Goal: Task Accomplishment & Management: Use online tool/utility

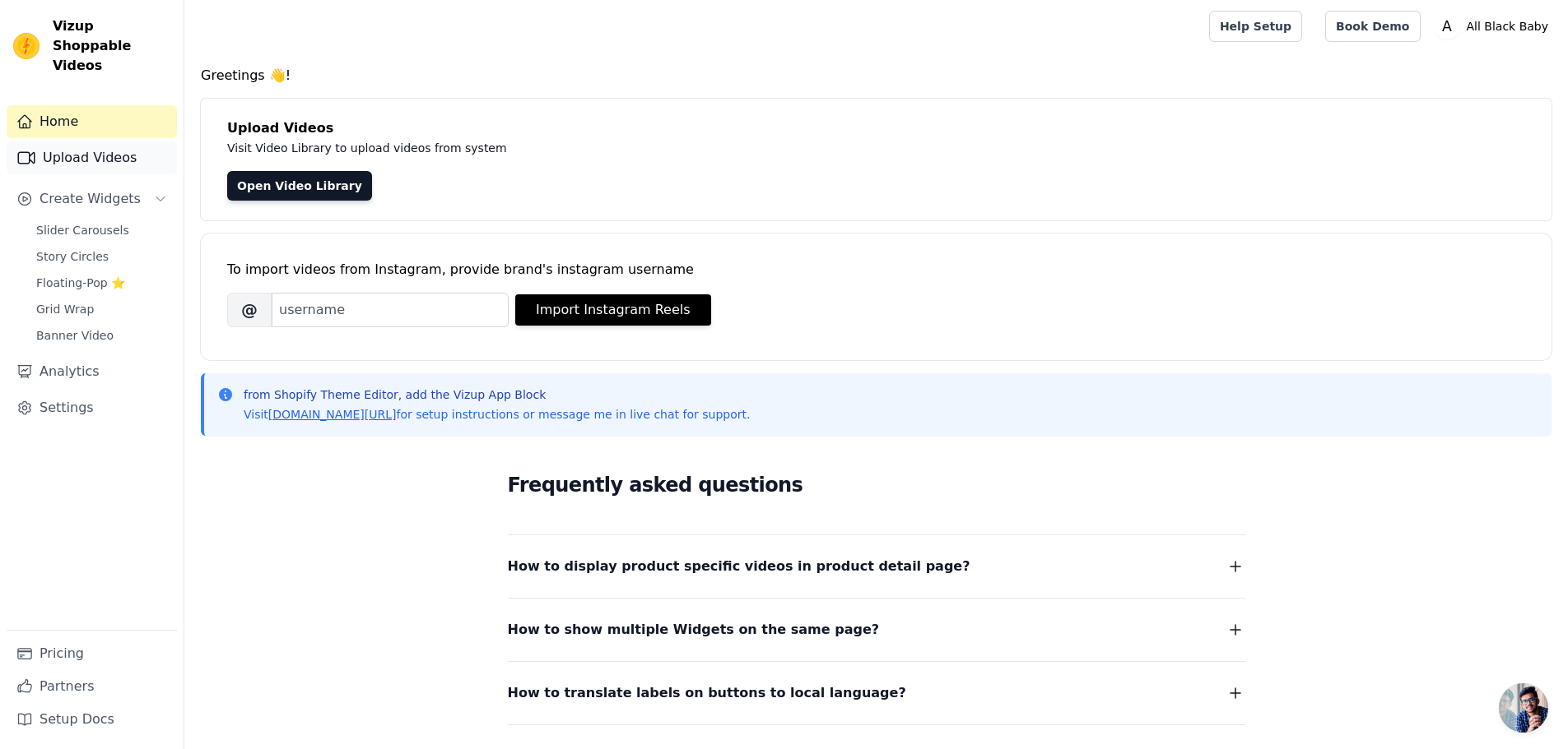
click at [116, 149] on link "Upload Videos" at bounding box center [92, 158] width 171 height 33
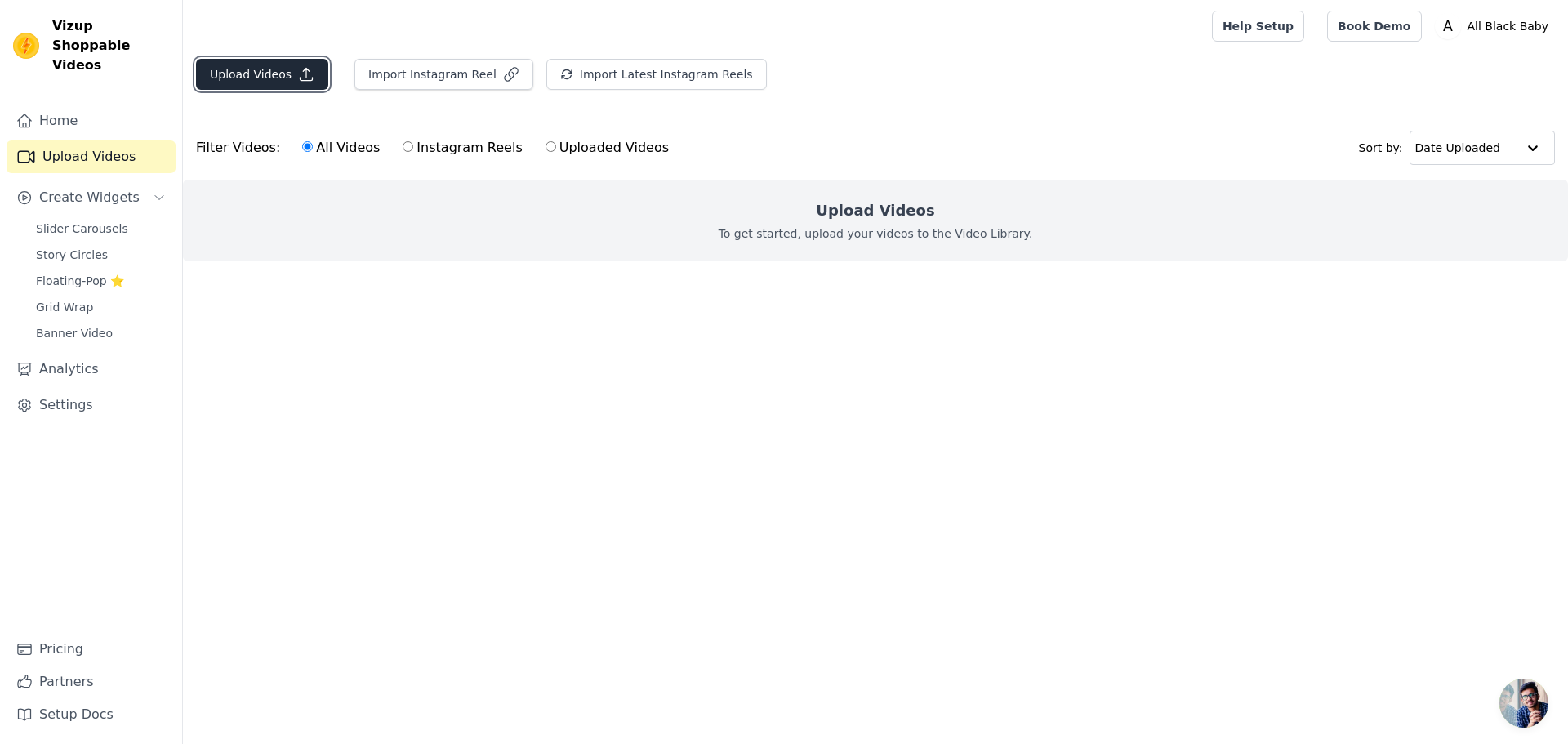
click at [296, 82] on button "Upload Videos" at bounding box center [262, 74] width 132 height 31
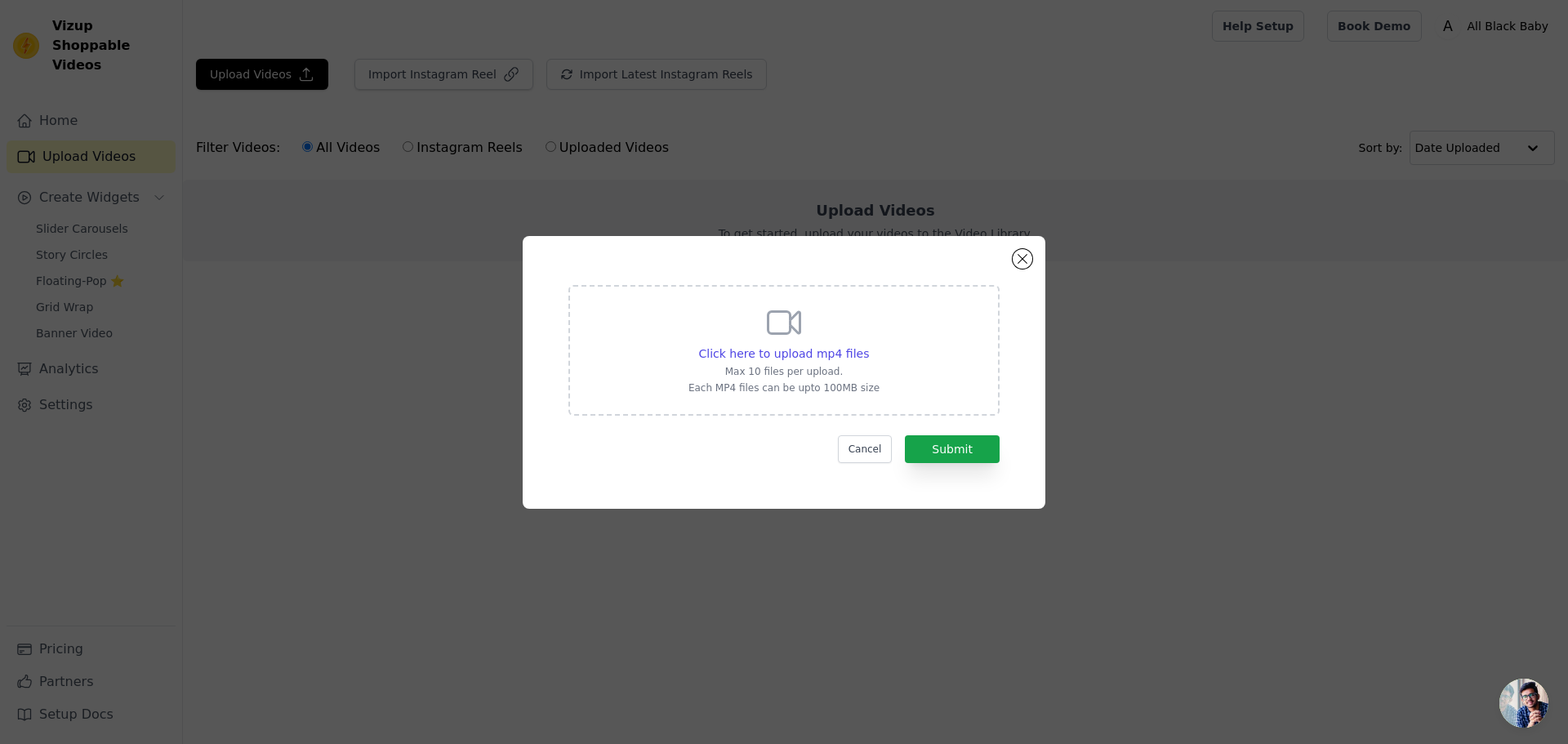
click at [880, 368] on div "Click here to upload mp4 files Max 10 files per upload. Each MP4 files can be u…" at bounding box center [784, 351] width 431 height 130
click at [869, 346] on input "Click here to upload mp4 files Max 10 files per upload. Each MP4 files can be u…" at bounding box center [868, 345] width 1 height 1
click at [872, 448] on button "Cancel" at bounding box center [865, 449] width 55 height 28
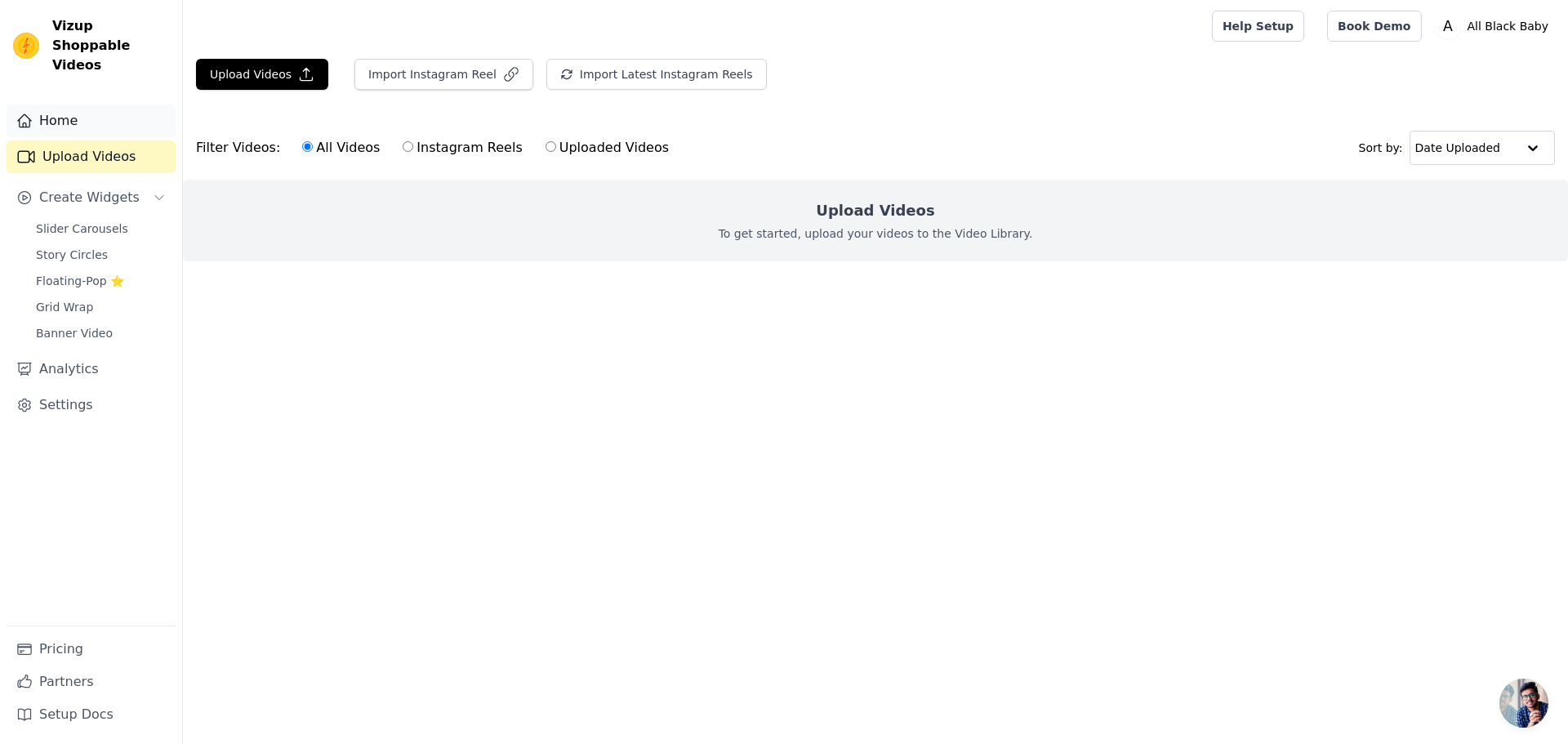
click at [98, 109] on link "Home" at bounding box center [91, 120] width 169 height 33
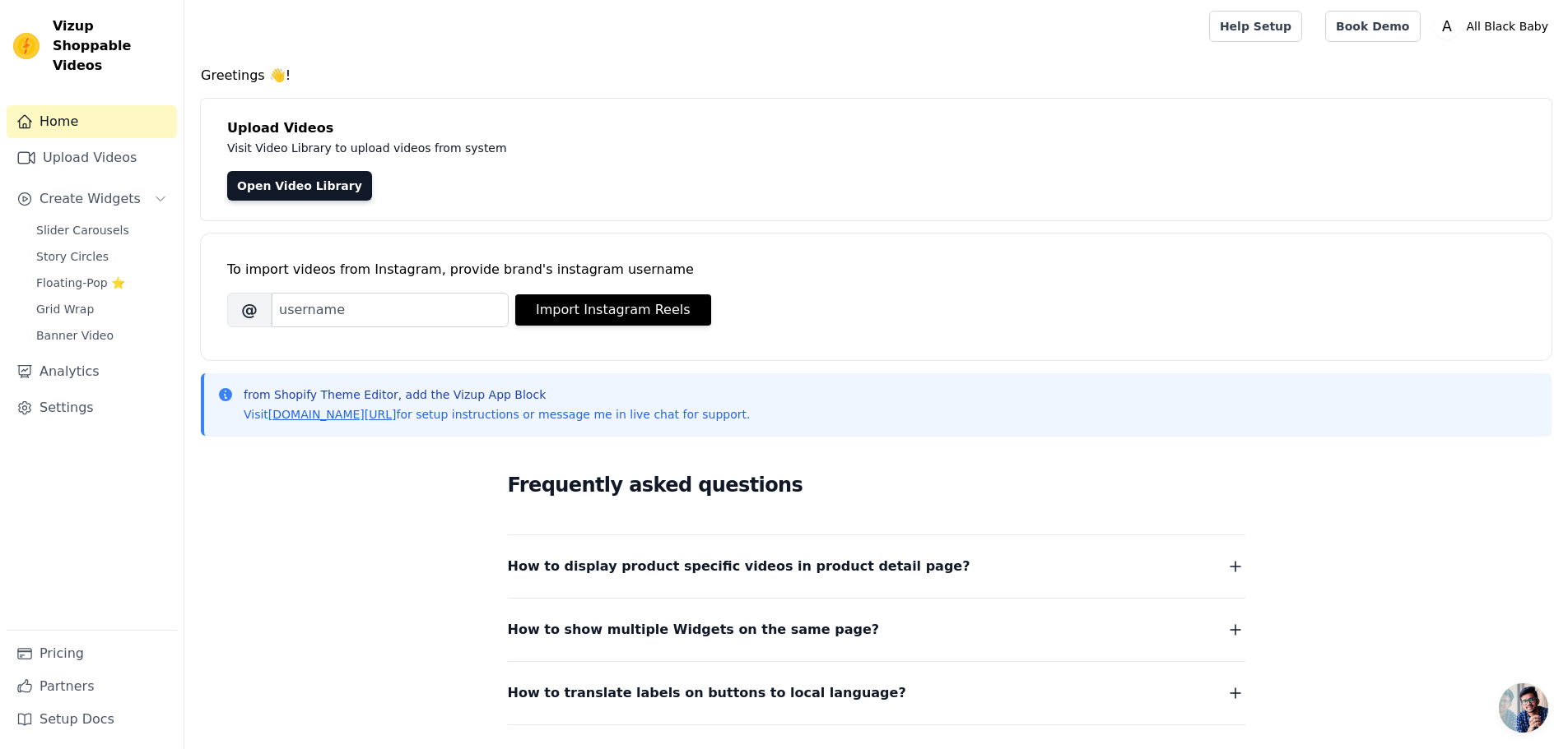
click at [82, 409] on div "Home Upload Videos Create Widgets Slider Carousels Story Circles Floating-Pop ⭐…" at bounding box center [92, 367] width 171 height 525
click at [88, 395] on link "Settings" at bounding box center [92, 408] width 171 height 33
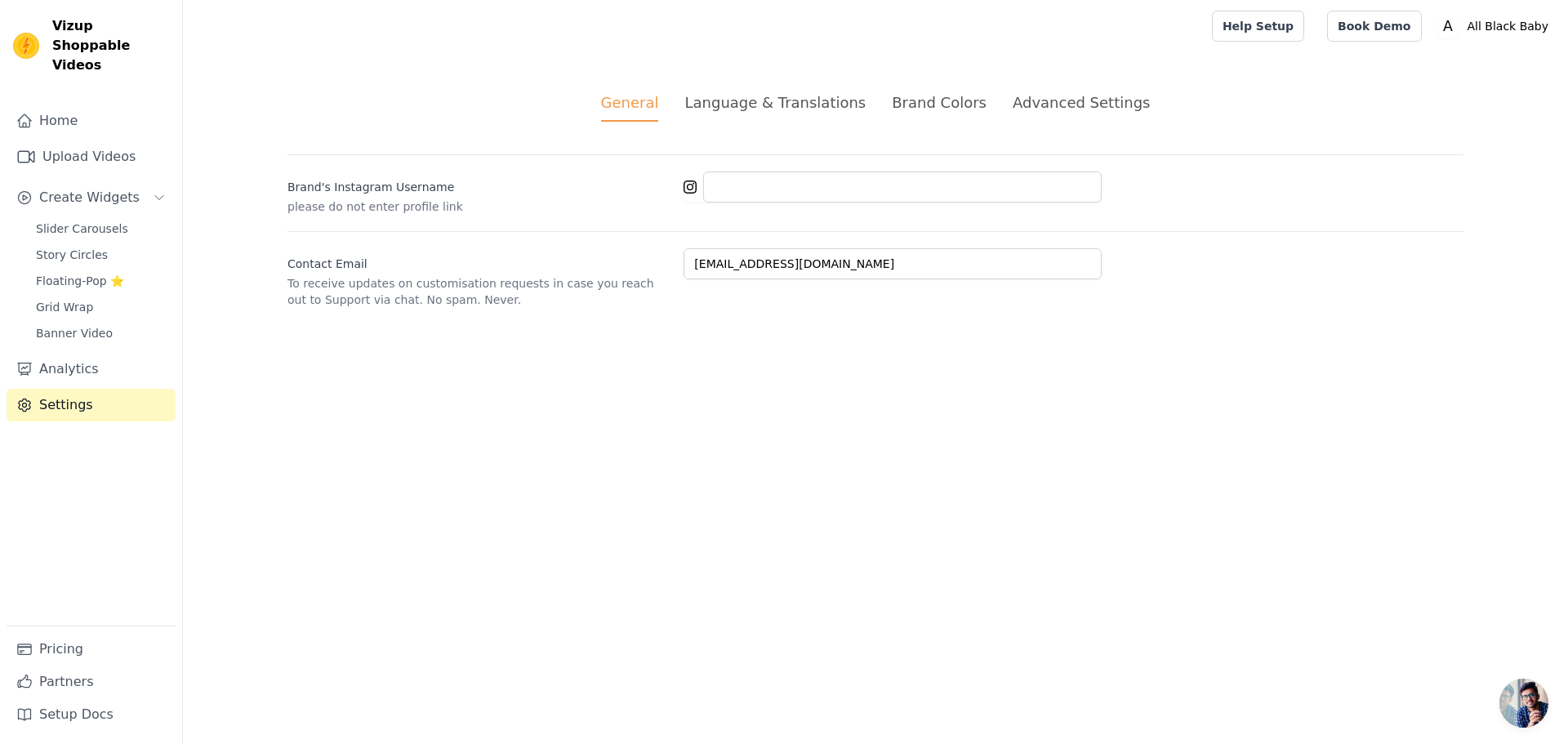
click at [806, 97] on div "Language & Translations" at bounding box center [775, 103] width 181 height 22
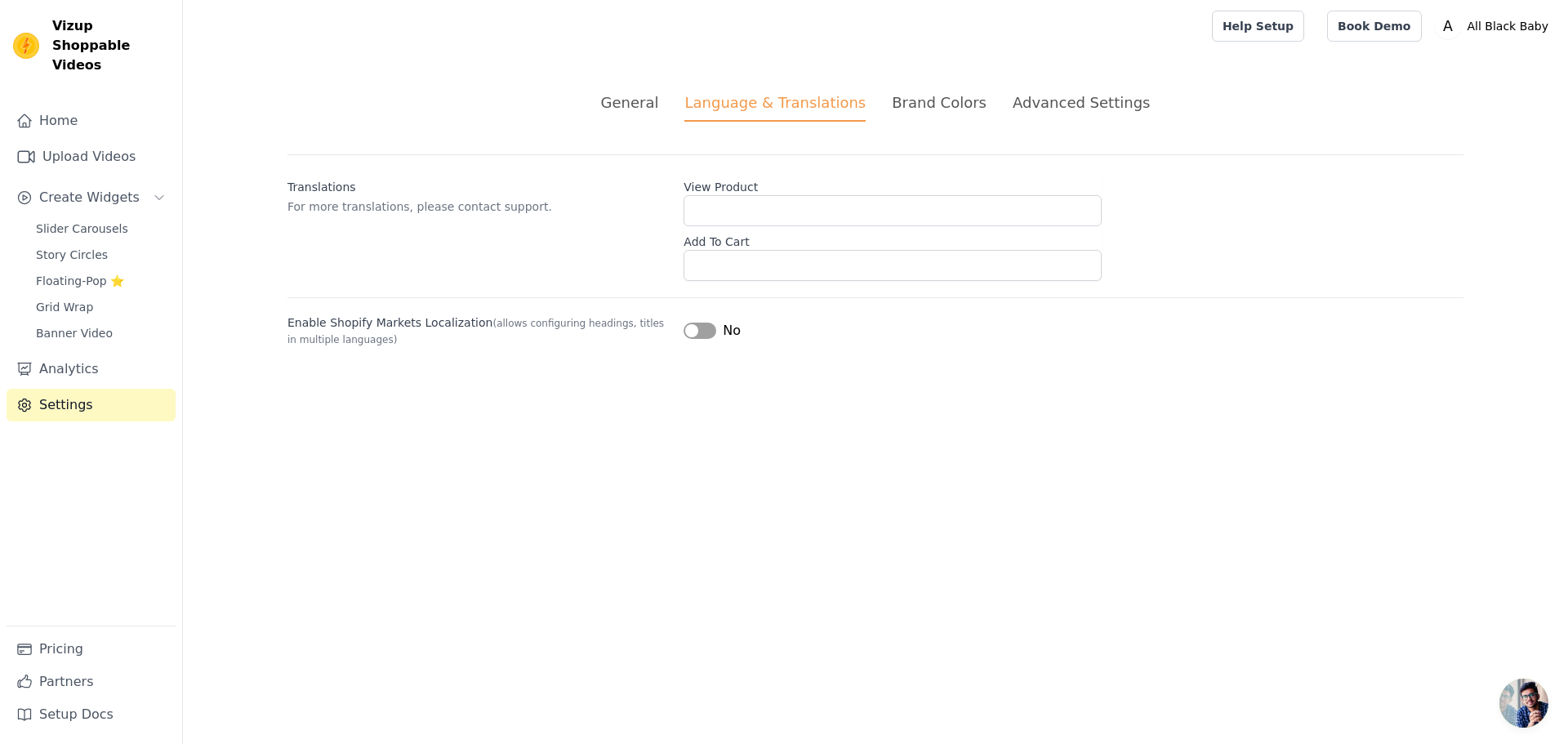
click at [925, 110] on div "Brand Colors" at bounding box center [939, 103] width 95 height 22
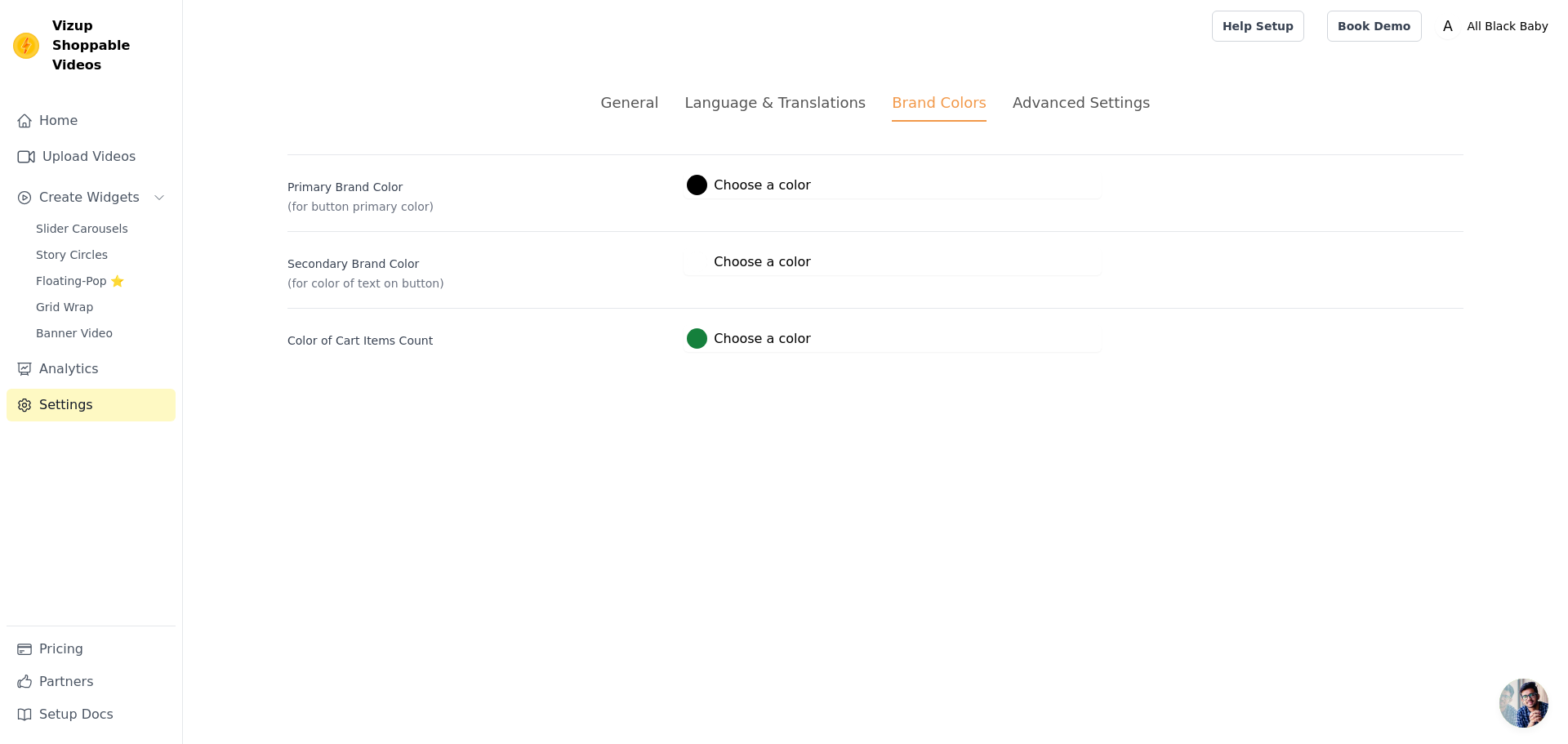
click at [657, 98] on div "General" at bounding box center [630, 103] width 58 height 22
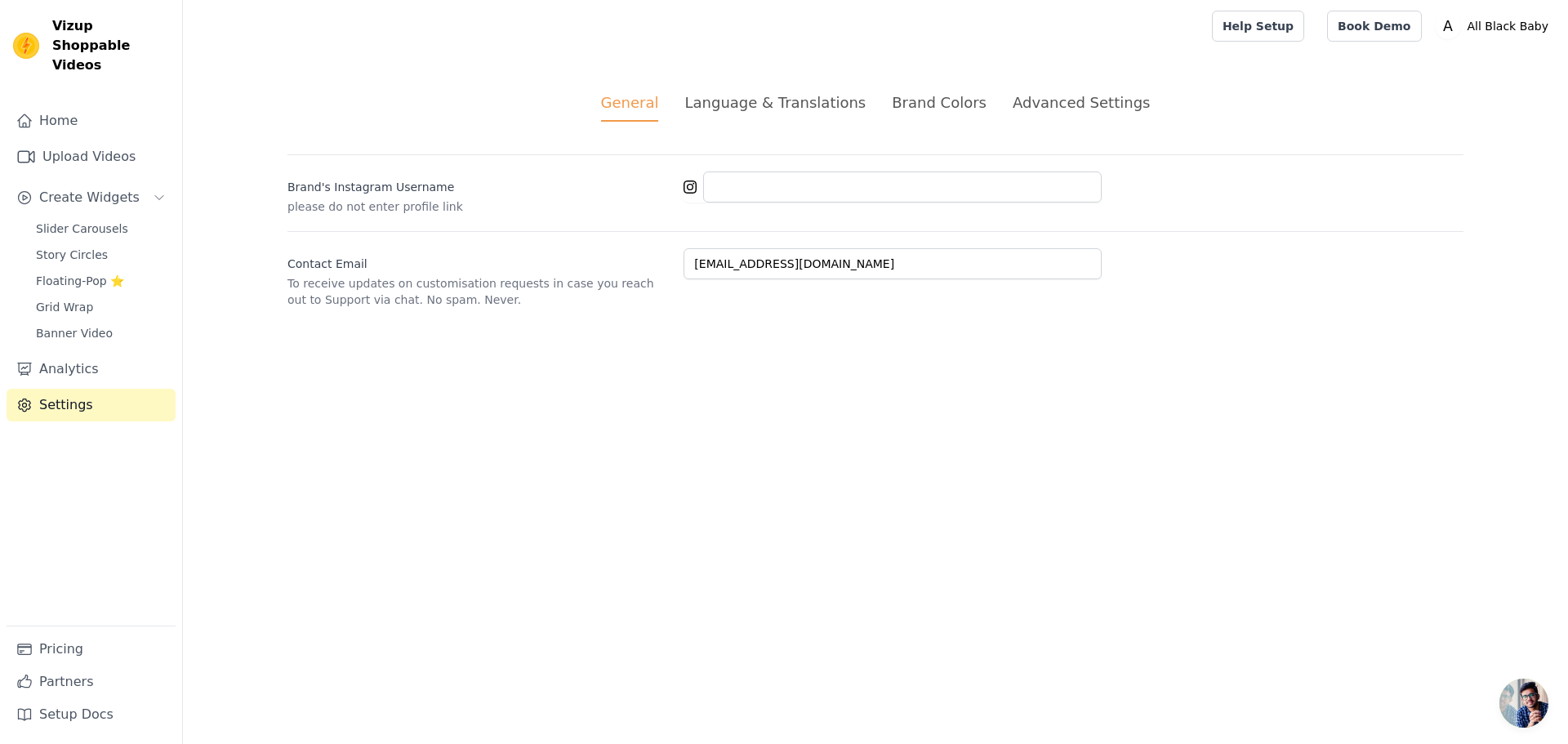
click at [1055, 116] on li "Advanced Settings" at bounding box center [1082, 107] width 137 height 31
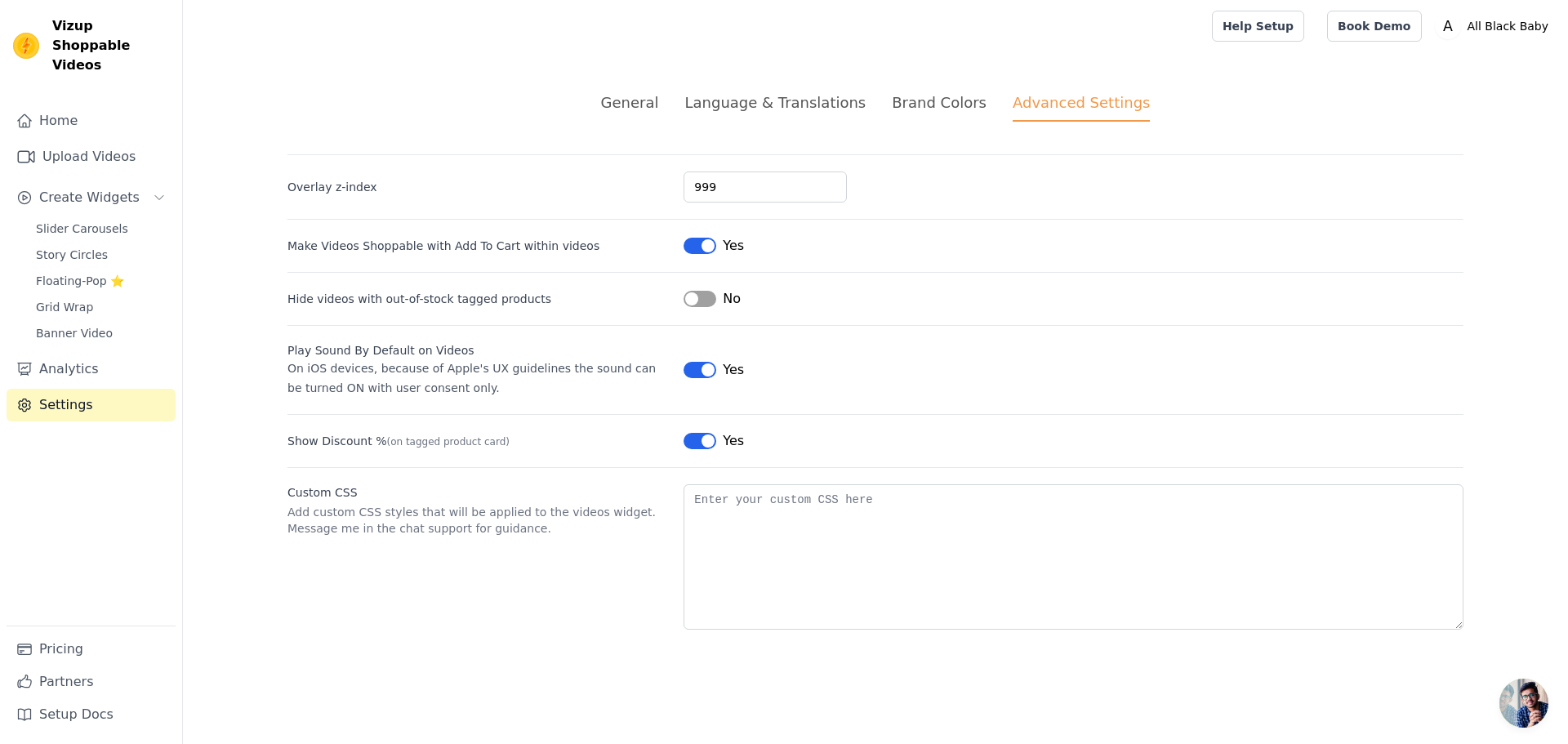
click at [656, 103] on div "General" at bounding box center [630, 103] width 58 height 22
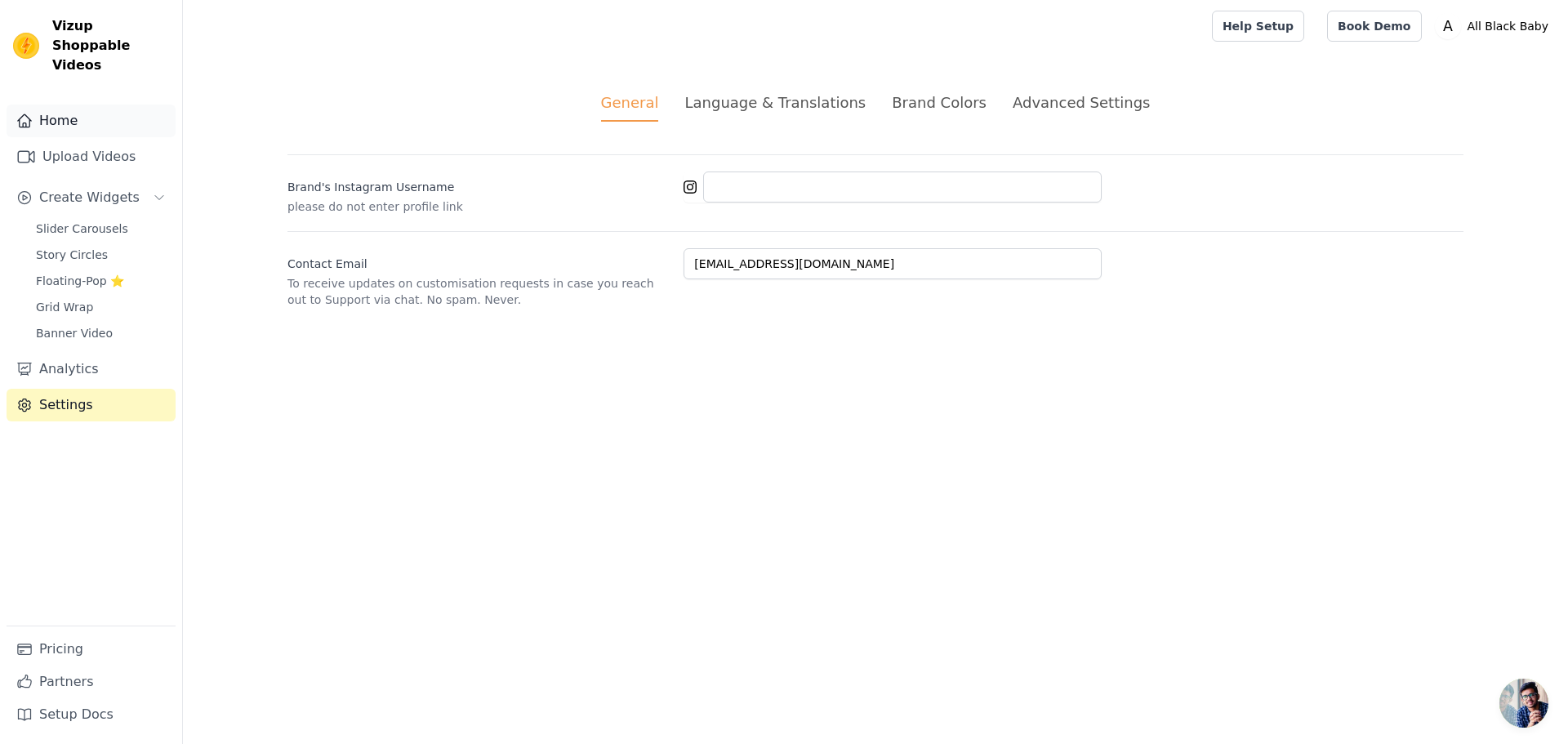
click at [42, 104] on link "Home" at bounding box center [91, 120] width 169 height 33
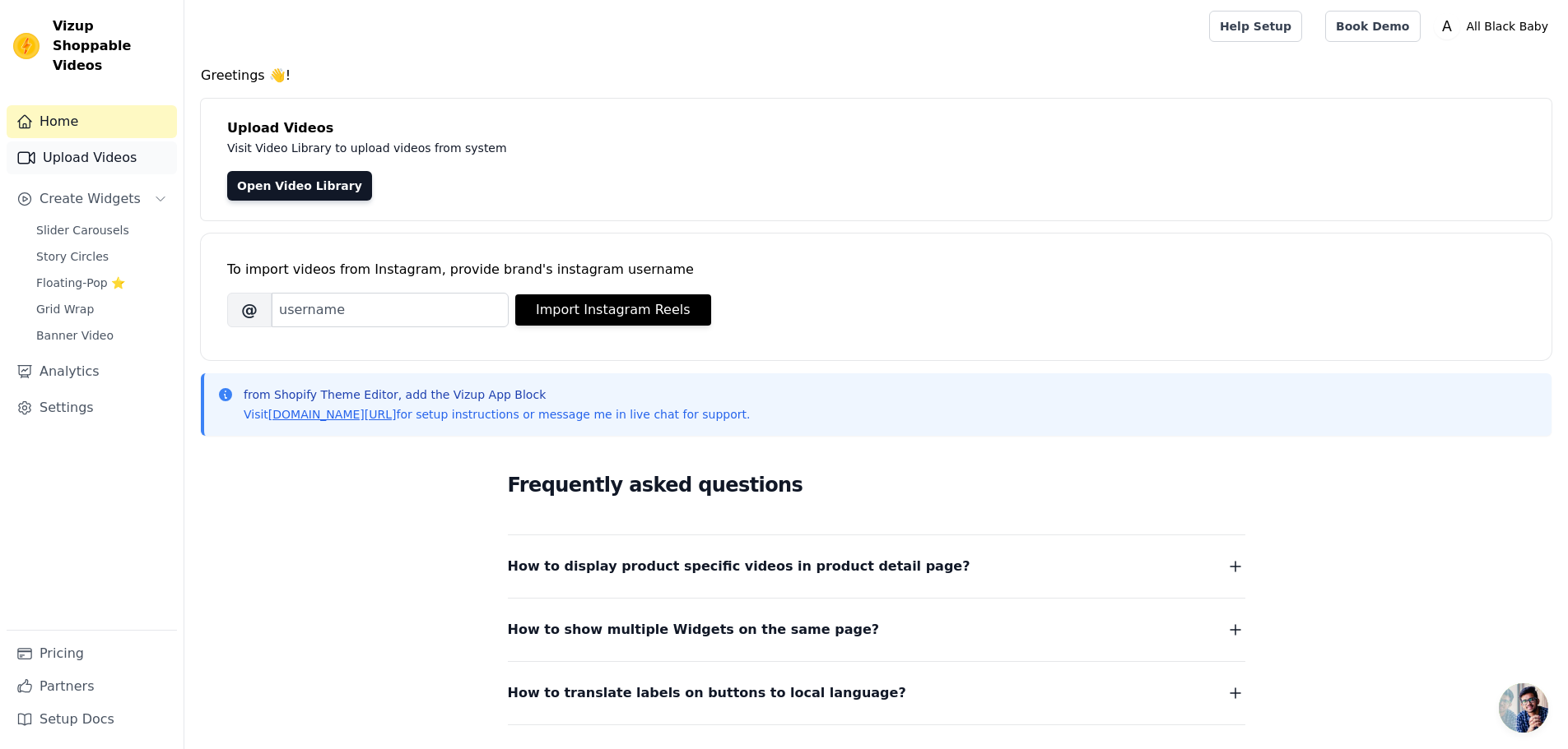
click at [101, 142] on link "Upload Videos" at bounding box center [92, 158] width 171 height 33
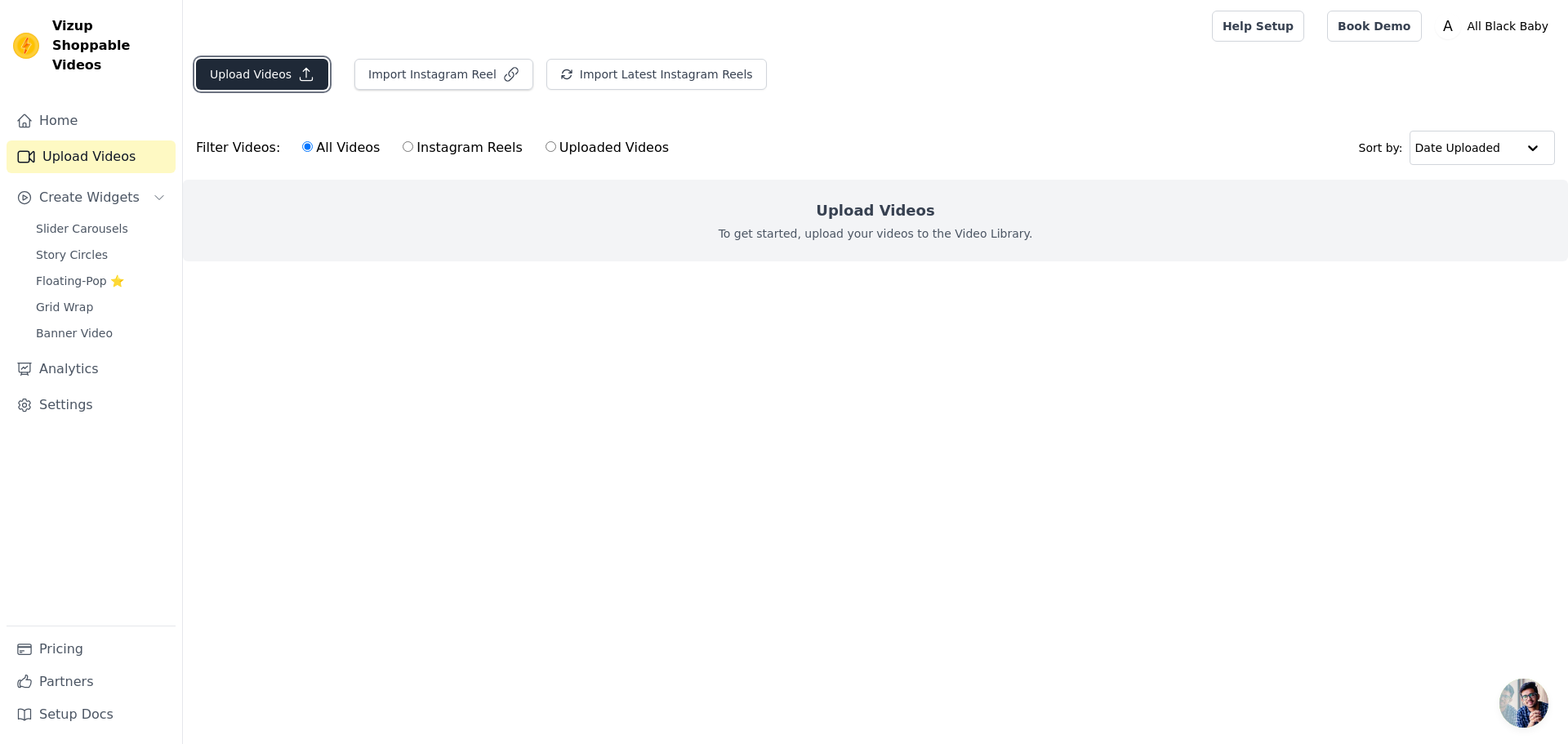
click at [287, 80] on button "Upload Videos" at bounding box center [262, 74] width 132 height 31
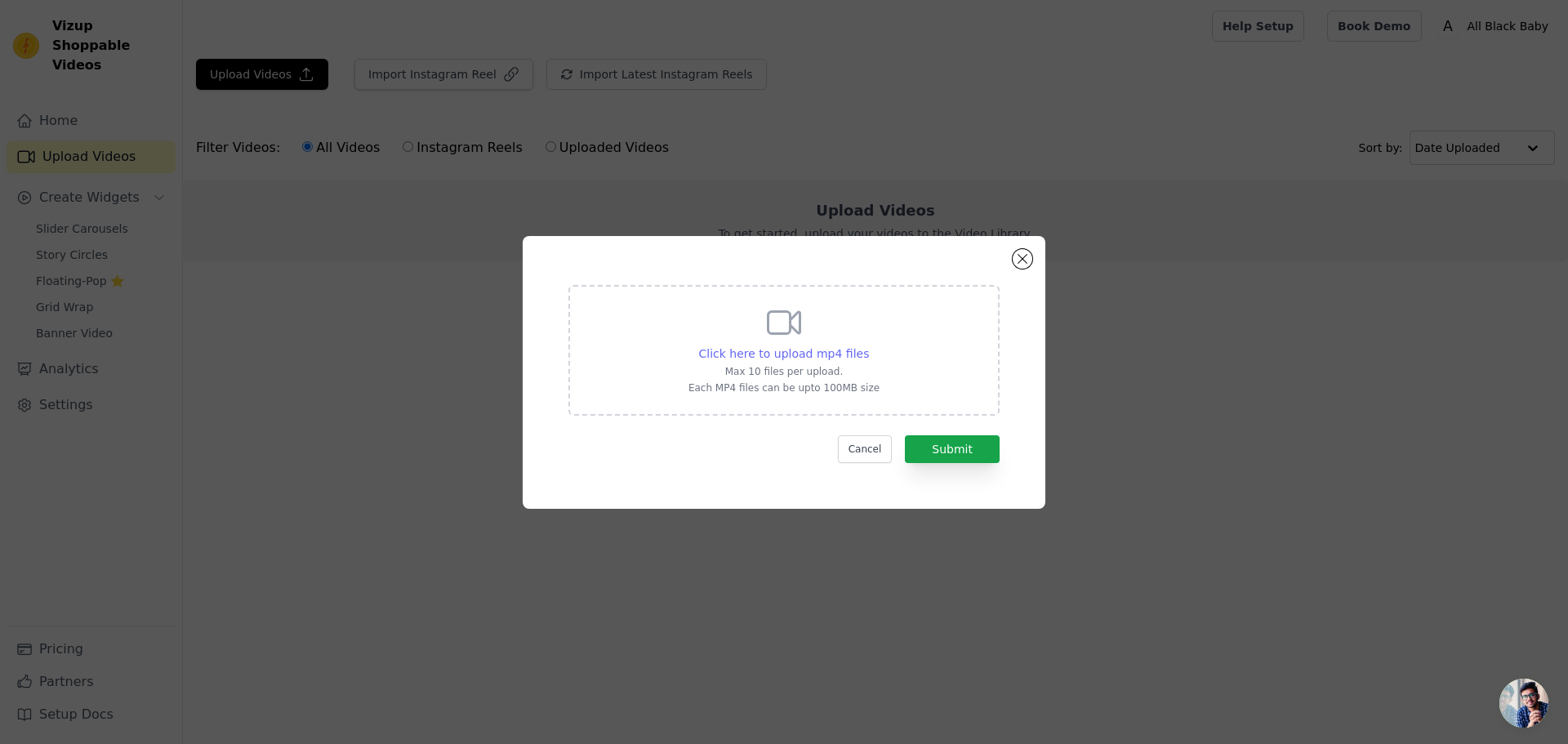
click at [850, 351] on span "Click here to upload mp4 files" at bounding box center [784, 353] width 171 height 13
click at [868, 346] on input "Click here to upload mp4 files Max 10 files per upload. Each MP4 files can be u…" at bounding box center [868, 345] width 1 height 1
type input "C:\fakepath\REELS 02 ABB.mp4"
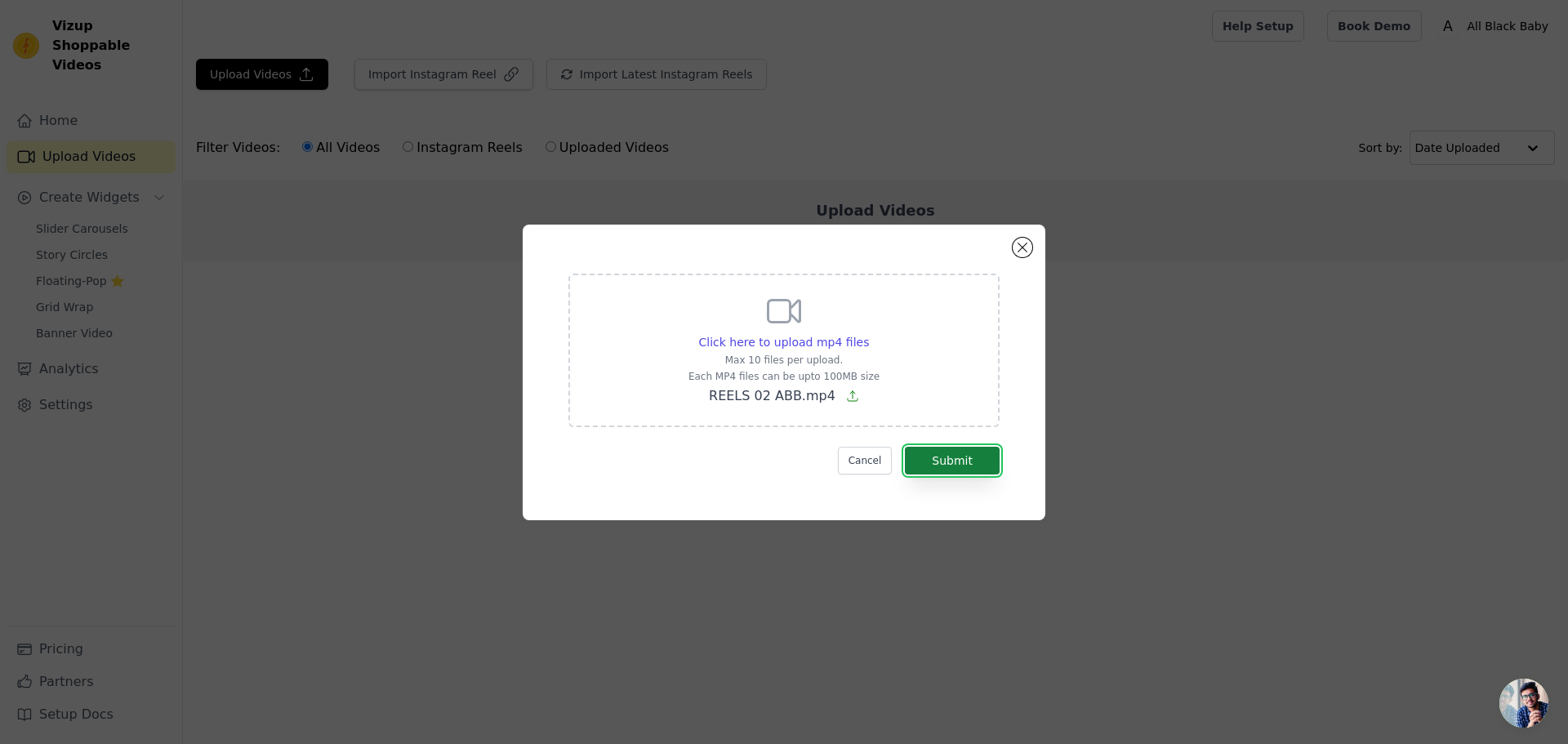
click at [956, 468] on button "Submit" at bounding box center [952, 460] width 95 height 28
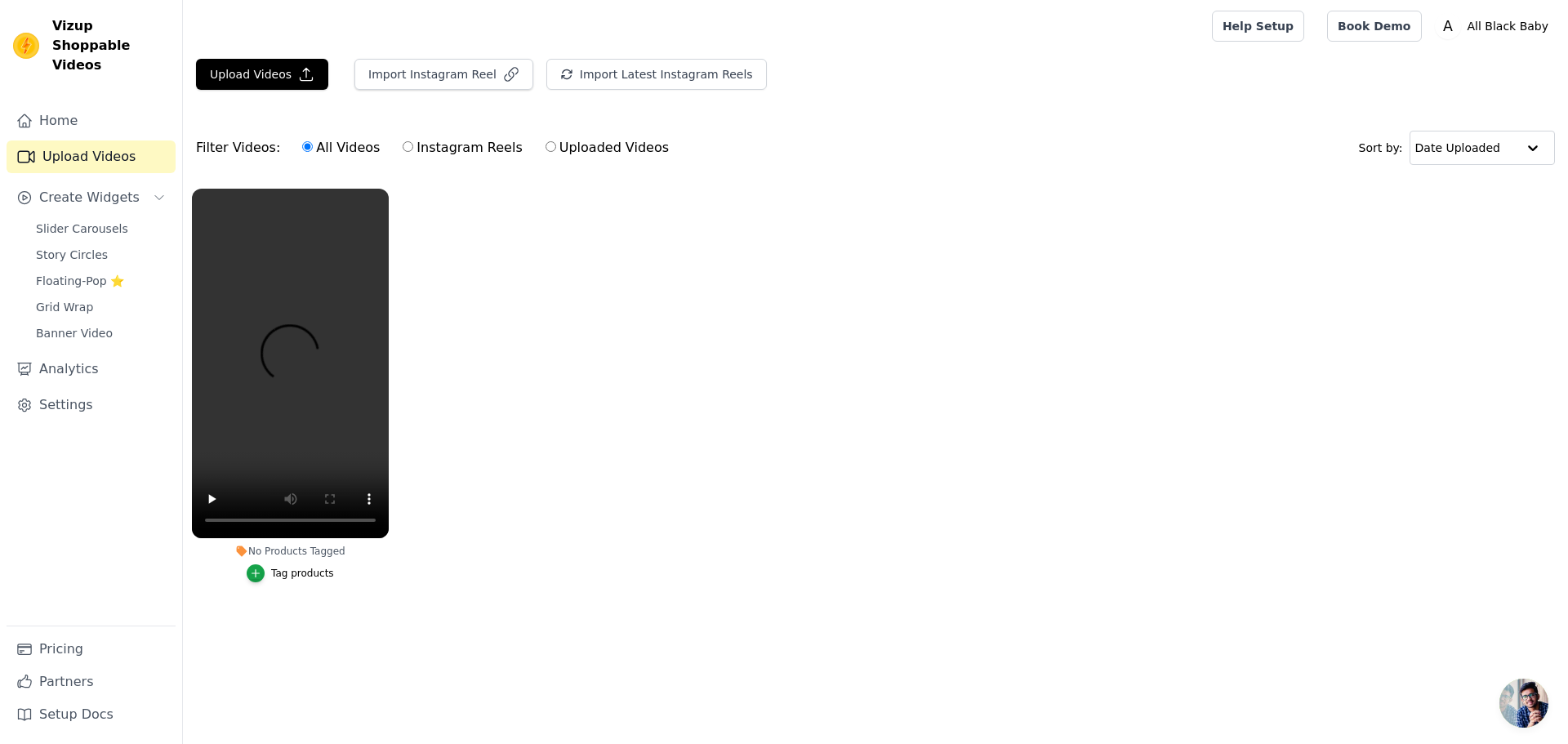
click at [298, 583] on label "No Products Tagged Tag products" at bounding box center [291, 389] width 198 height 402
click at [302, 575] on div "Tag products" at bounding box center [302, 573] width 63 height 13
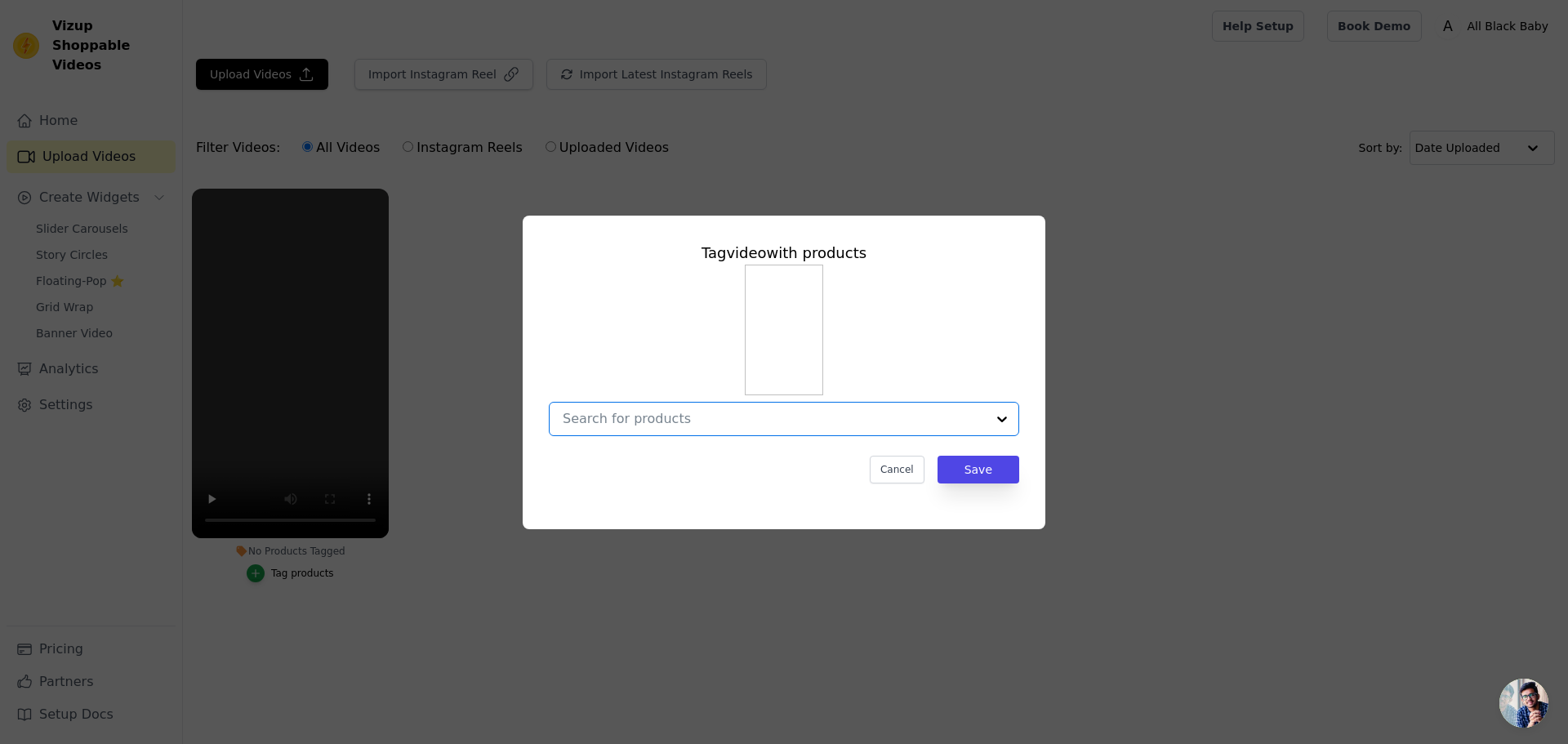
click at [888, 423] on input "No Products Tagged Tag video with products Option undefined, selected. Select i…" at bounding box center [773, 419] width 423 height 15
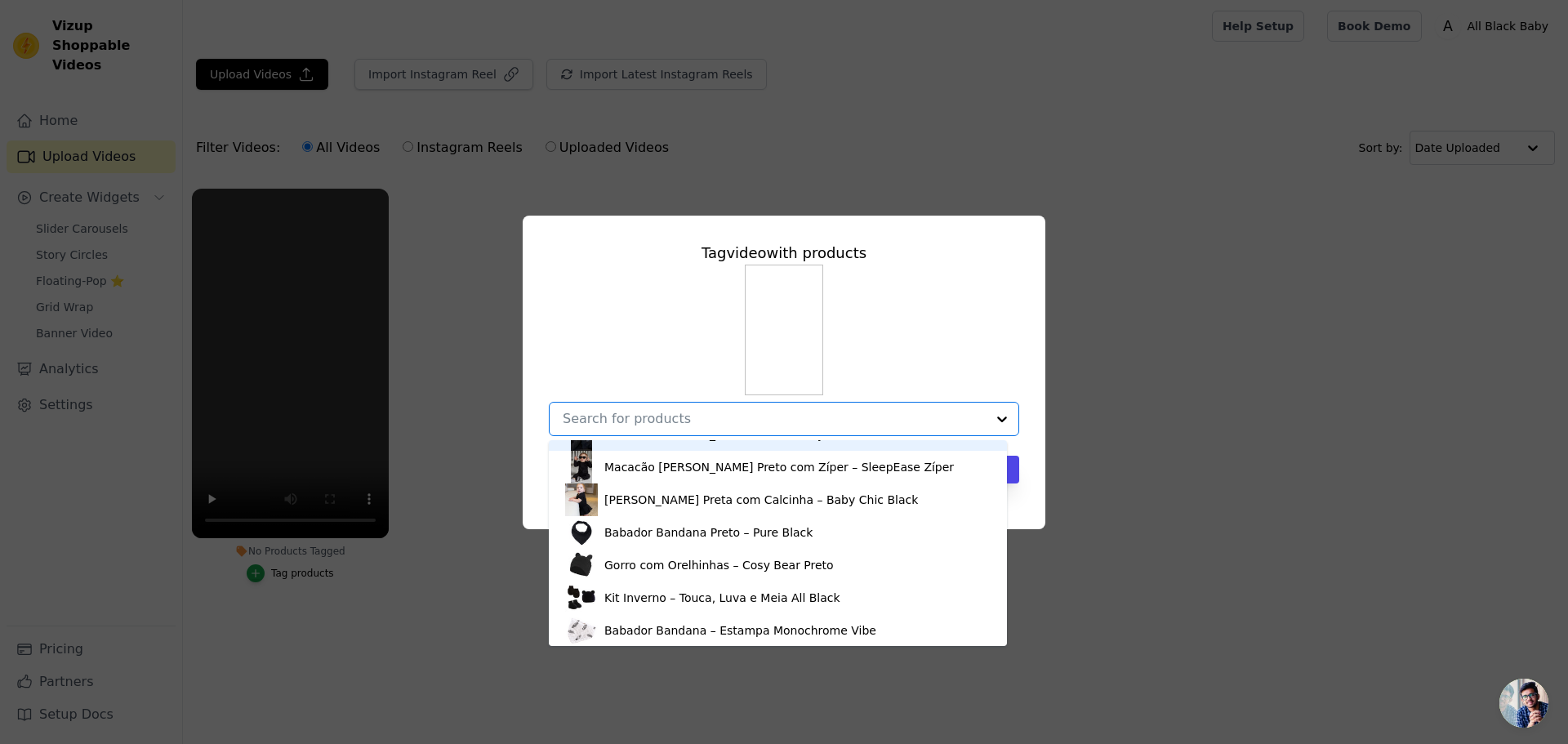
scroll to position [88, 0]
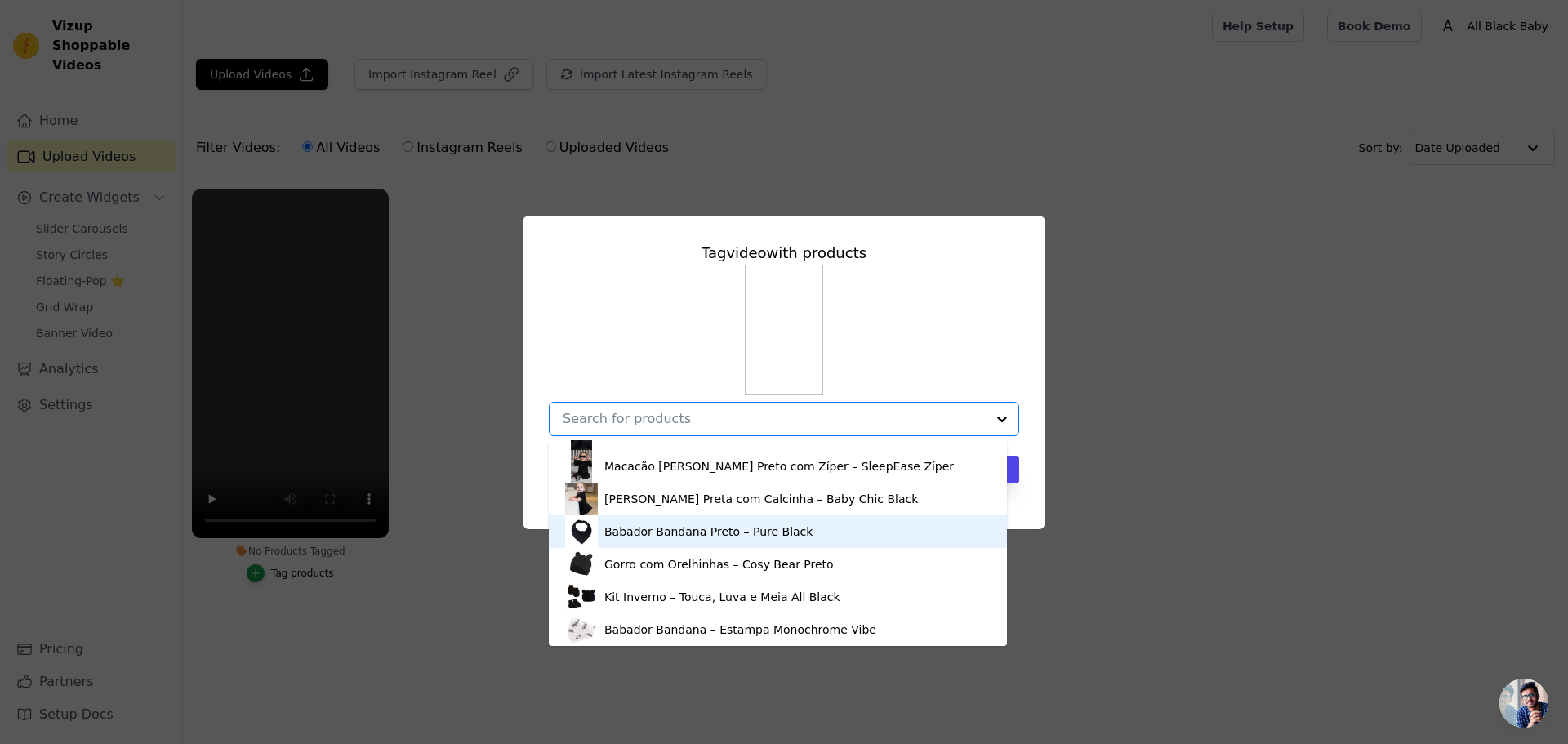
click at [745, 539] on div "Babador Bandana Preto – Pure Black" at bounding box center [709, 531] width 208 height 16
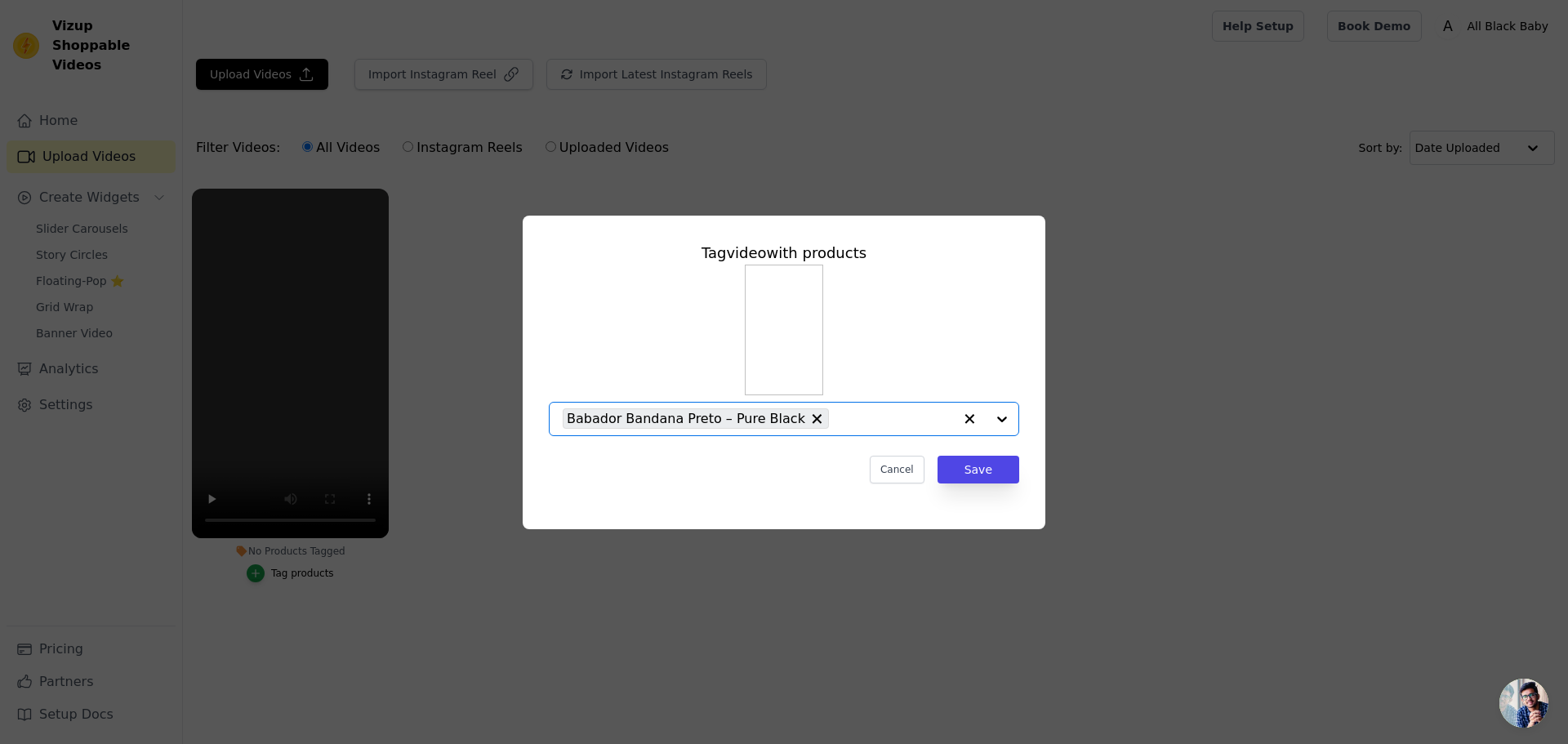
click at [935, 367] on div "Option Babador Bandana Preto – Pure Black, selected. Select is focused, type to…" at bounding box center [784, 350] width 470 height 171
click at [973, 477] on button "Save" at bounding box center [978, 469] width 81 height 28
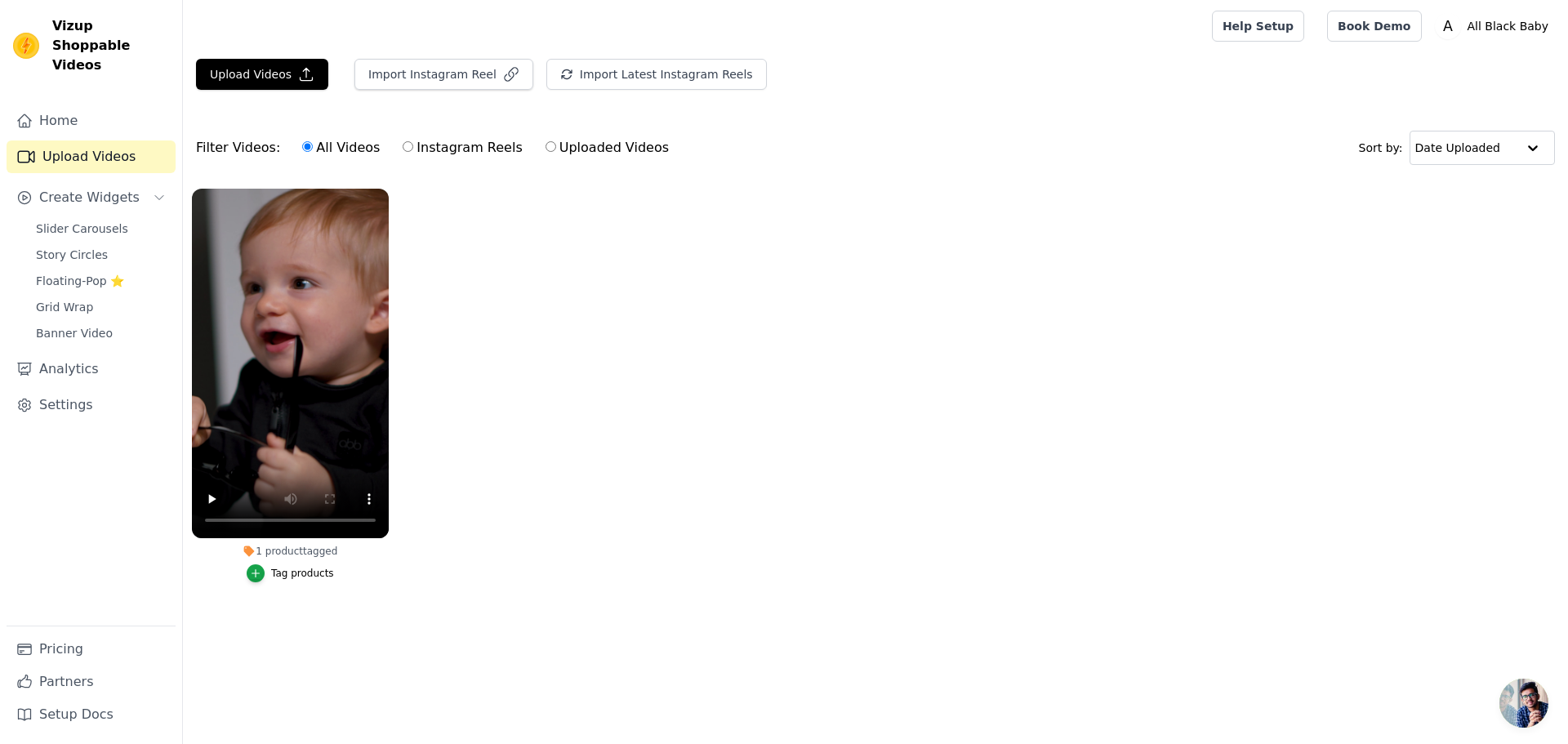
click at [304, 571] on div "Tag products" at bounding box center [302, 573] width 63 height 13
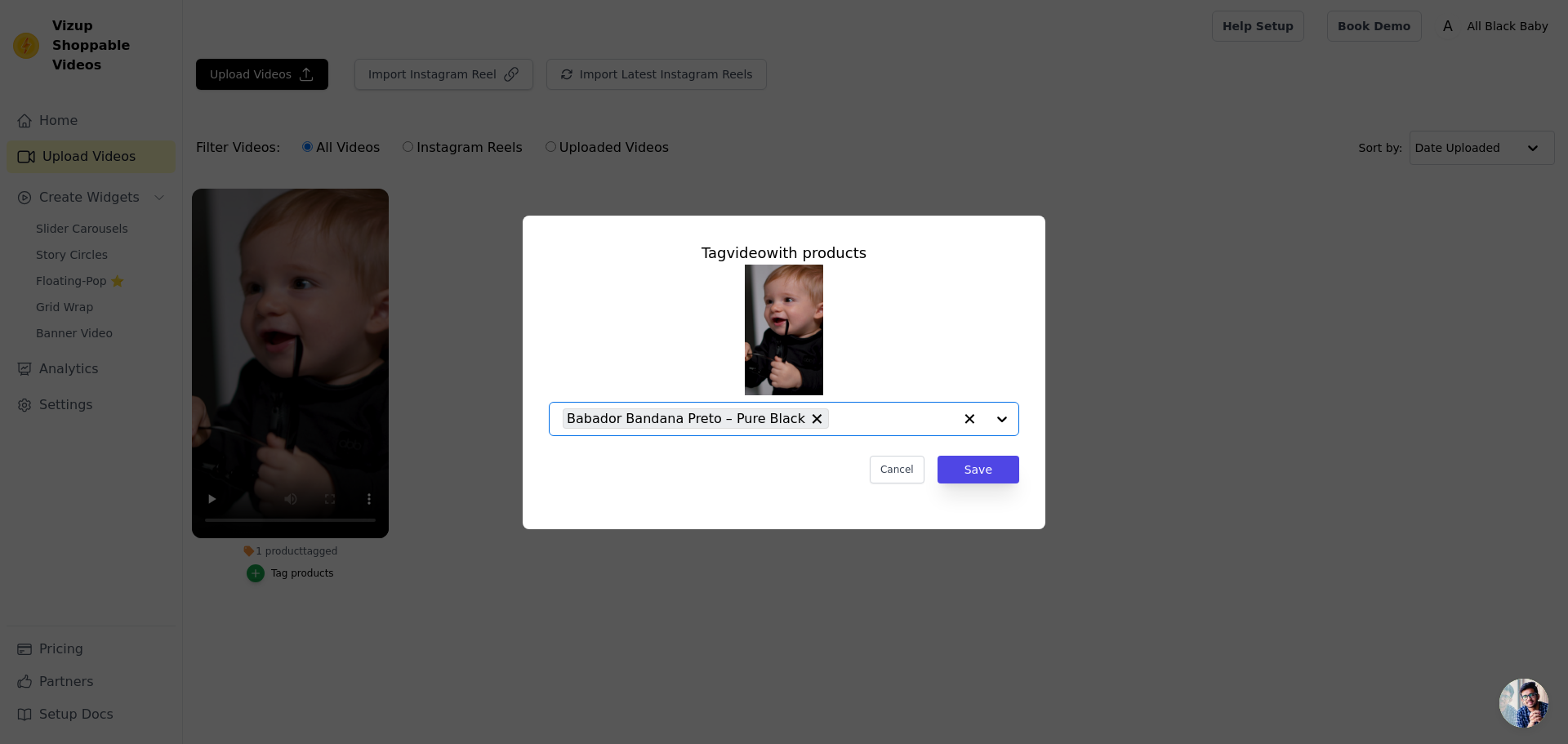
click at [844, 424] on input "1 product tagged Tag video with products Option Babador Bandana Preto – Pure Bl…" at bounding box center [895, 419] width 116 height 15
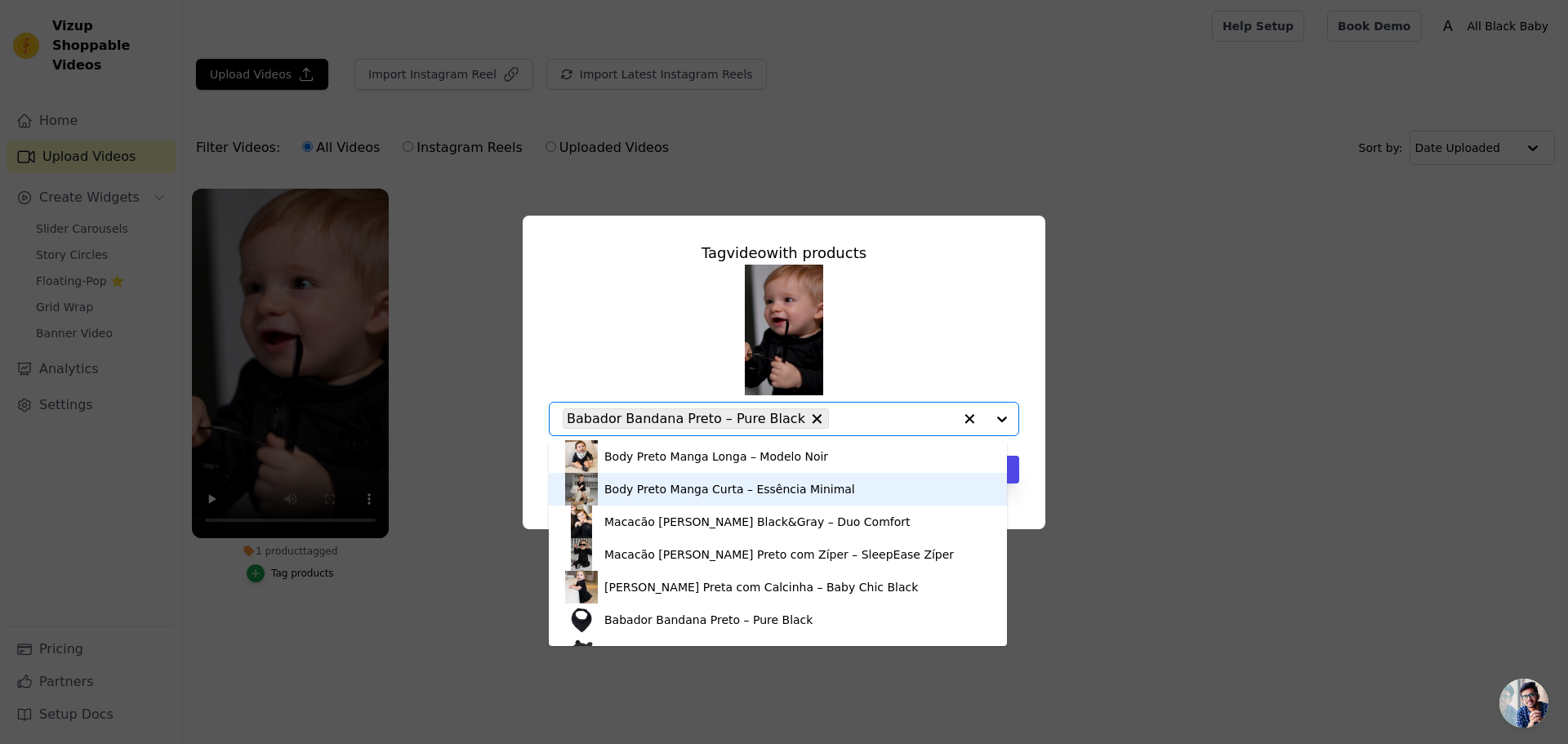
click at [818, 492] on div "Body Preto Manga Curta – Essência Minimal" at bounding box center [730, 489] width 251 height 16
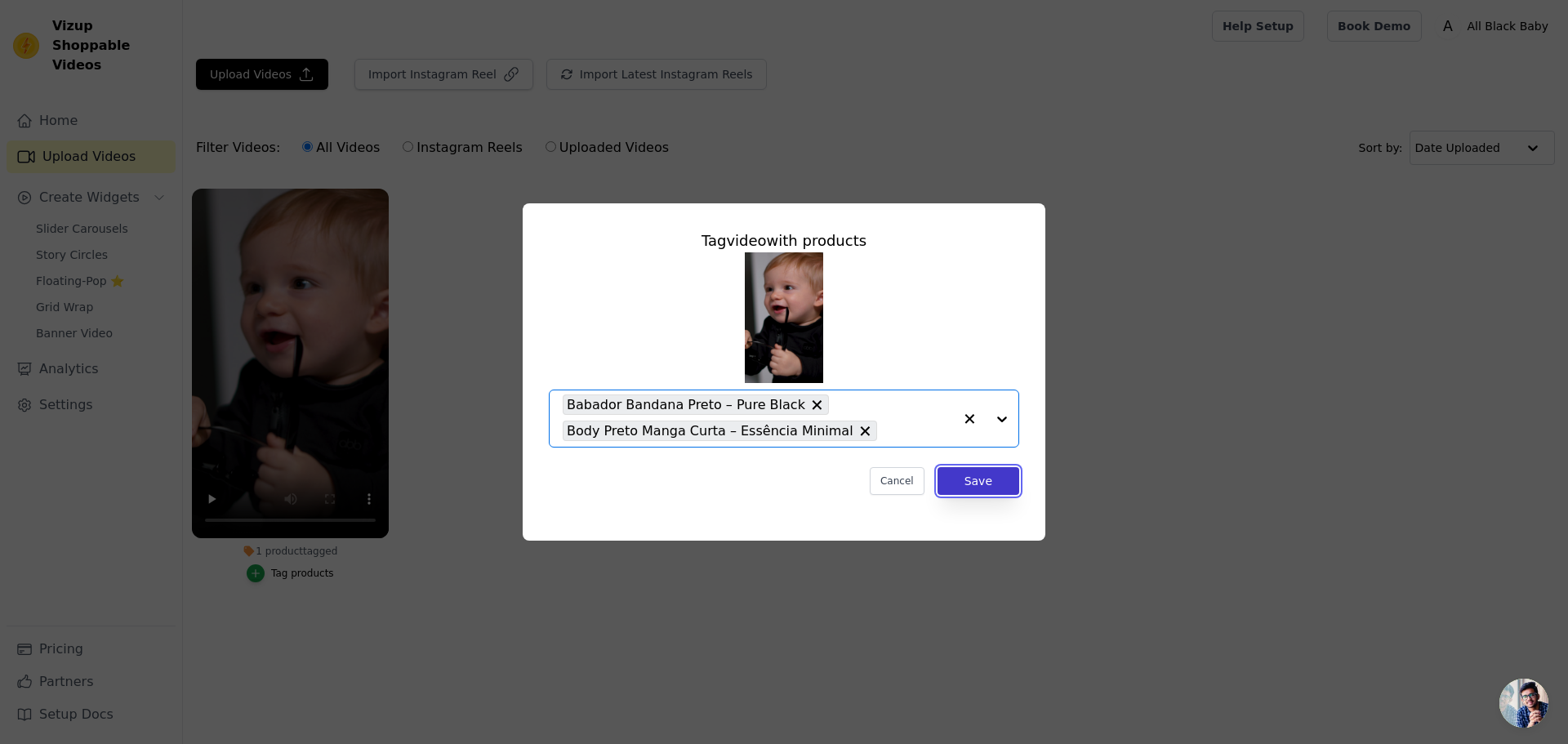
click at [963, 483] on button "Save" at bounding box center [978, 481] width 81 height 28
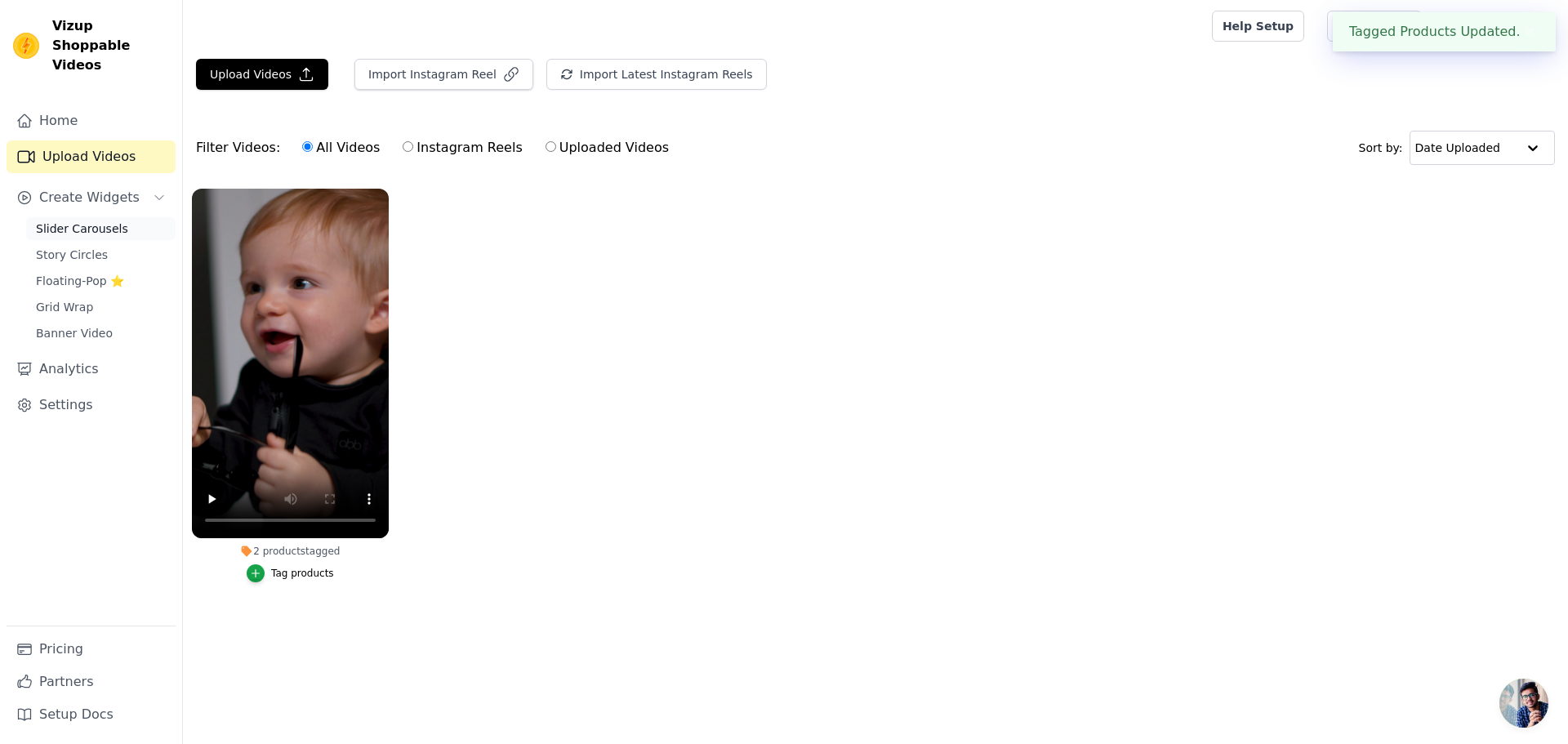
click at [91, 220] on span "Slider Carousels" at bounding box center [81, 228] width 92 height 16
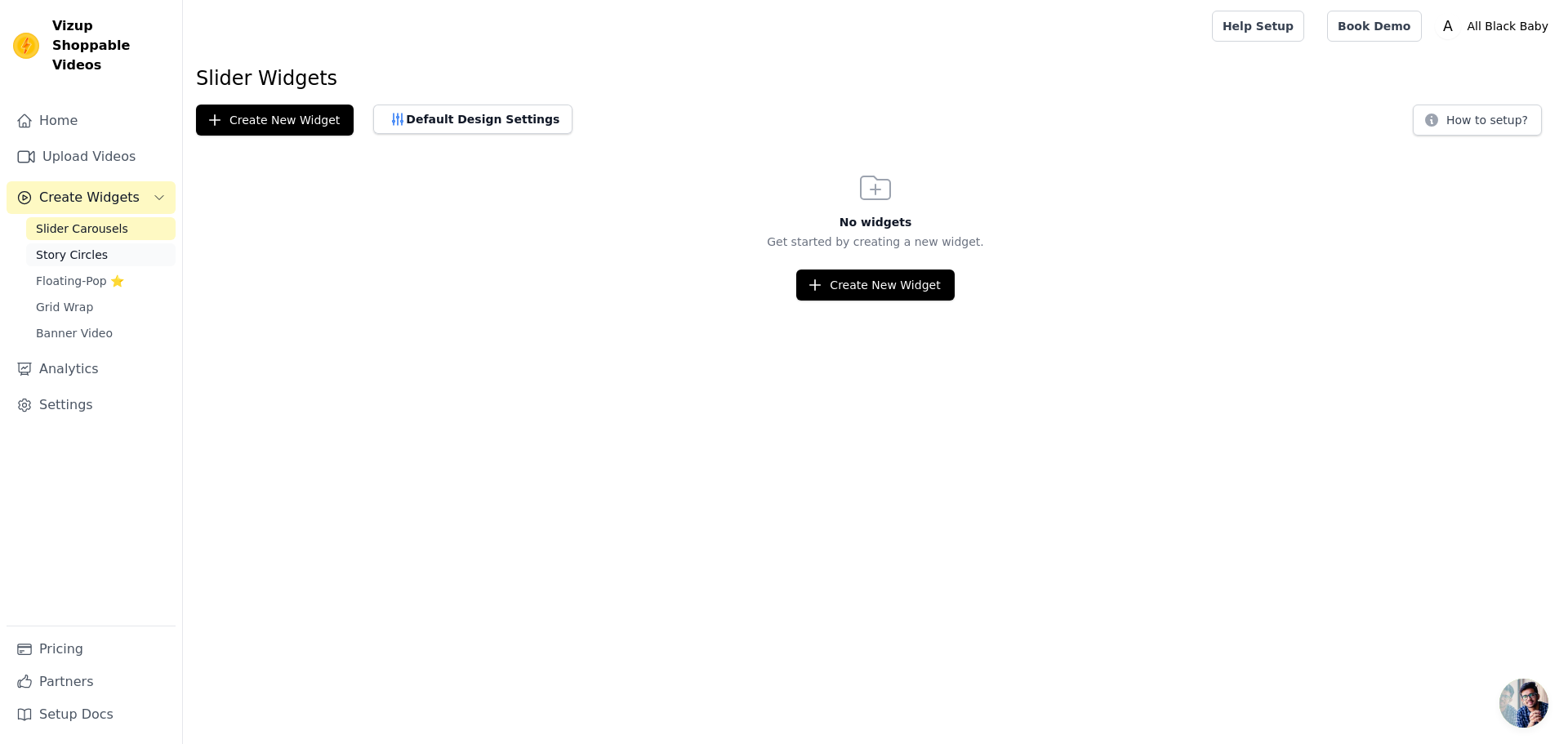
click at [98, 243] on link "Story Circles" at bounding box center [101, 254] width 149 height 23
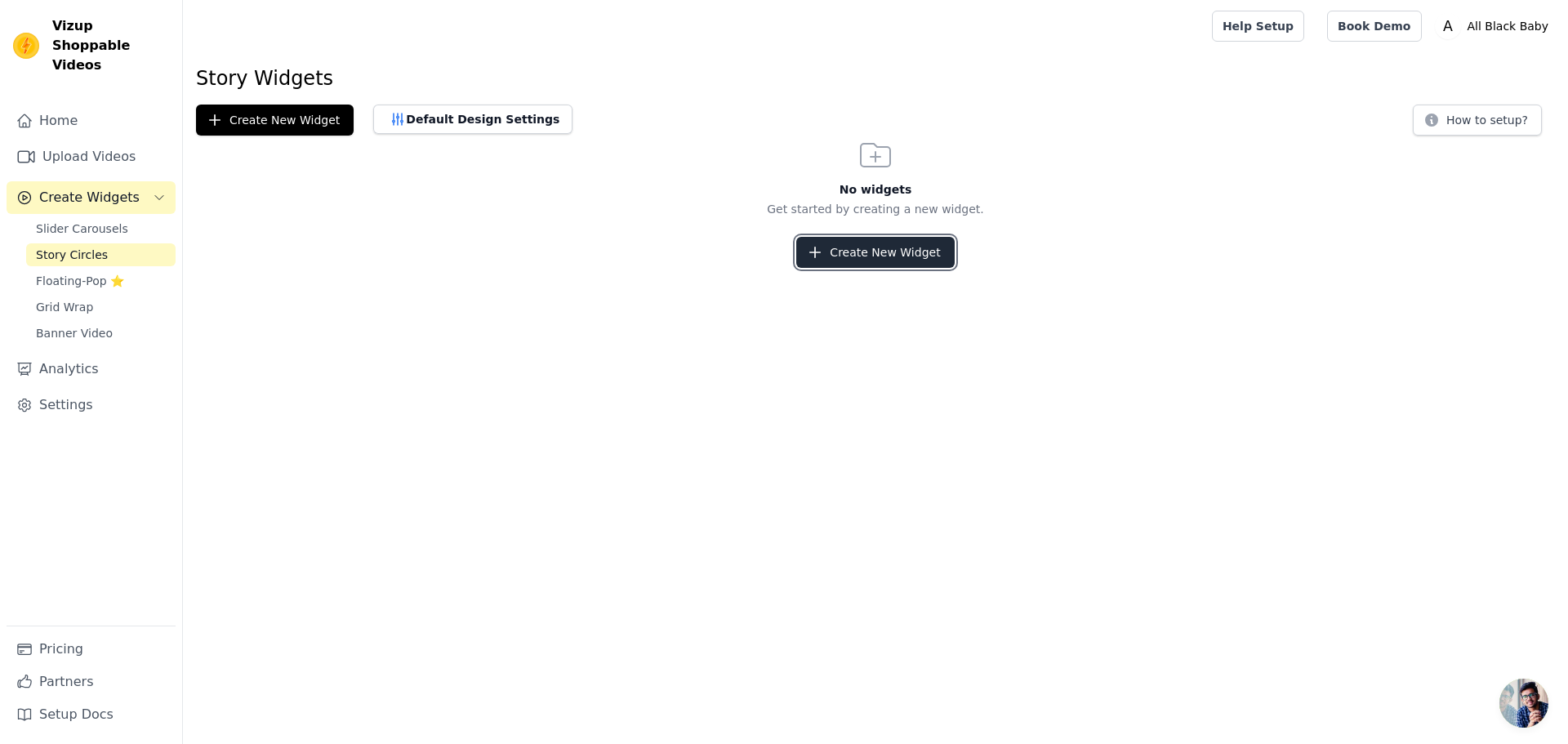
click at [862, 246] on button "Create New Widget" at bounding box center [875, 253] width 158 height 31
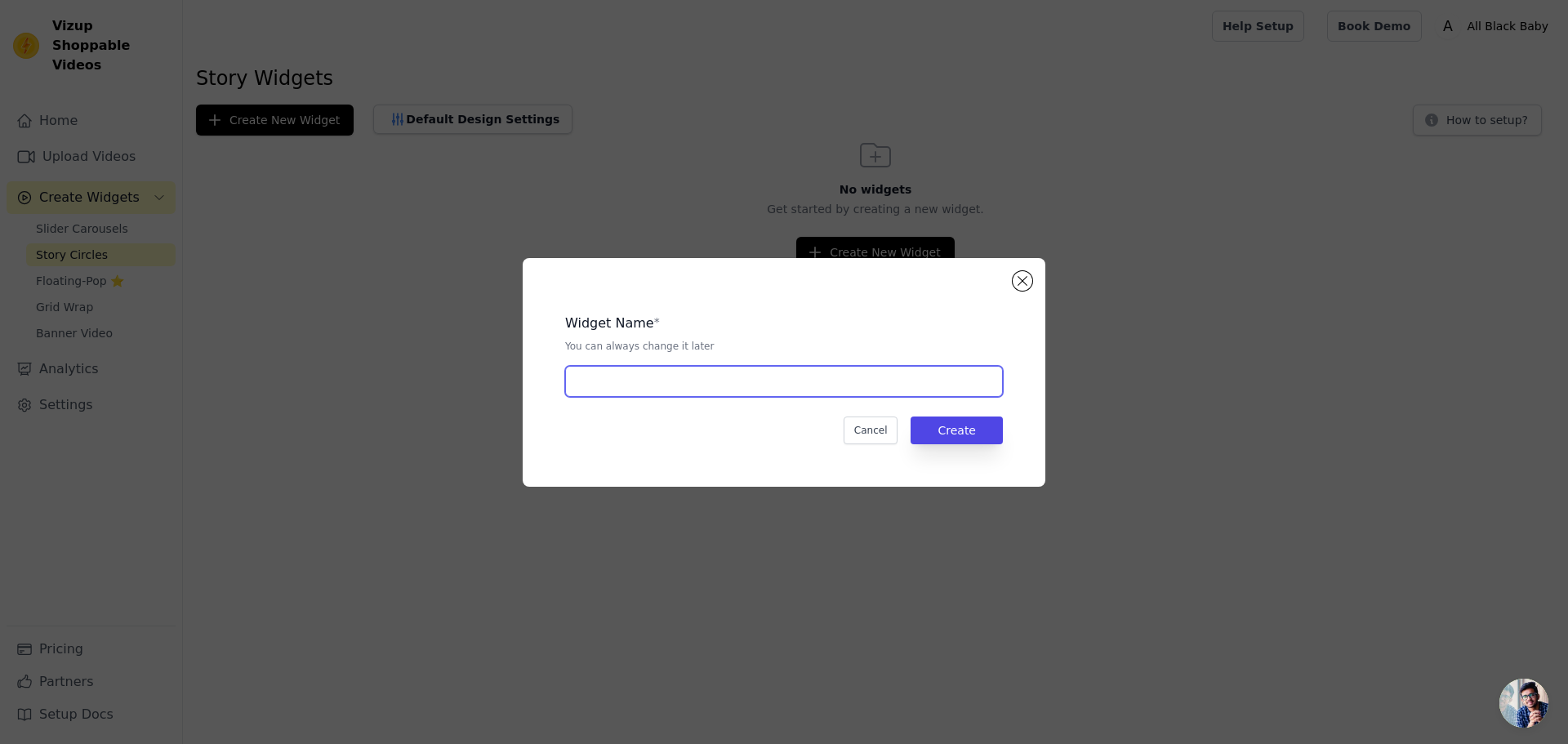
click at [864, 380] on input "text" at bounding box center [784, 381] width 438 height 31
type input "stories"
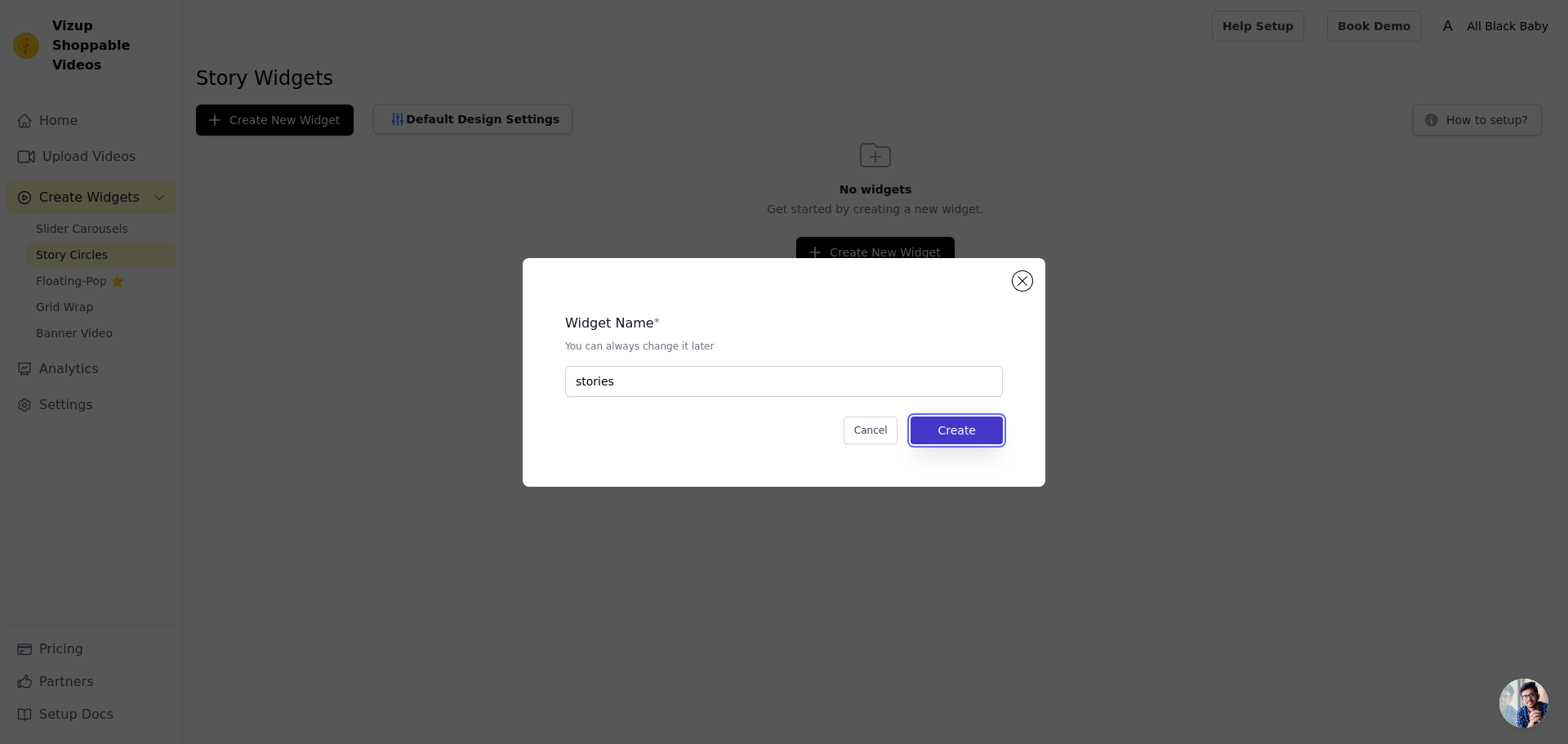
click at [956, 429] on button "Create" at bounding box center [956, 430] width 92 height 28
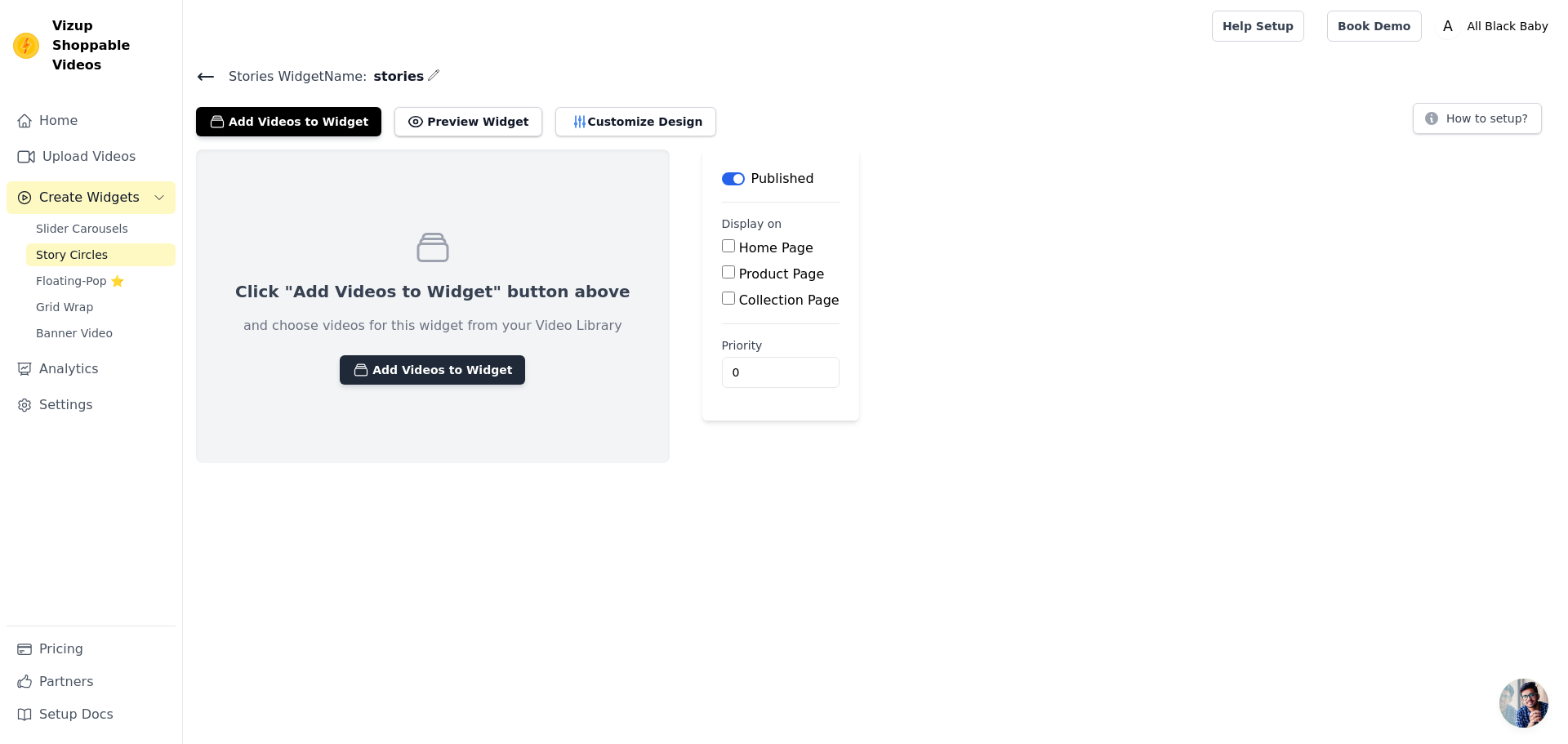
click at [408, 364] on button "Add Videos to Widget" at bounding box center [432, 369] width 186 height 30
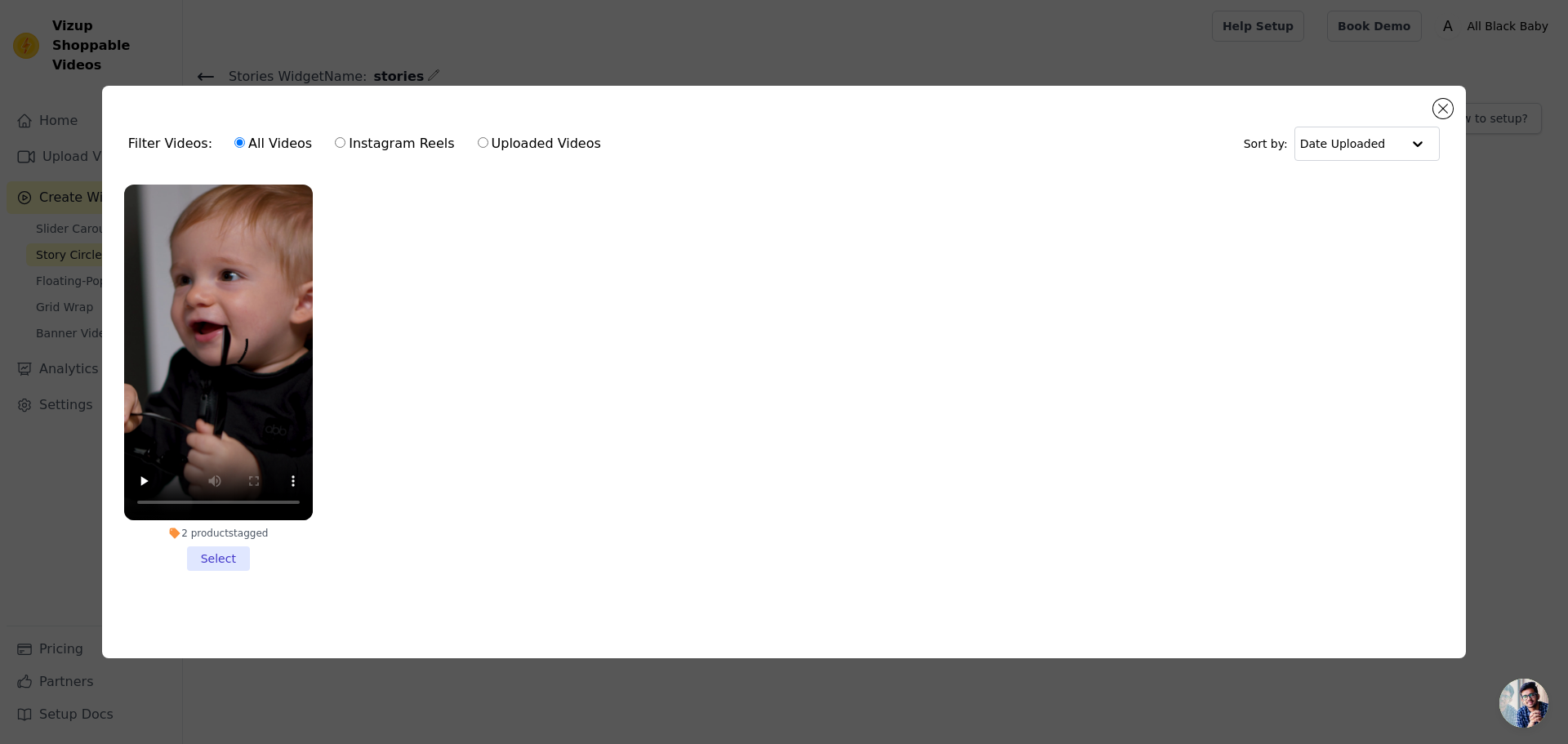
click at [213, 544] on li "2 products tagged Select" at bounding box center [219, 378] width 189 height 386
click at [0, 0] on input "2 products tagged Select" at bounding box center [0, 0] width 0 height 0
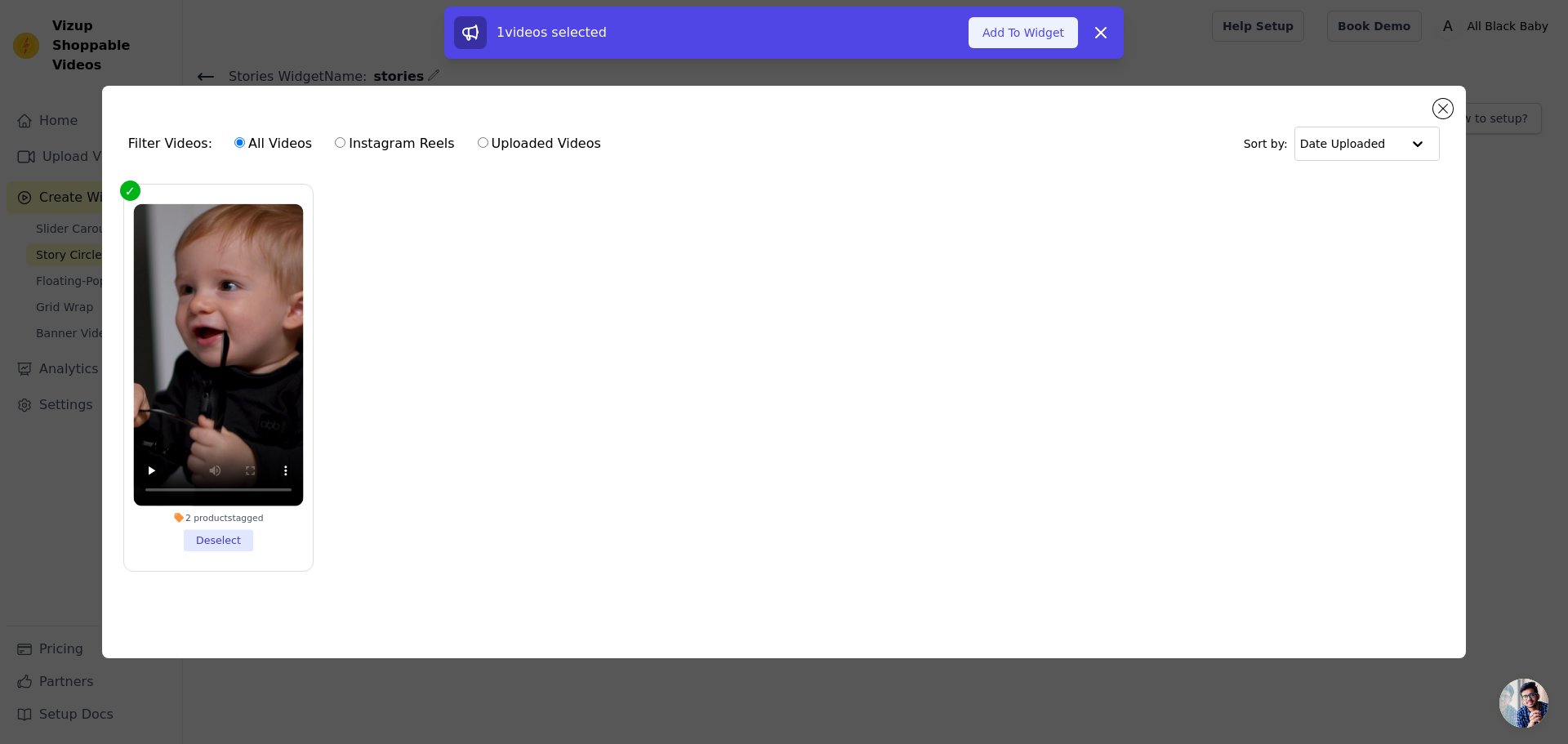
click at [1044, 35] on button "Add To Widget" at bounding box center [1023, 32] width 109 height 31
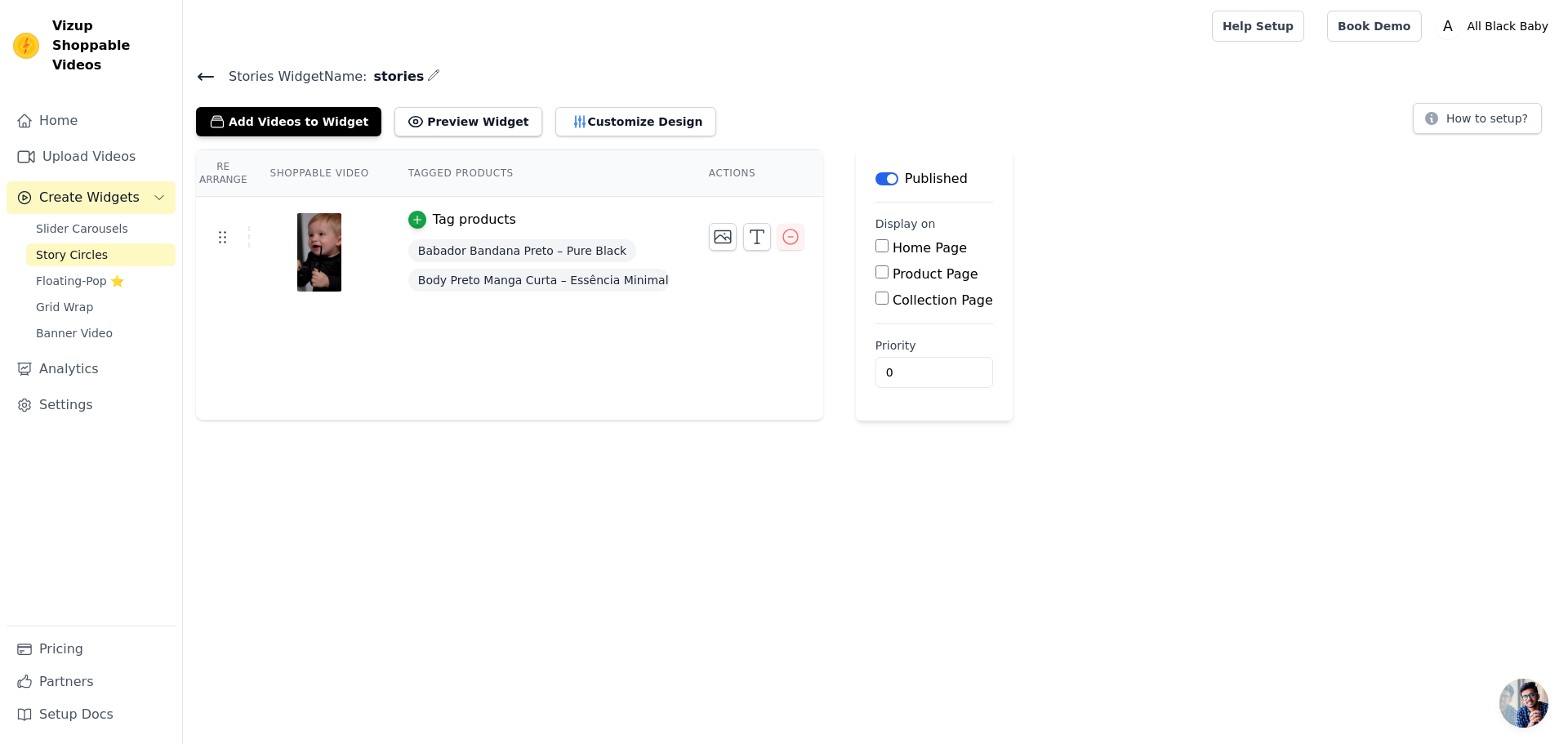
click at [899, 273] on label "Product Page" at bounding box center [935, 274] width 86 height 15
click at [889, 273] on input "Product Page" at bounding box center [882, 271] width 13 height 13
checkbox input "true"
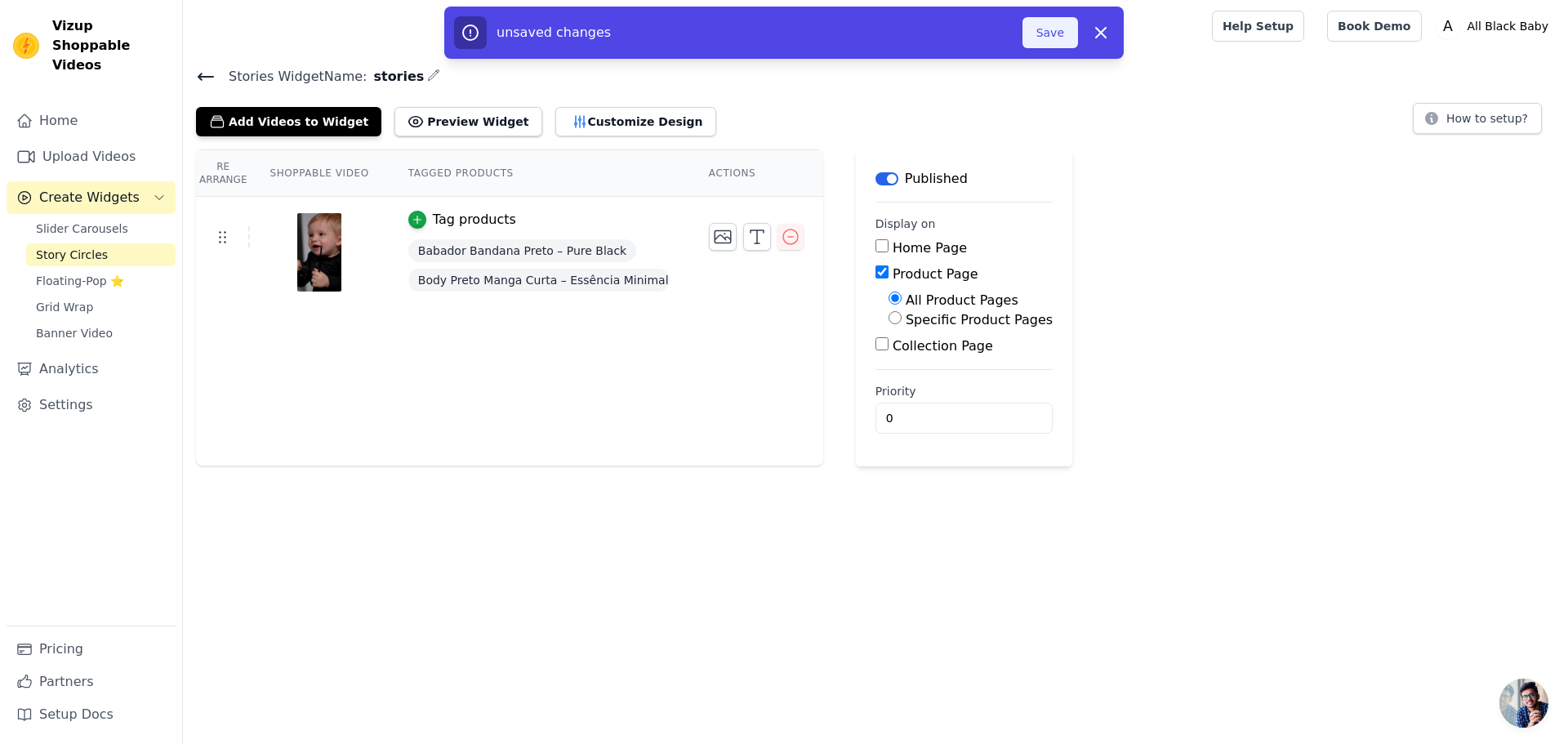
click at [1056, 35] on button "Save" at bounding box center [1050, 32] width 56 height 31
click at [1061, 39] on button "Save" at bounding box center [1050, 32] width 56 height 31
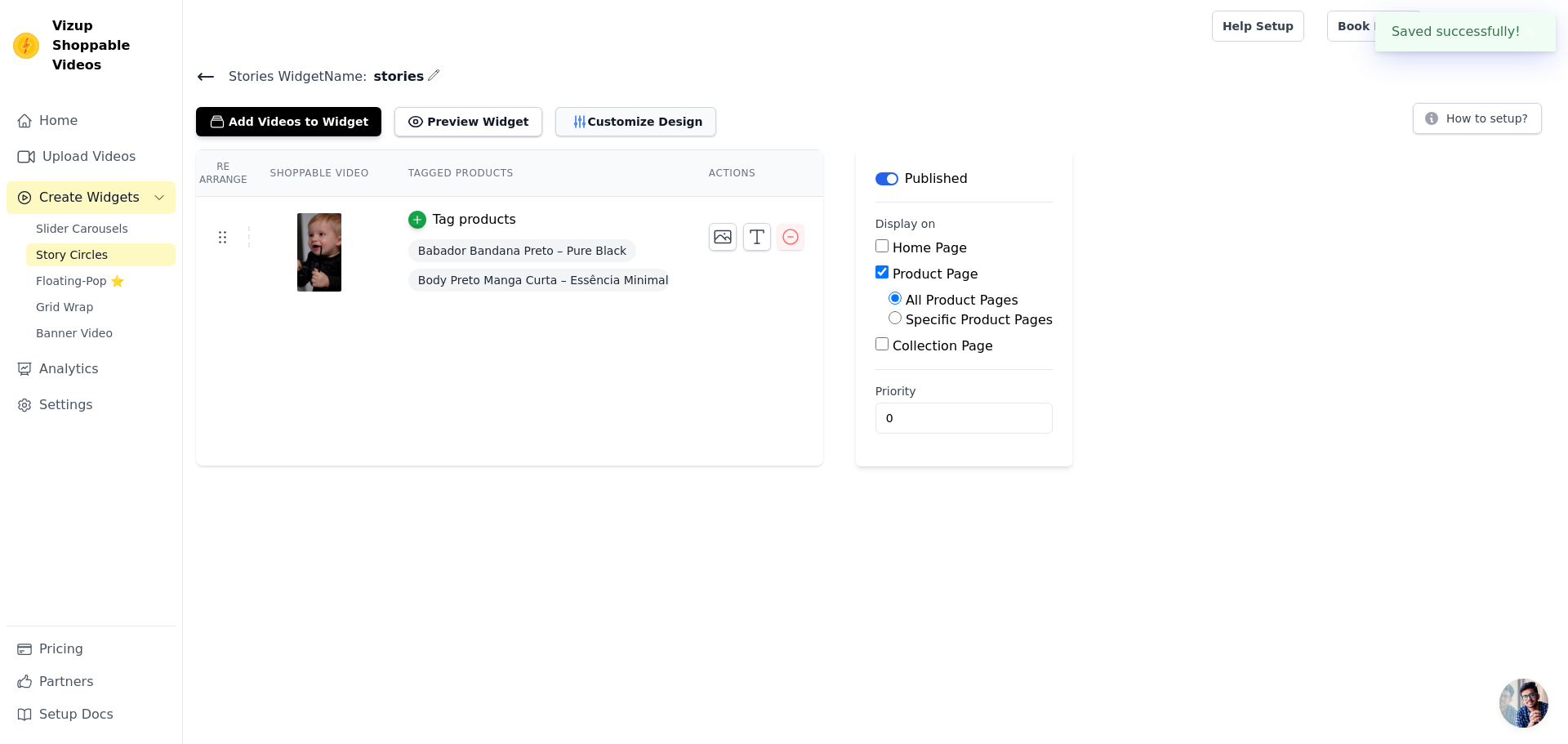
click at [596, 122] on button "Customize Design" at bounding box center [636, 121] width 161 height 30
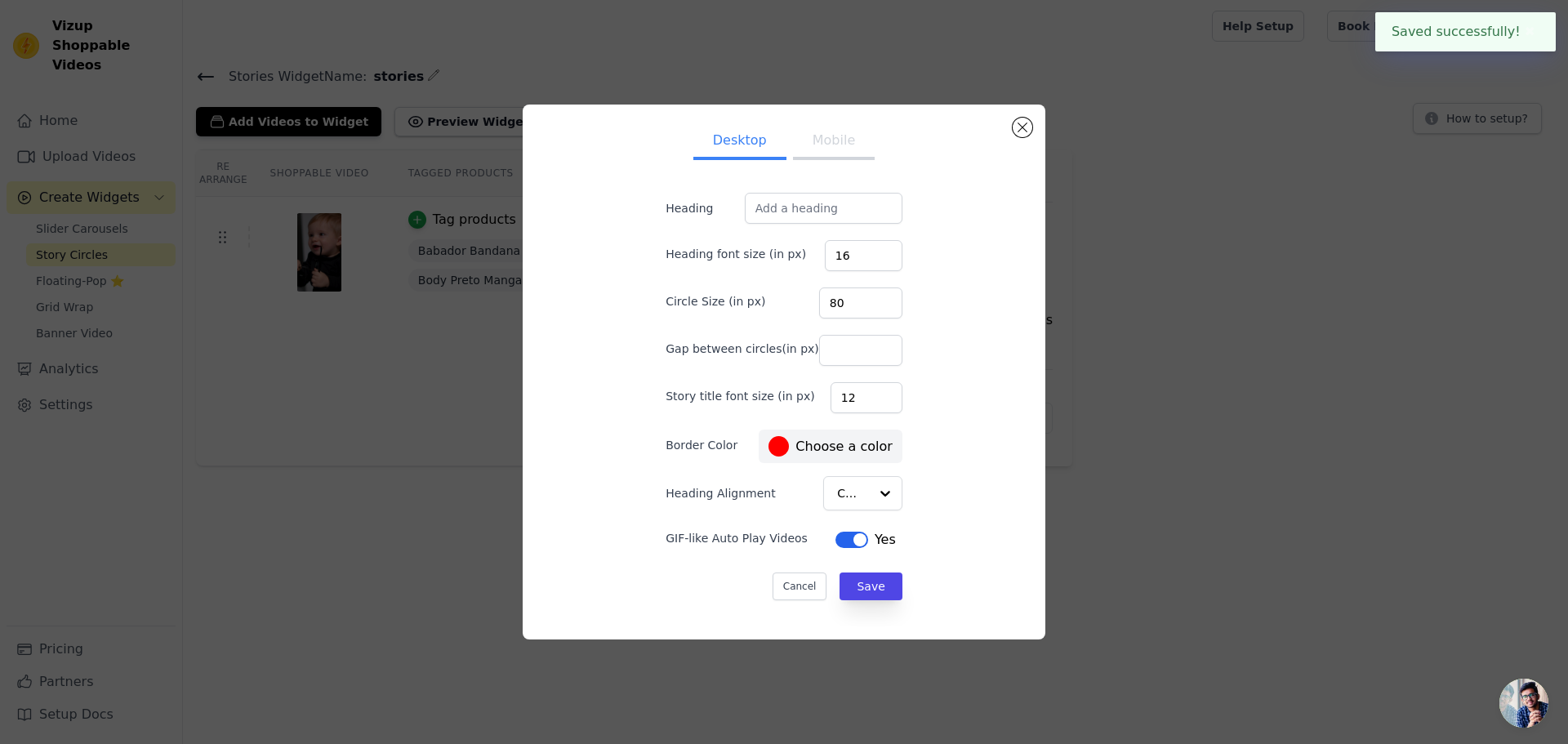
click at [770, 447] on div at bounding box center [778, 447] width 20 height 20
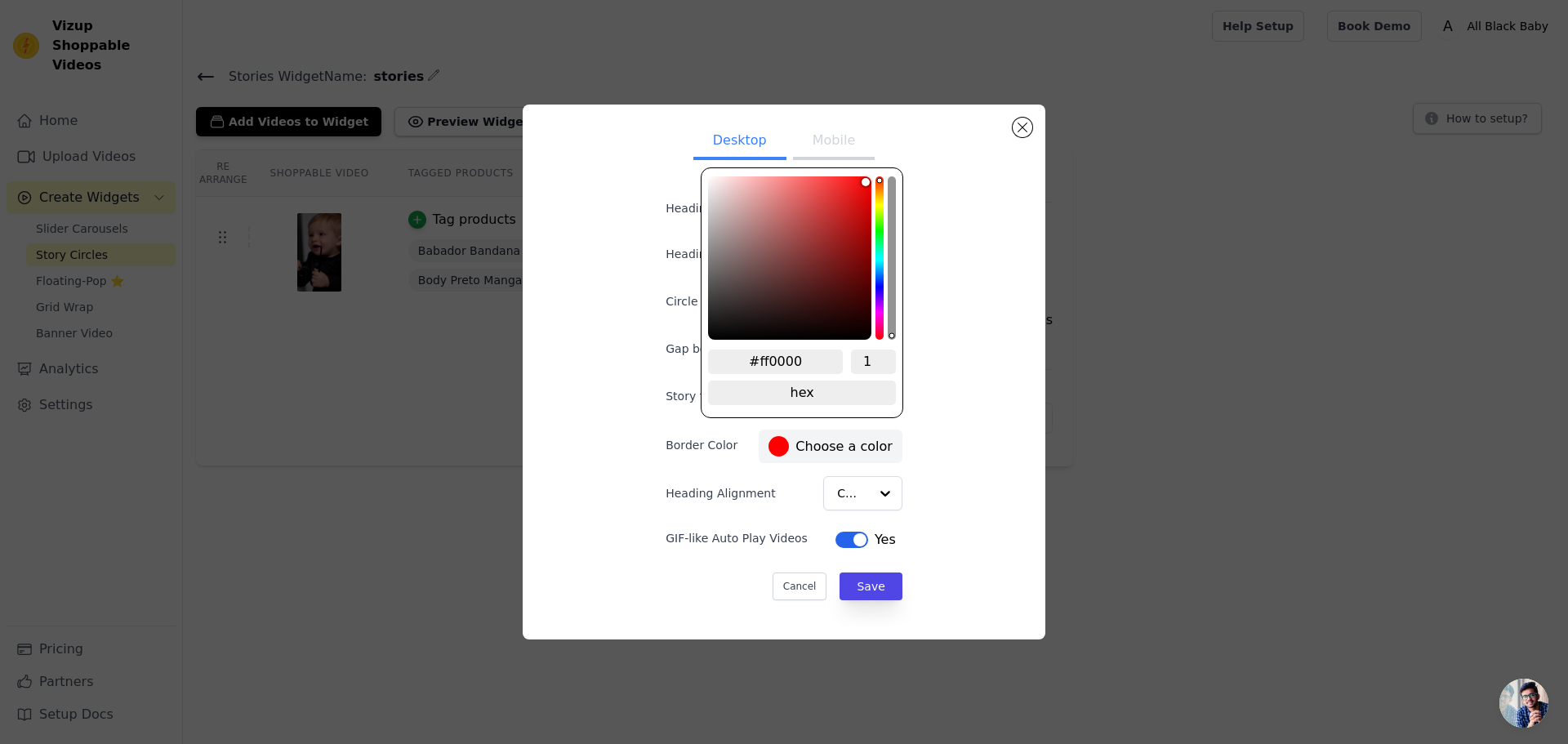
type input "#00ff22"
type input "#00ff19"
type input "#00ff04"
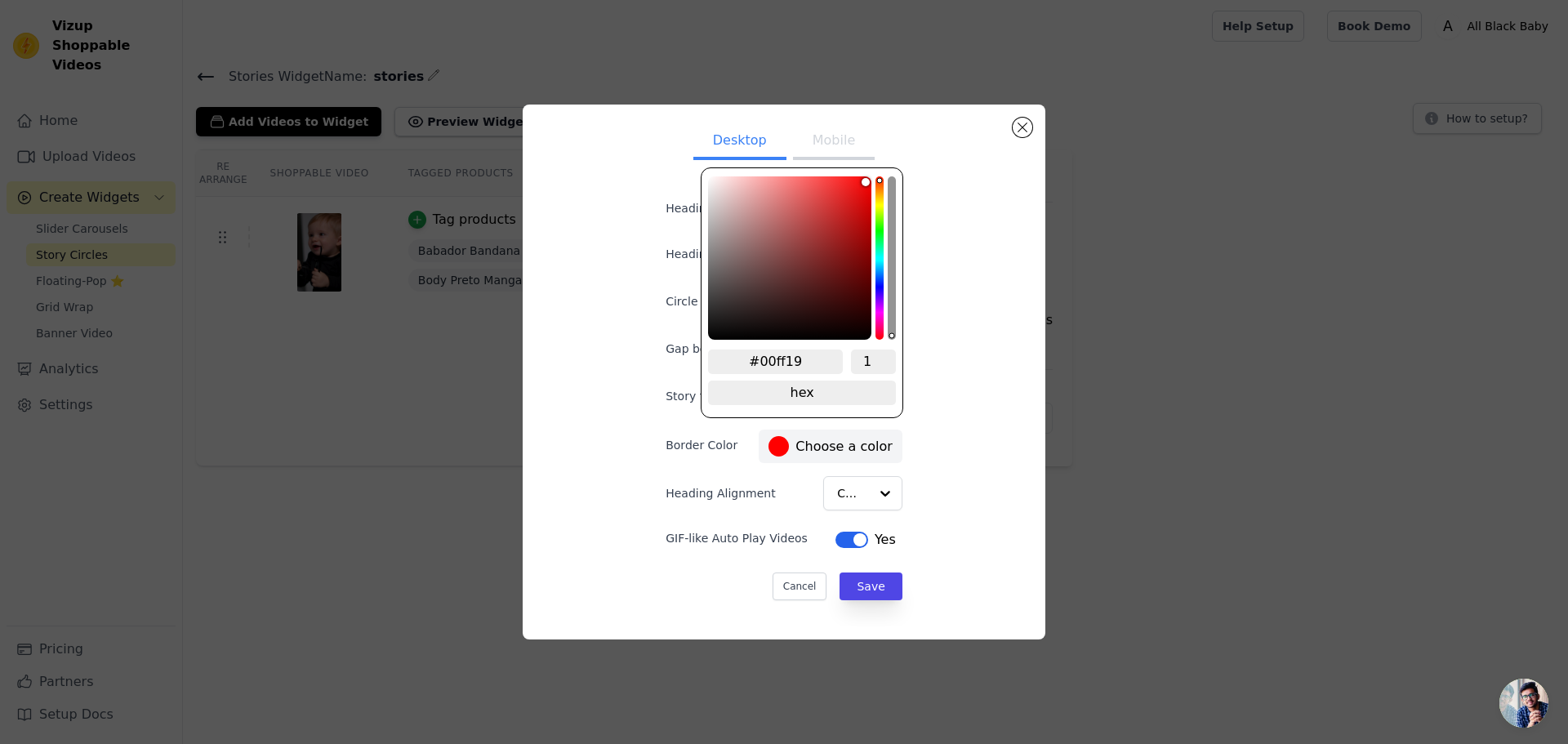
type input "#00ff04"
type input "#04ff00"
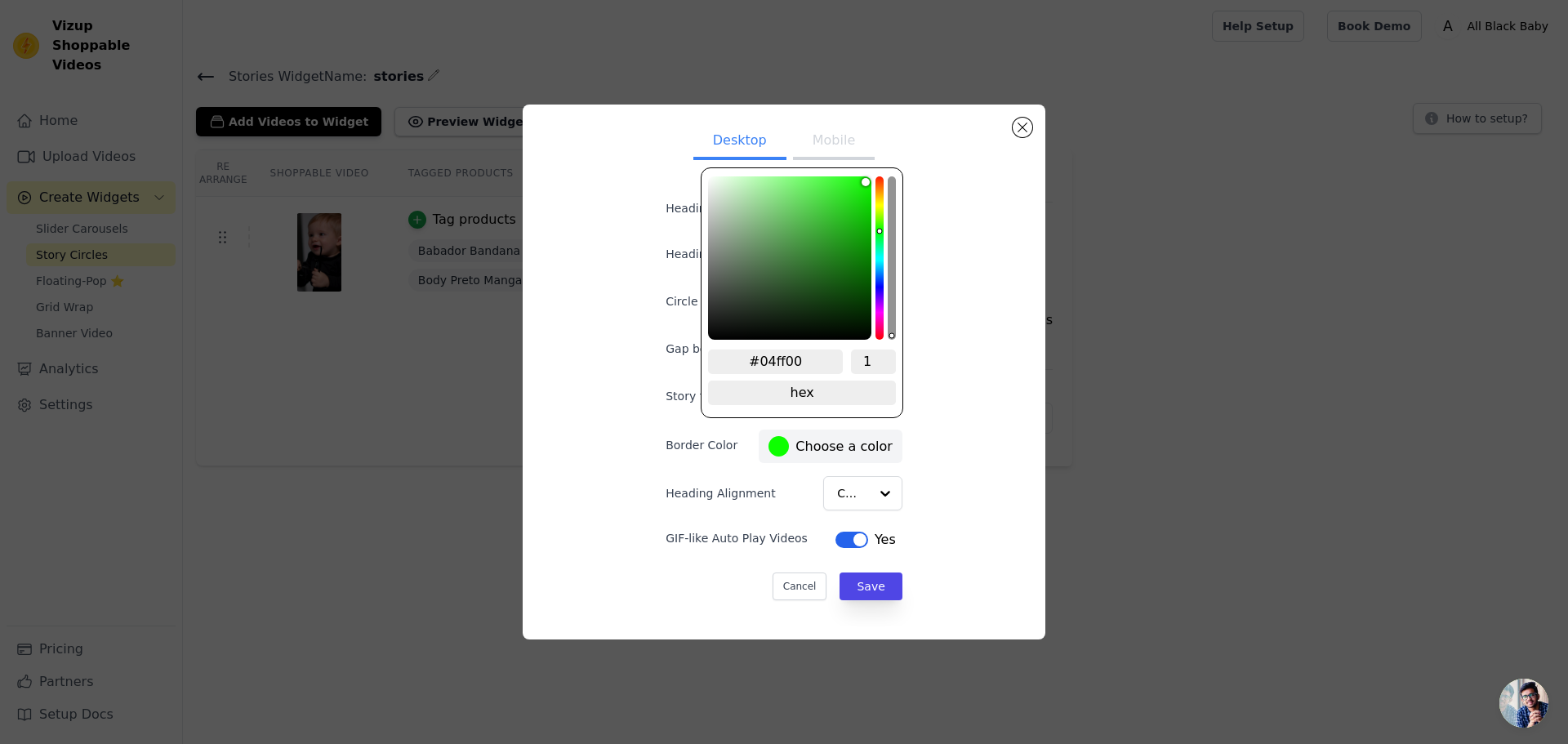
type input "#0dff00"
type input "#00ff08"
type input "#00ff2a"
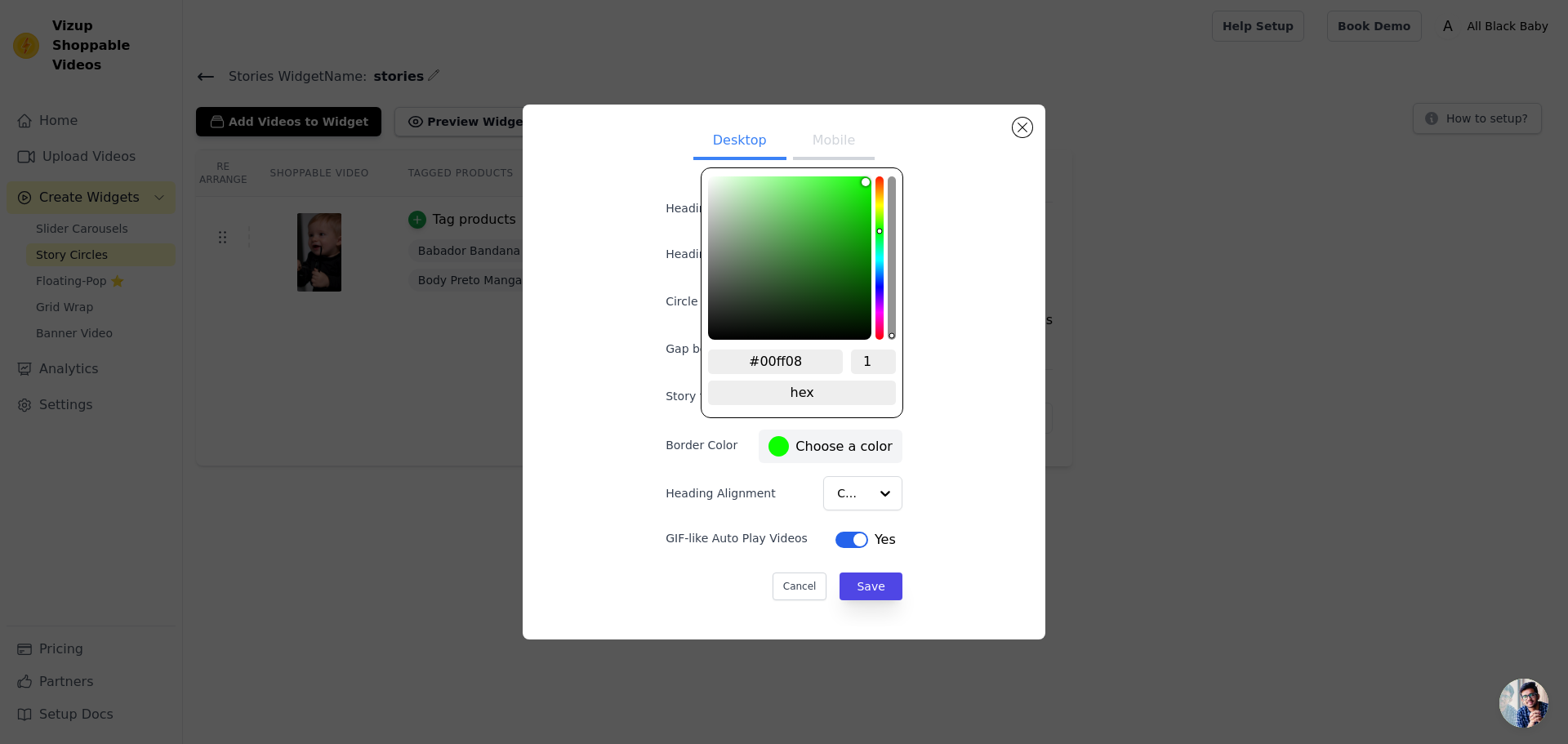
type input "#00ff2a"
type input "#00ff2f"
type input "#00ff40"
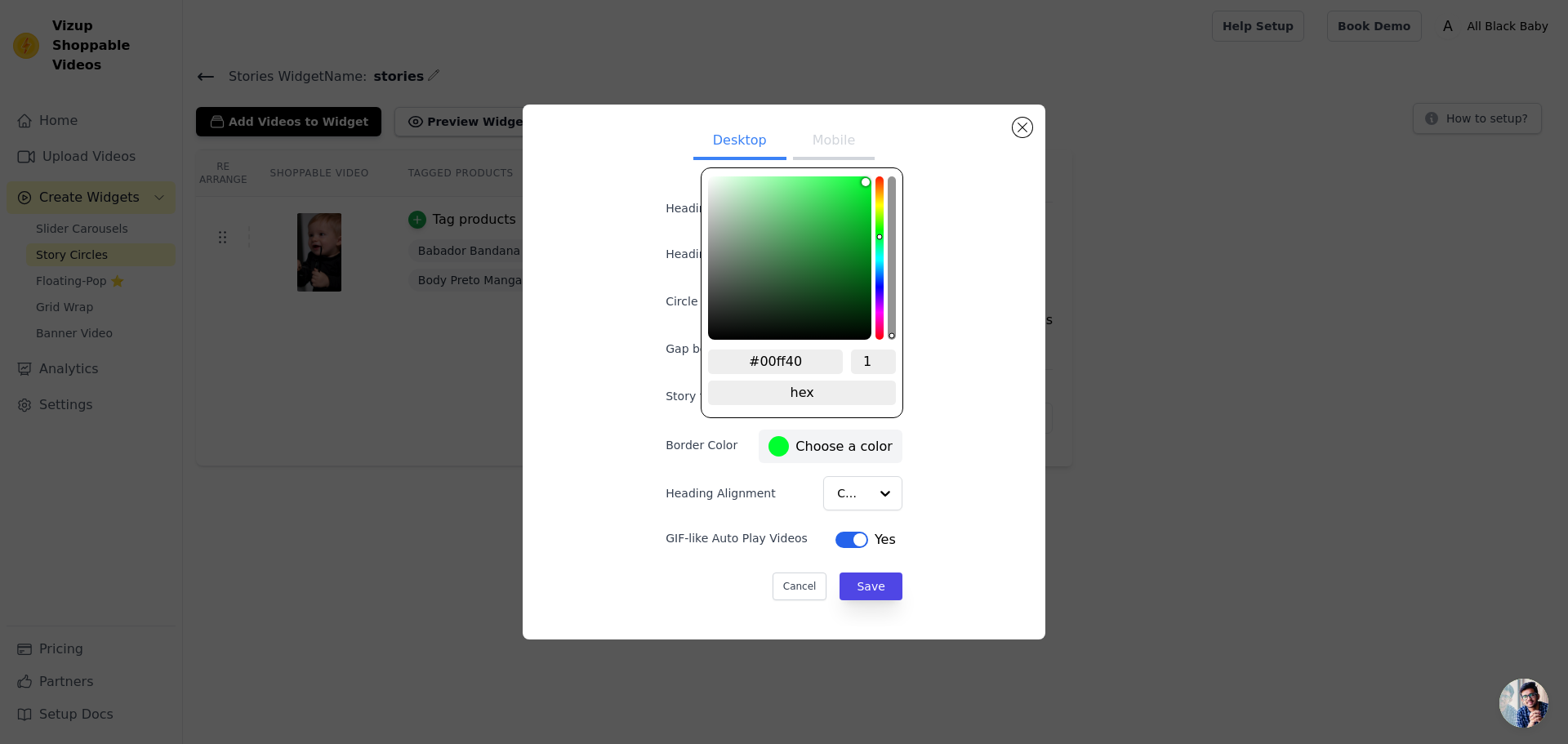
type input "#00ff48"
type input "#00ff51"
type input "#00ff55"
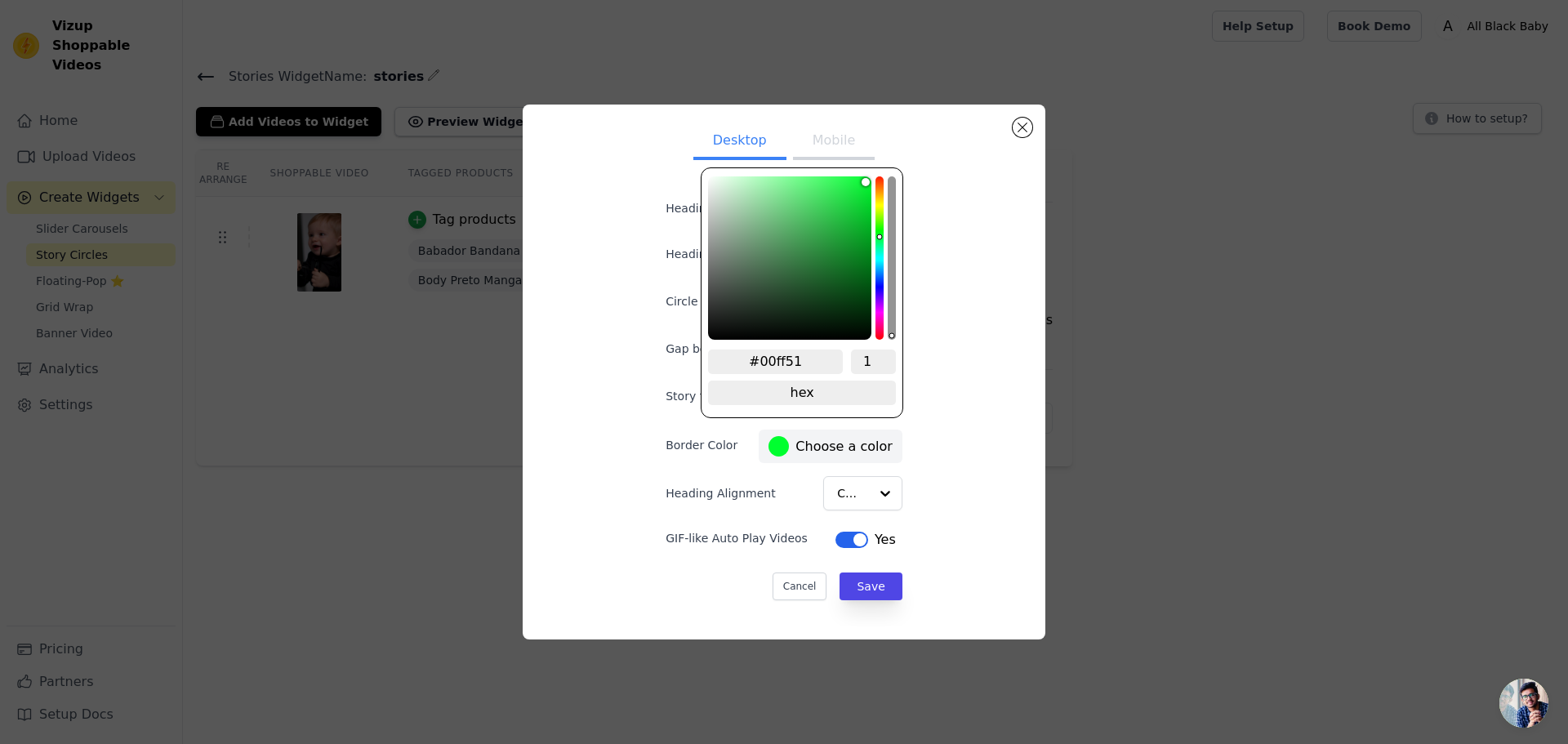
type input "#00ff55"
type input "#00ff5e"
type input "#00ff66"
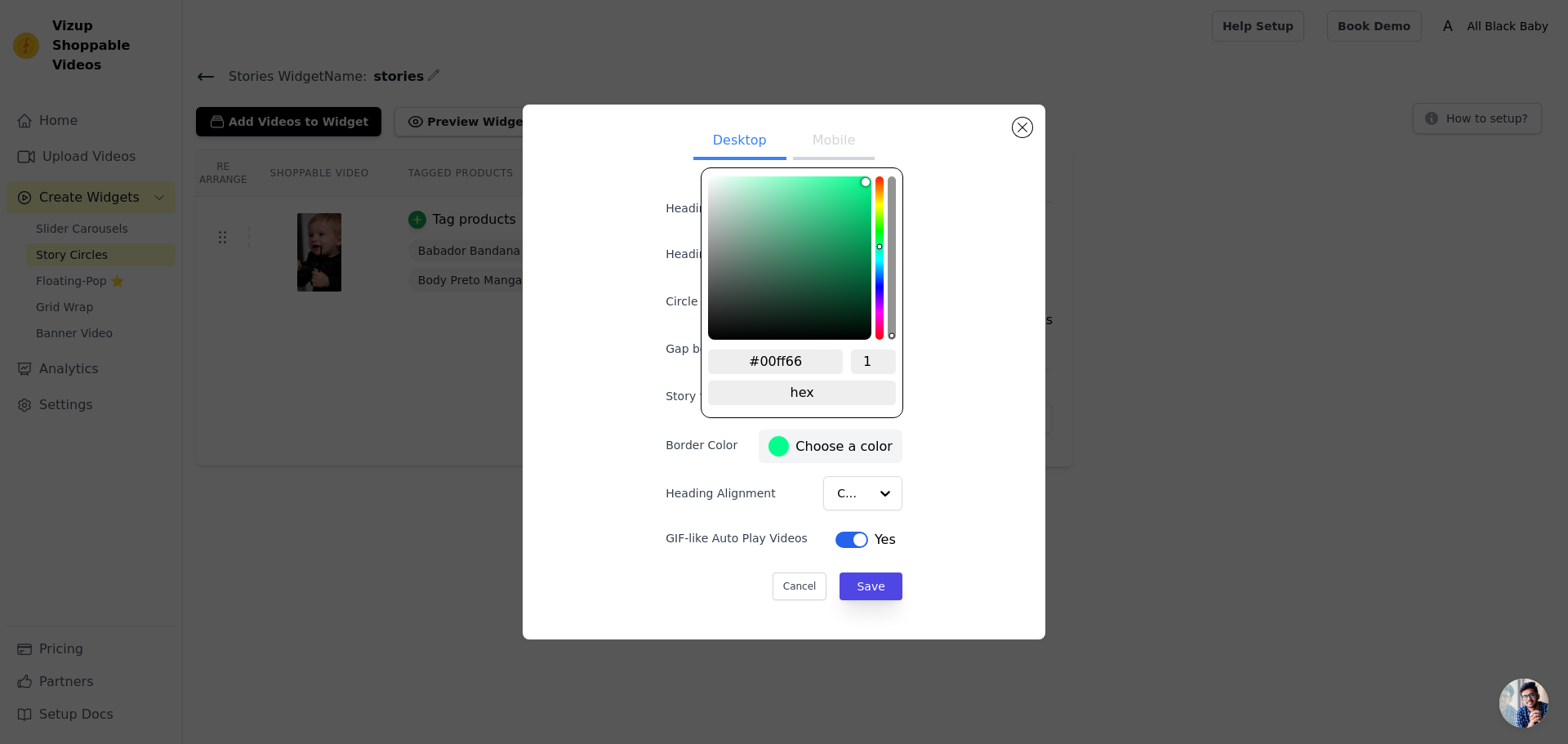
type input "#00ff8c"
type input "#00ffa2"
type input "#00ffc8"
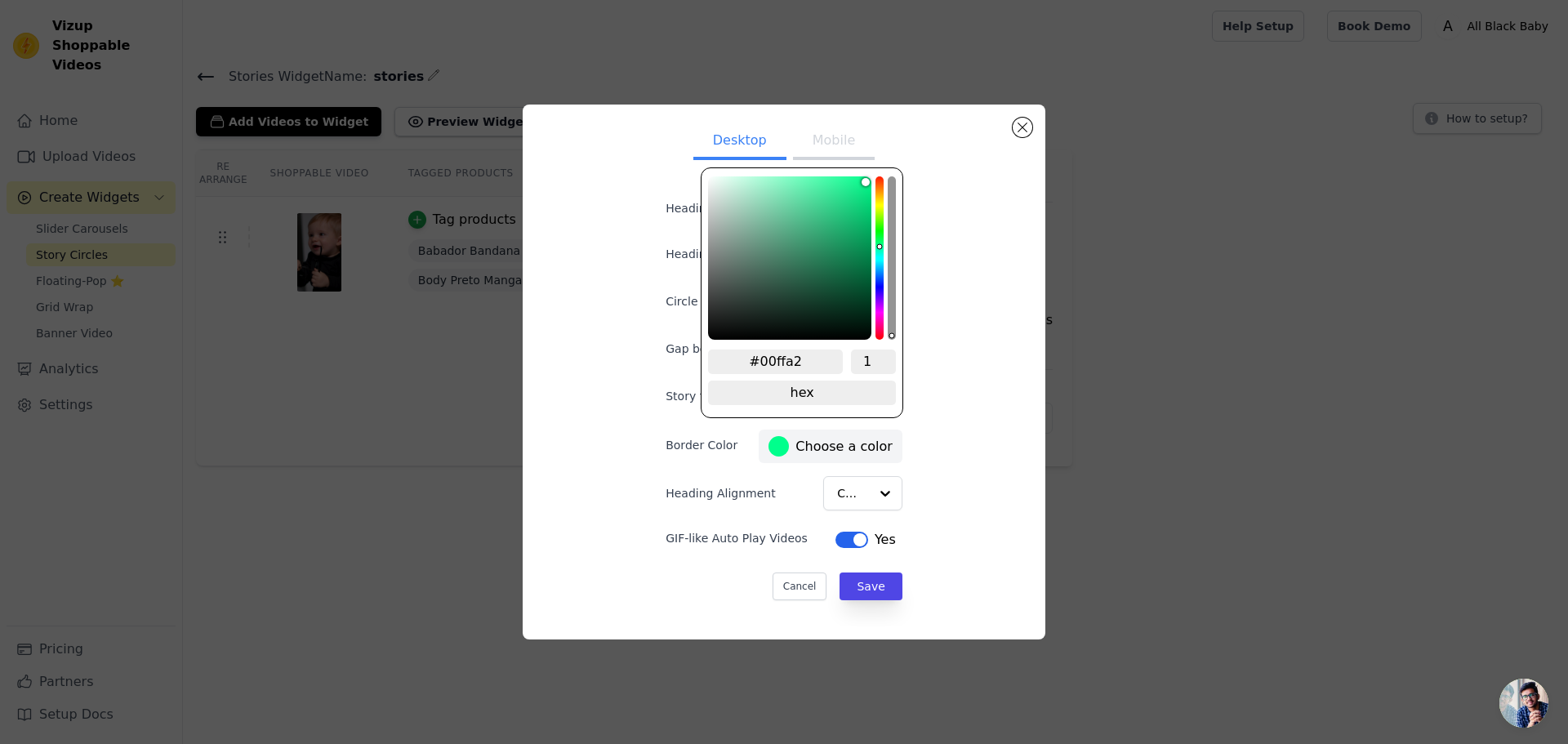
type input "#00ffc8"
drag, startPoint x: 875, startPoint y: 235, endPoint x: 875, endPoint y: 253, distance: 18.0
click at [876, 253] on div "hue channel" at bounding box center [880, 258] width 8 height 164
type input "#236759"
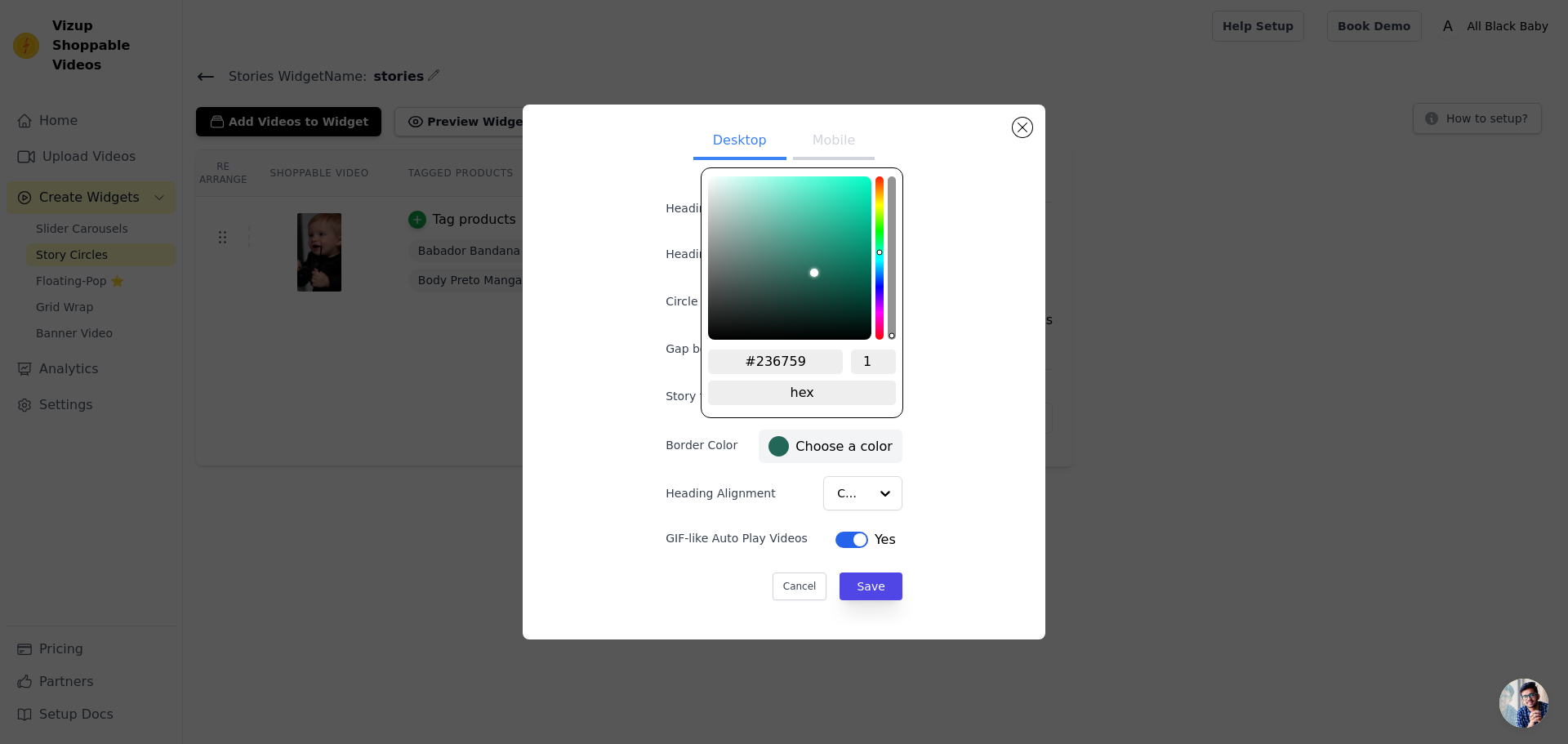
type input "#236959"
type input "#217160"
type input "#1c7965"
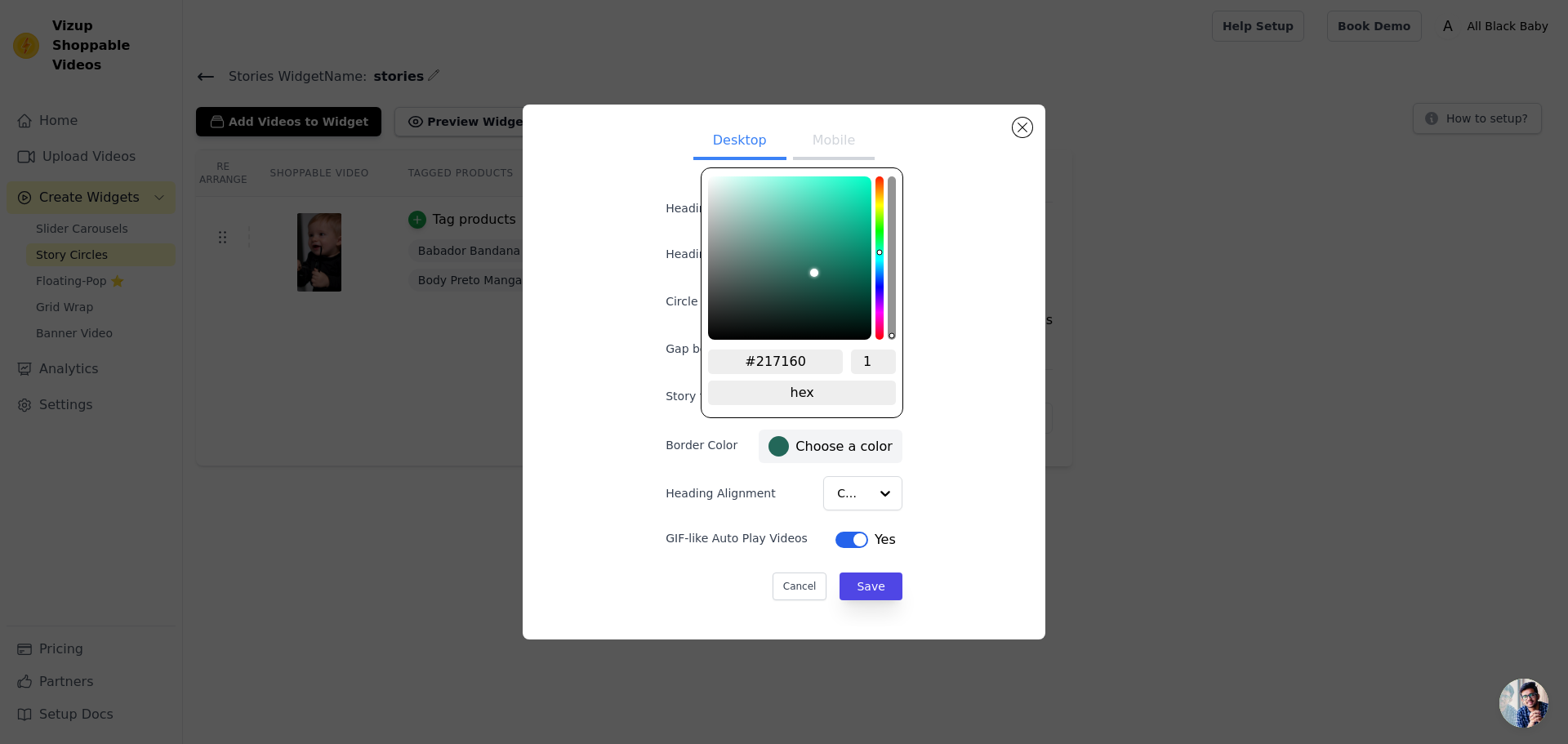
type input "#1c7965"
type input "#1b7e69"
type input "#18816a"
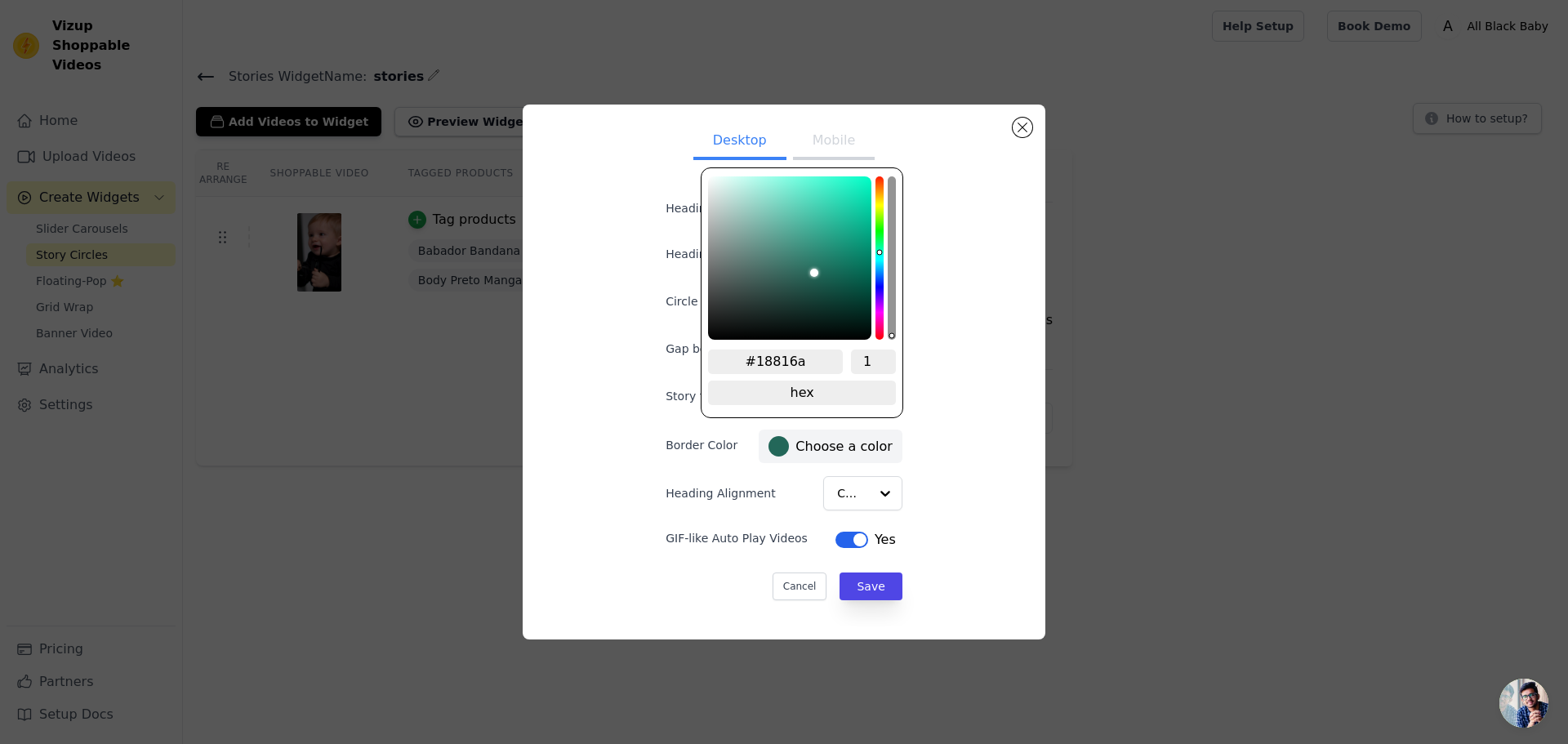
type input "#17856d"
type input "#178870"
type input "#158b71"
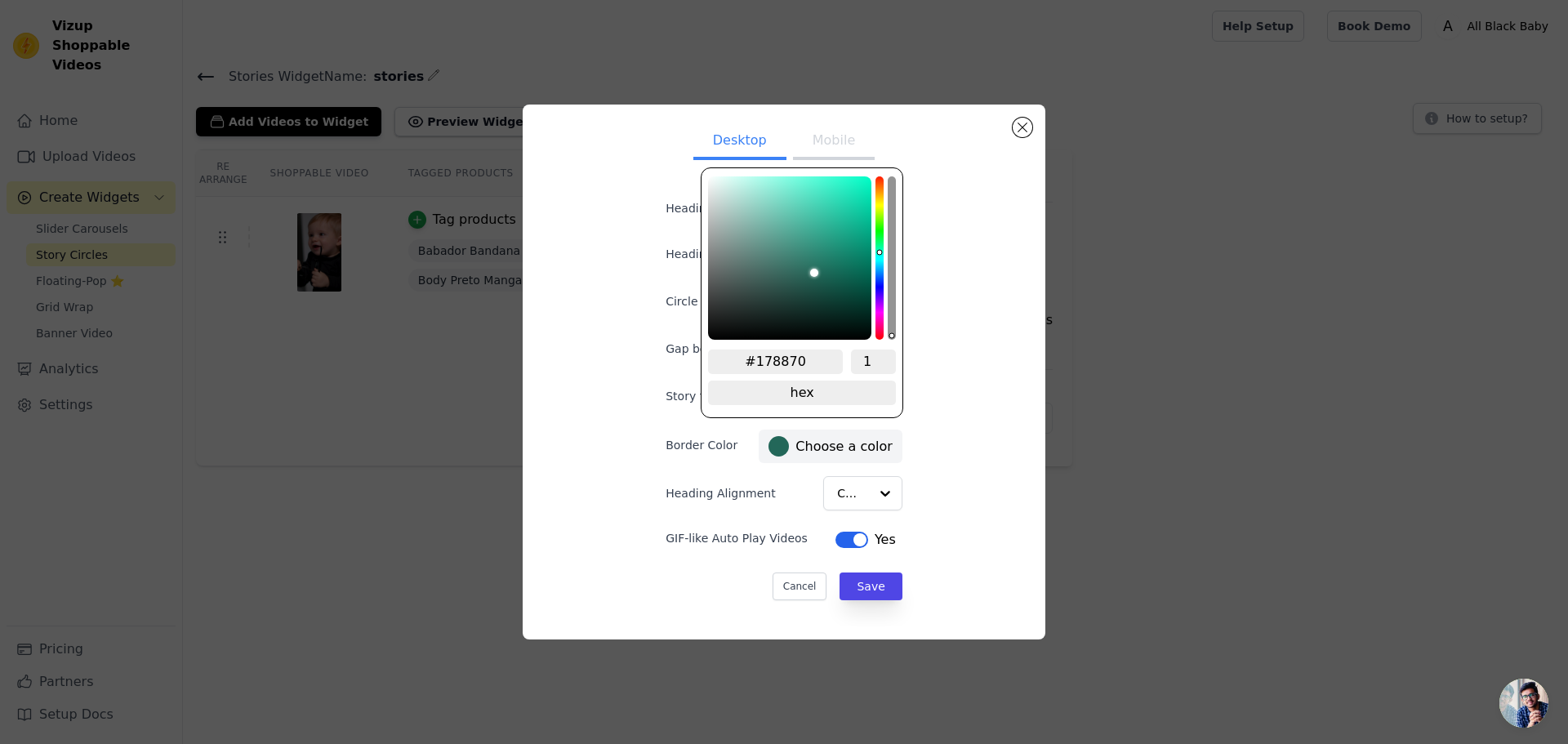
type input "#158b71"
type input "#158e73"
type input "#149075"
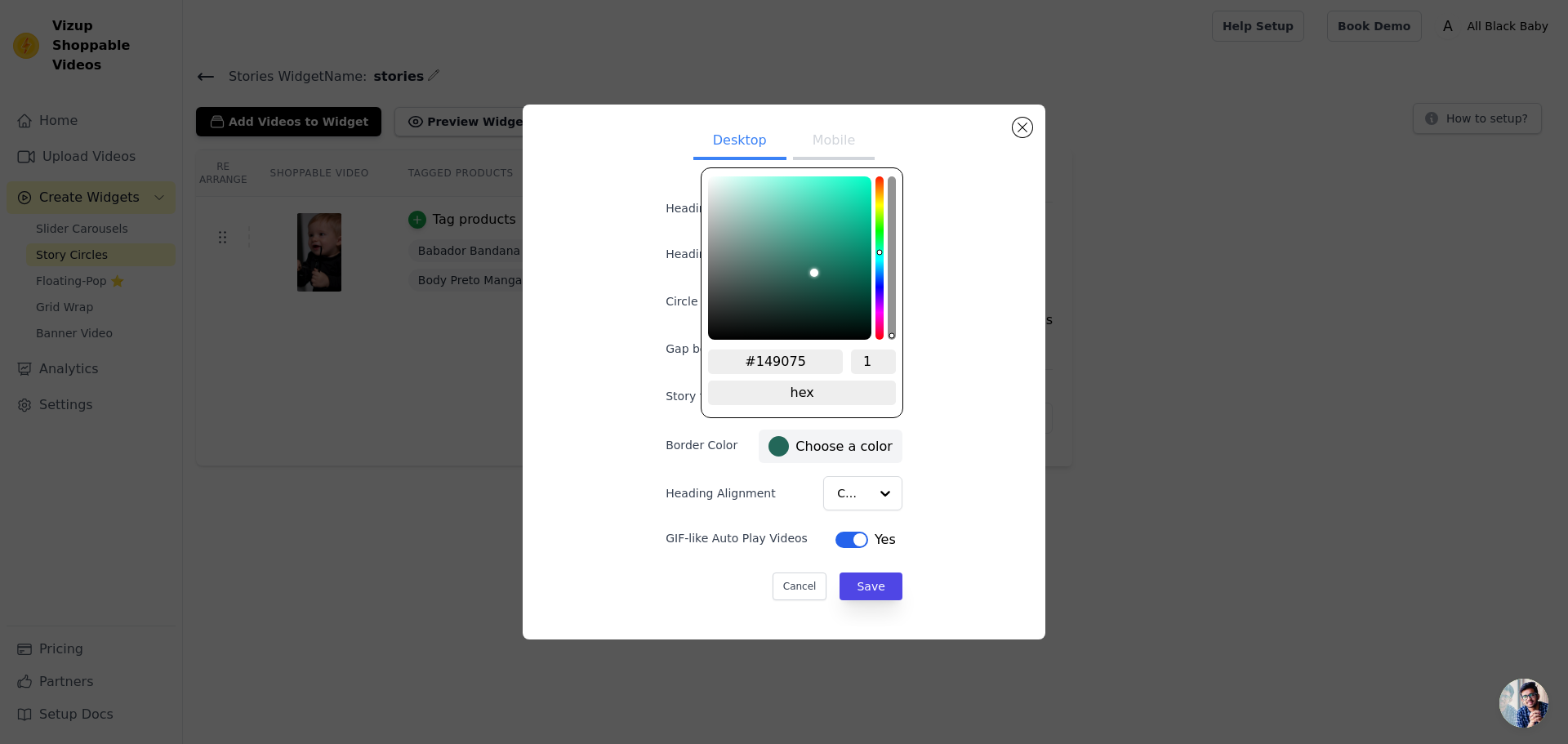
type input "#149176"
type input "#139377"
type input "#129579"
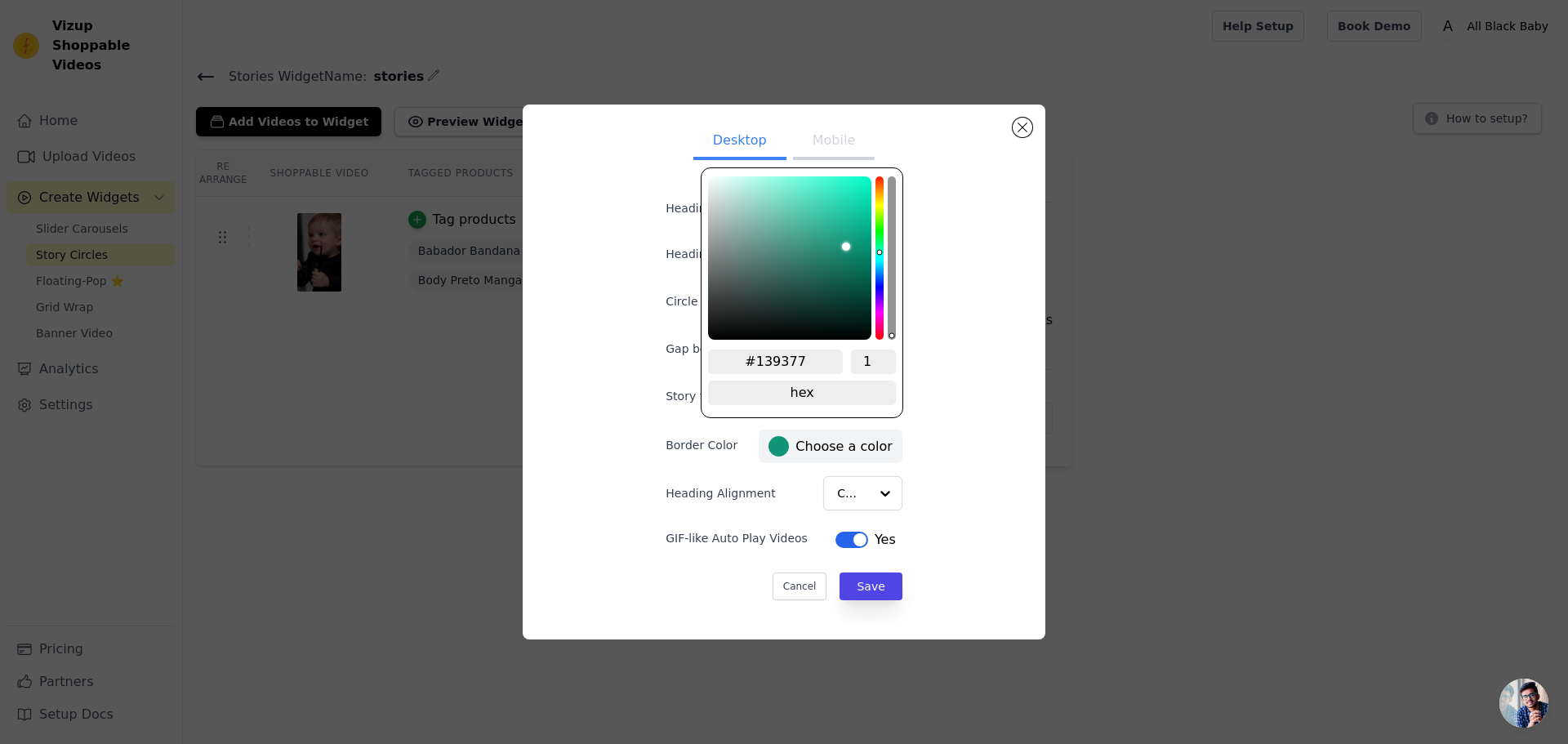
type input "#129579"
type input "#0e9f80"
type input "#08ad8a"
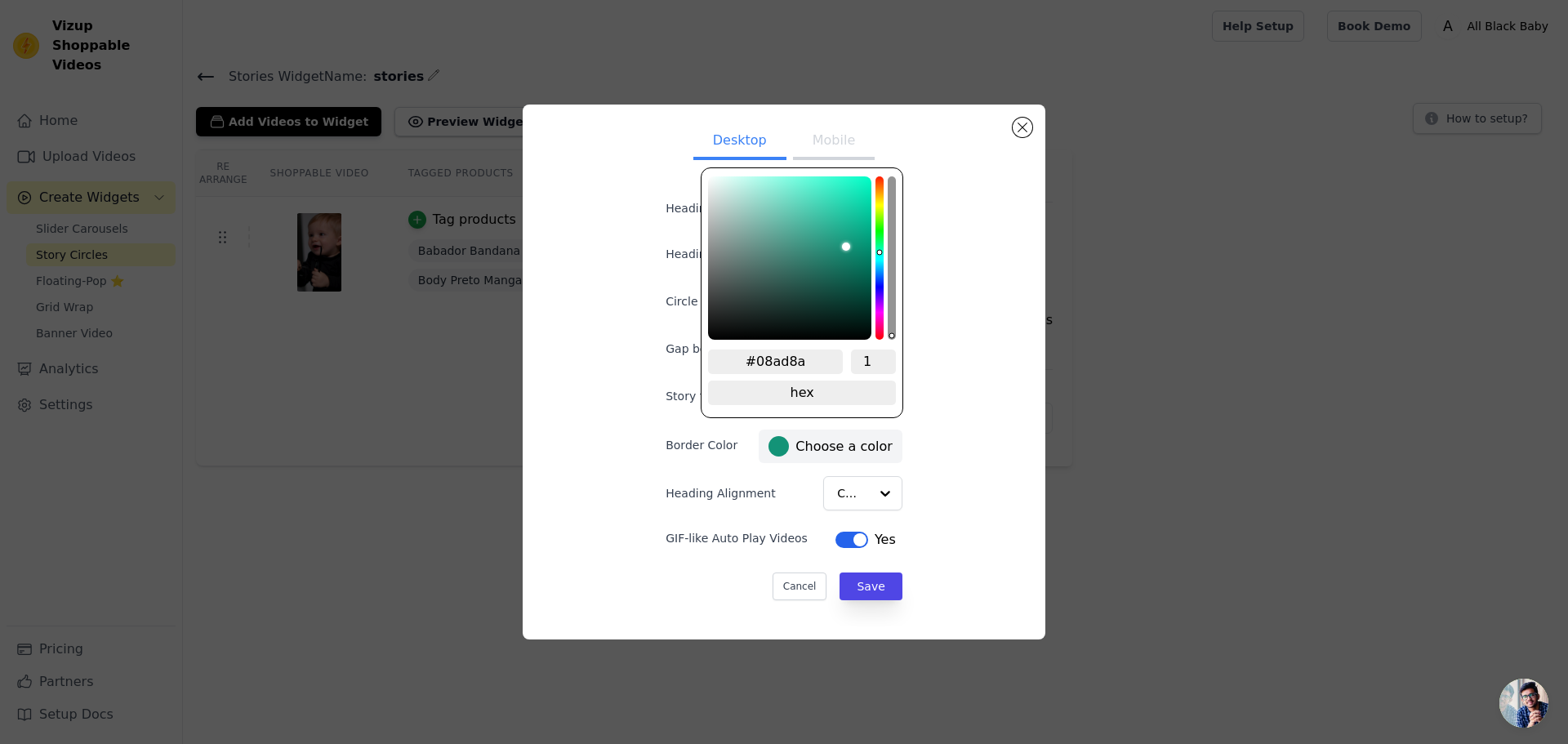
type input "#04b58f"
type input "#00c69b"
type input "#00c99e"
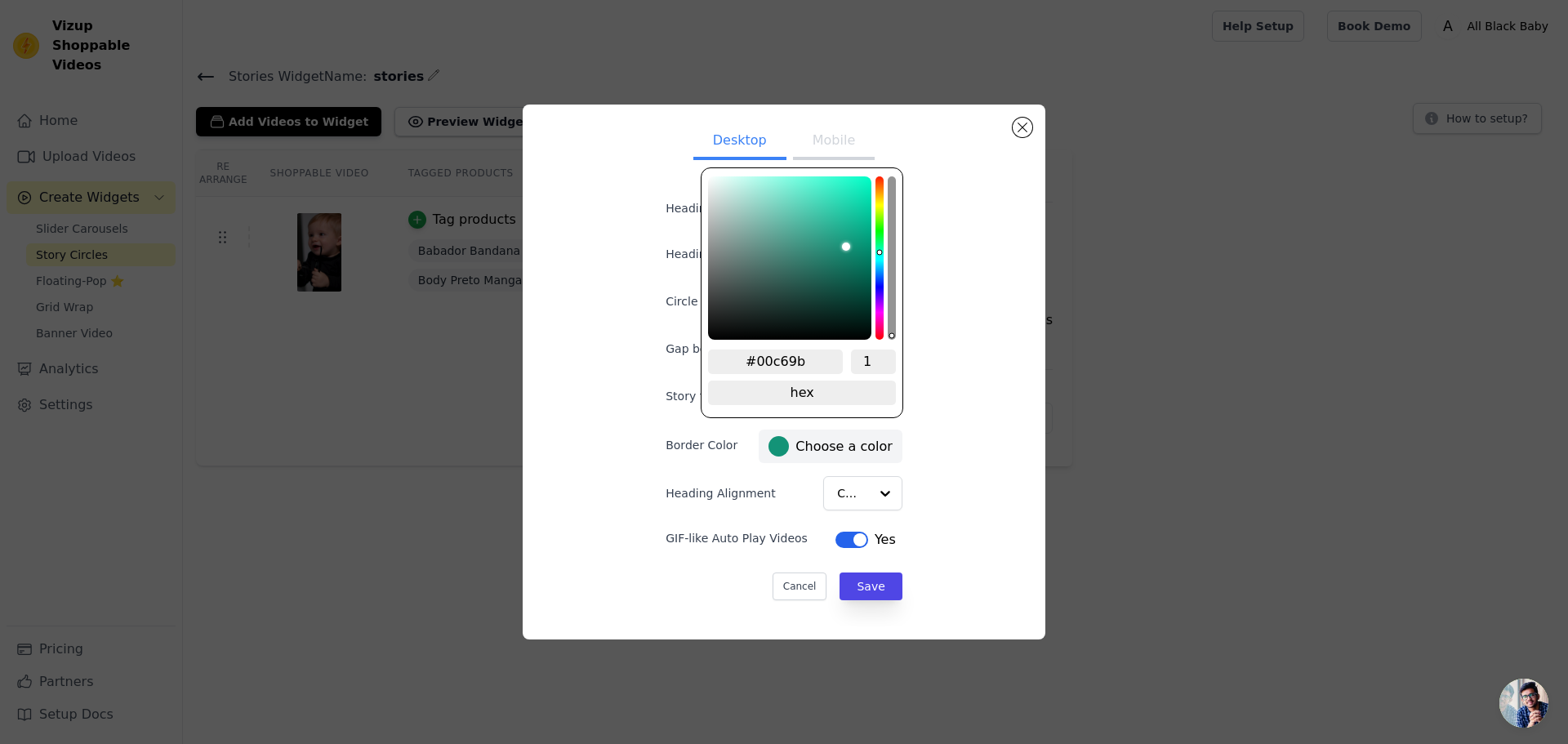
type input "#00c99e"
type input "#00cb9f"
type input "#00cca0"
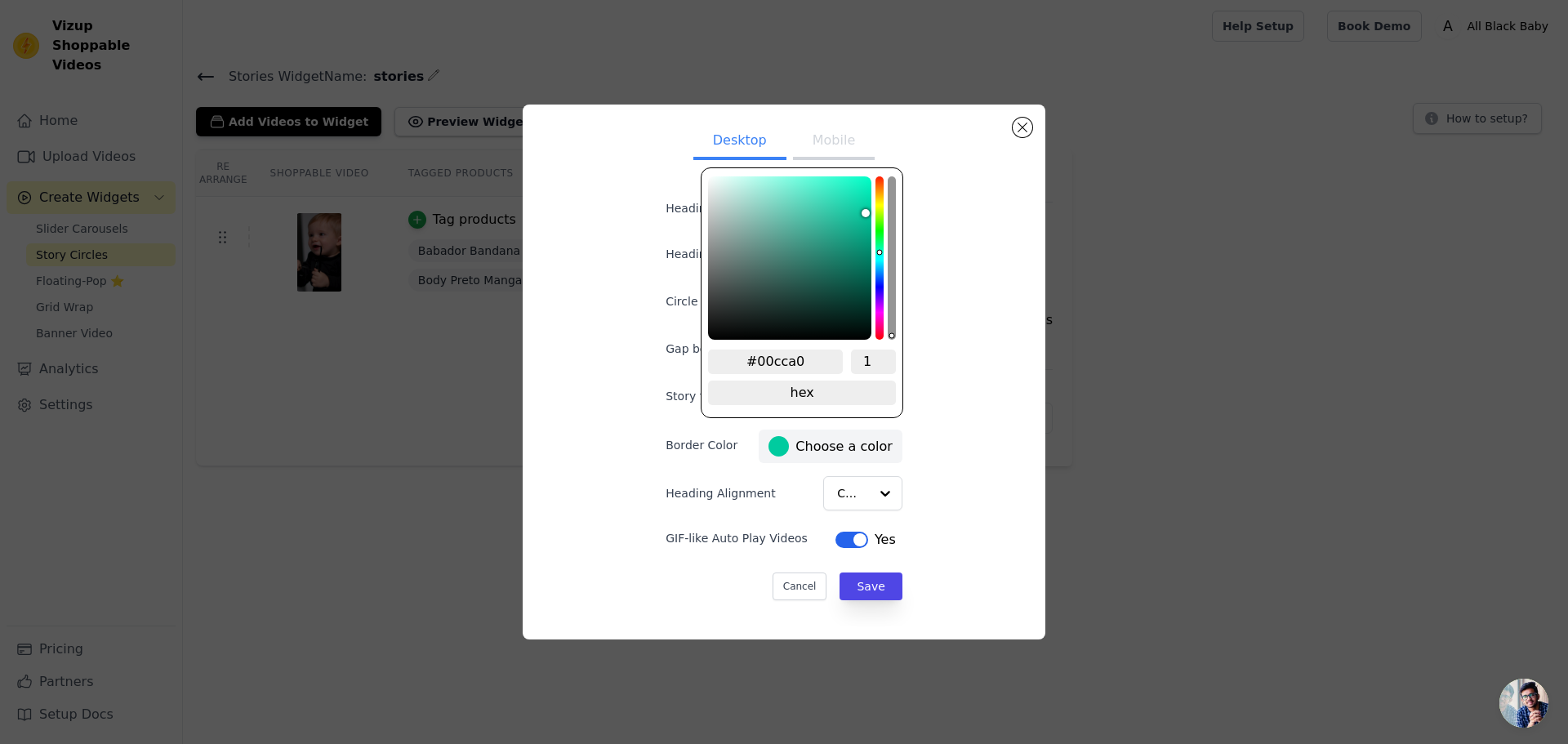
type input "#00cfa2"
type input "#00ddad"
type input "#00e4b3"
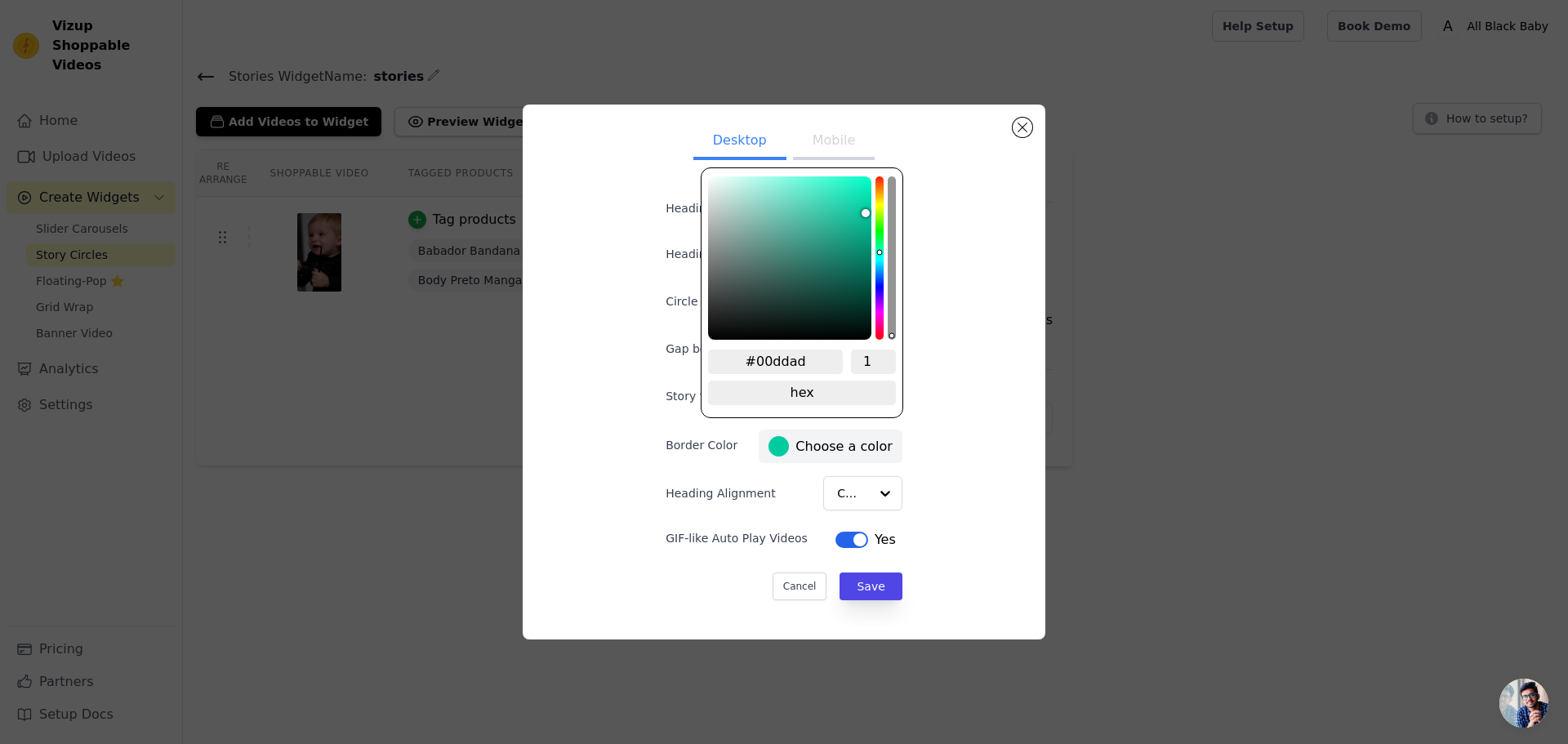
type input "#00e4b3"
type input "#00ffc8"
drag, startPoint x: 816, startPoint y: 274, endPoint x: 1034, endPoint y: -54, distance: 393.8
click at [1034, 0] on html "Vizup Shoppable Videos Home Upload Videos Create Widgets Slider Carousels Story…" at bounding box center [784, 0] width 1568 height 0
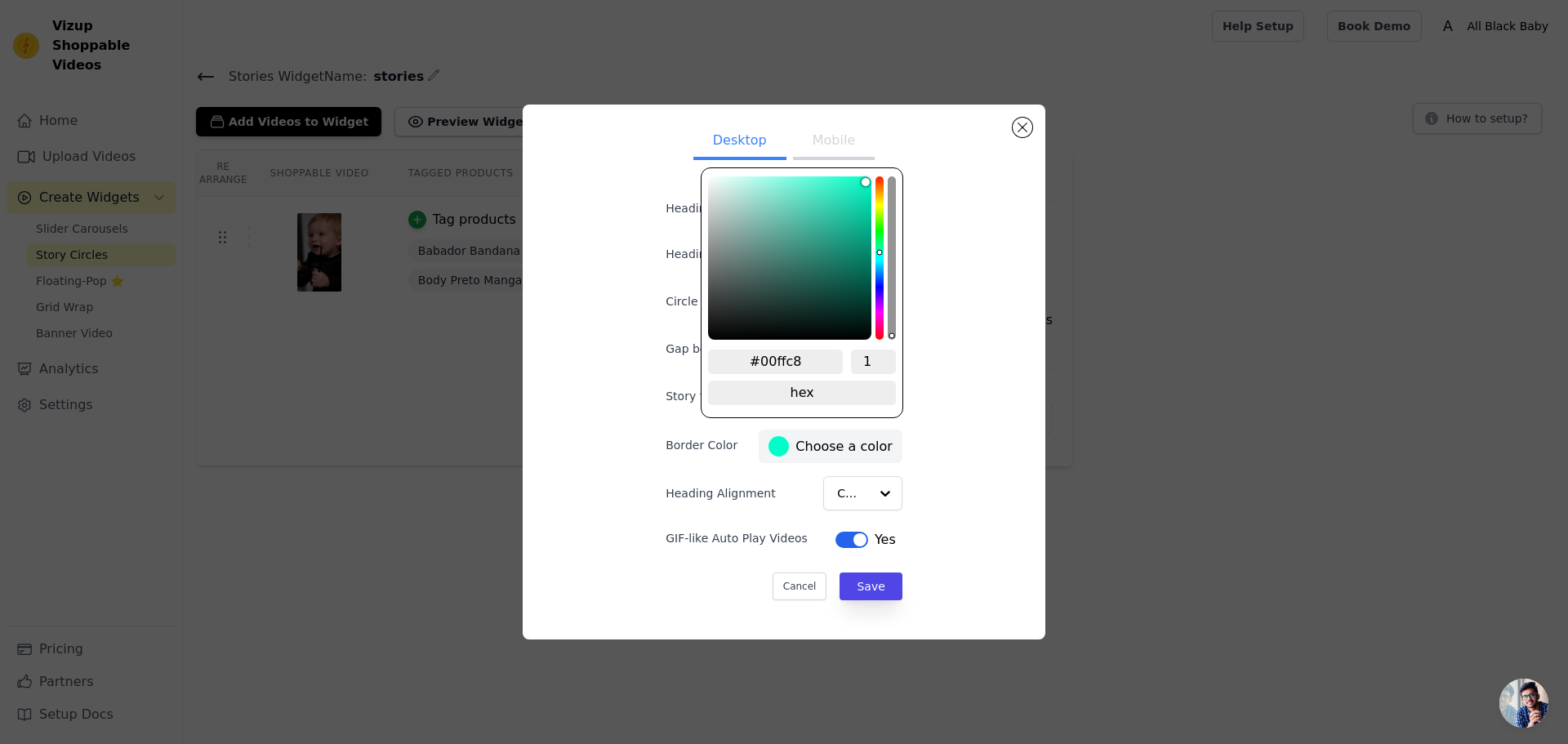
type input "#00ff19"
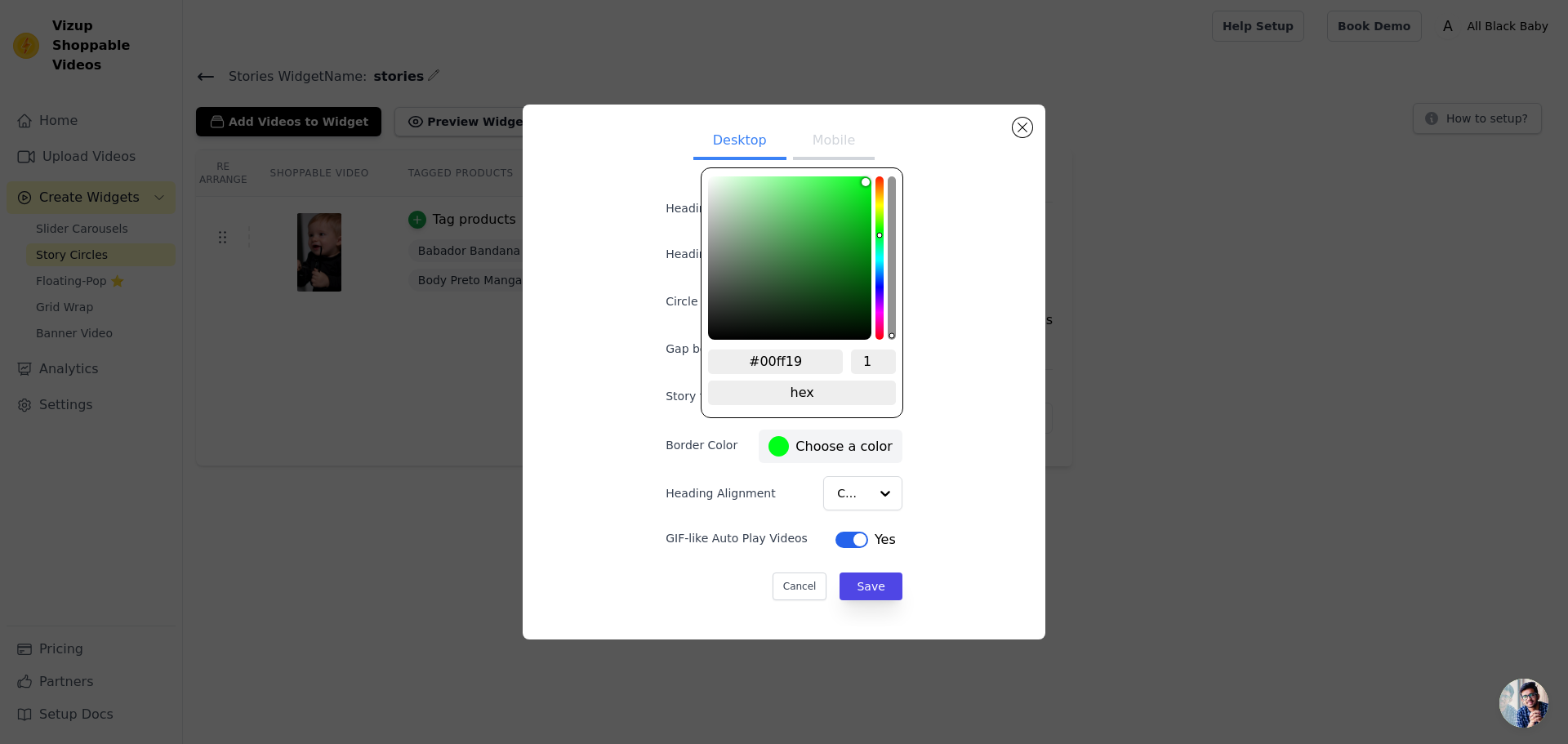
type input "#00ff11"
type input "#00ff19"
type input "#00ff22"
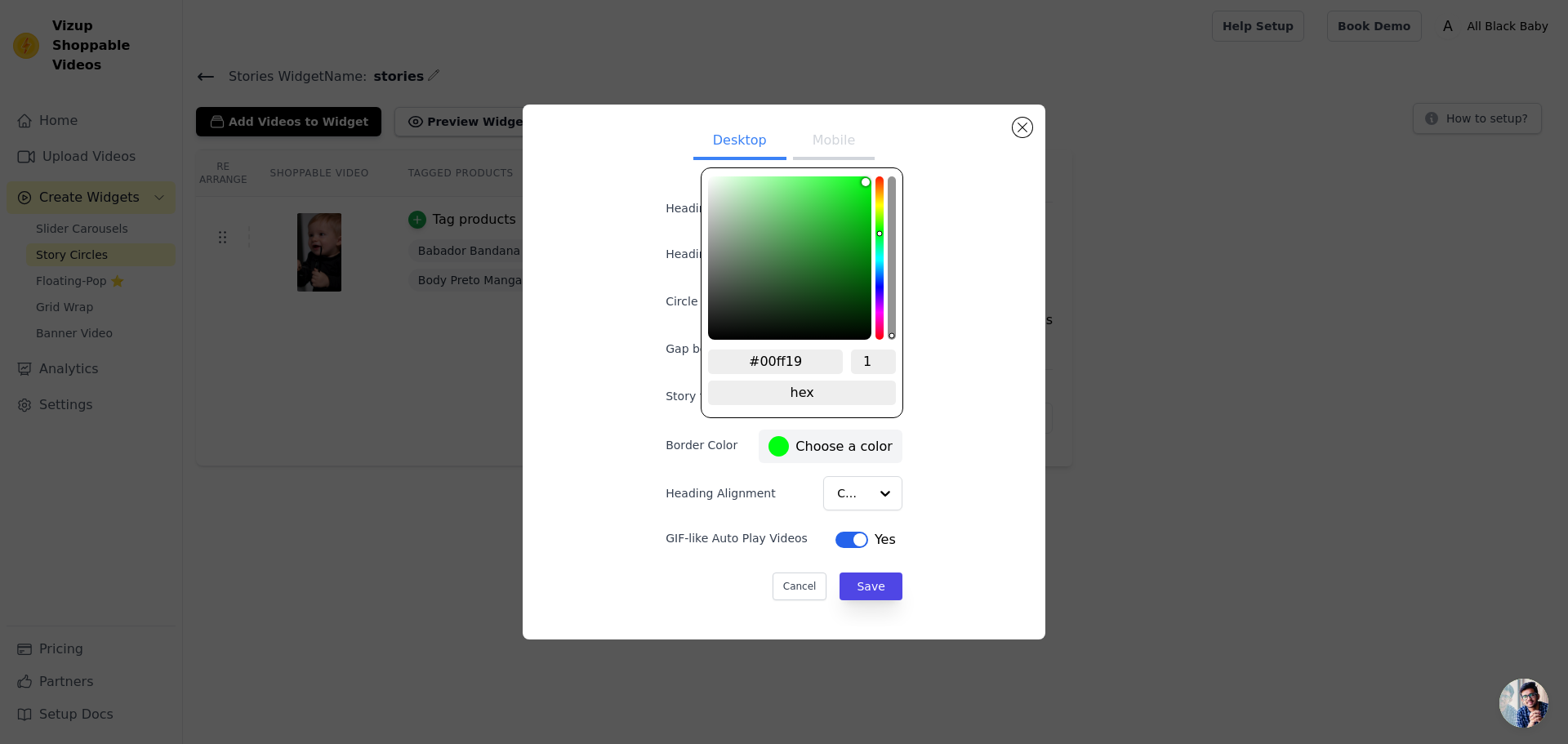
type input "#00ff22"
type input "#00ff2a"
type input "#00ff2f"
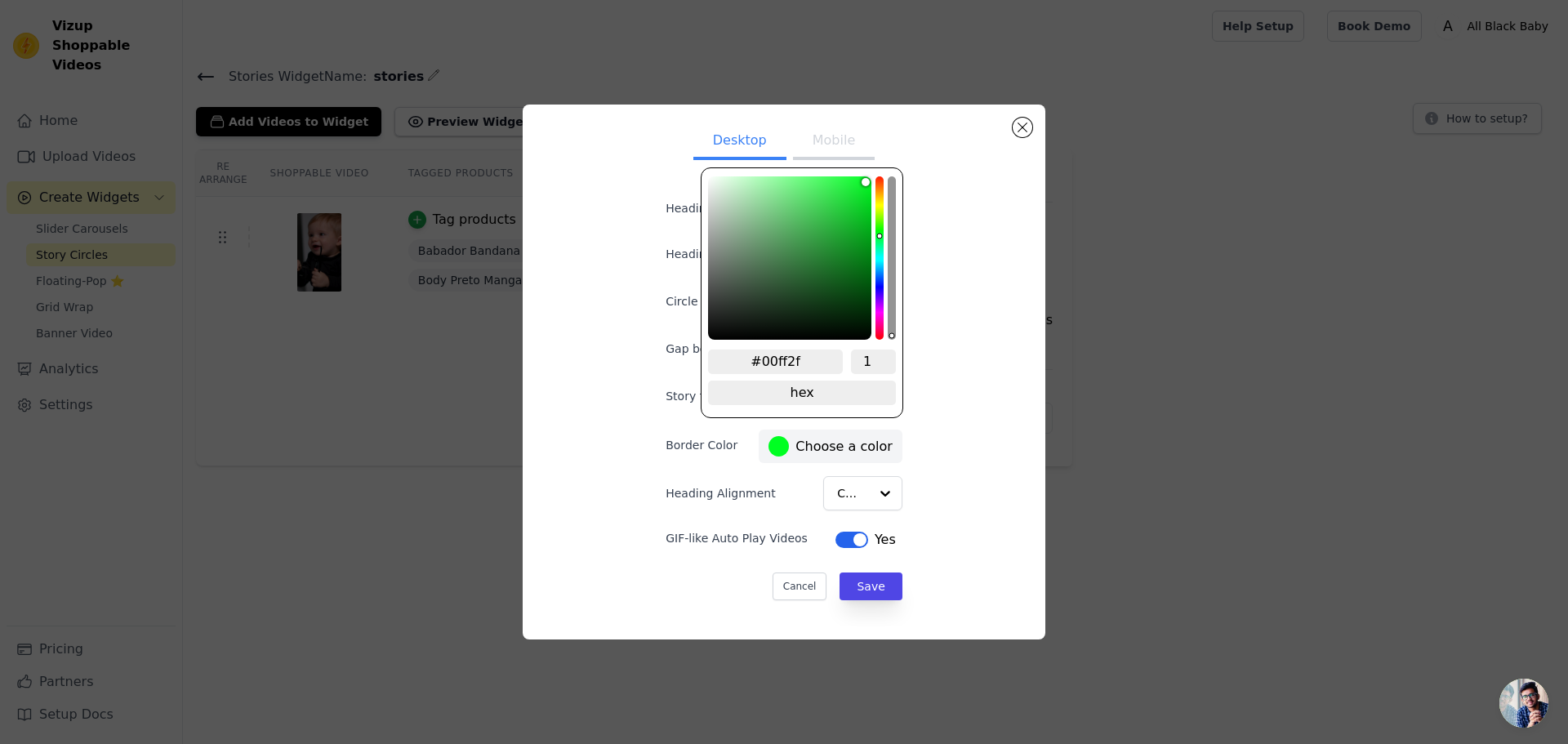
type input "#00ff37"
type input "#00ff40"
type input "#00ff48"
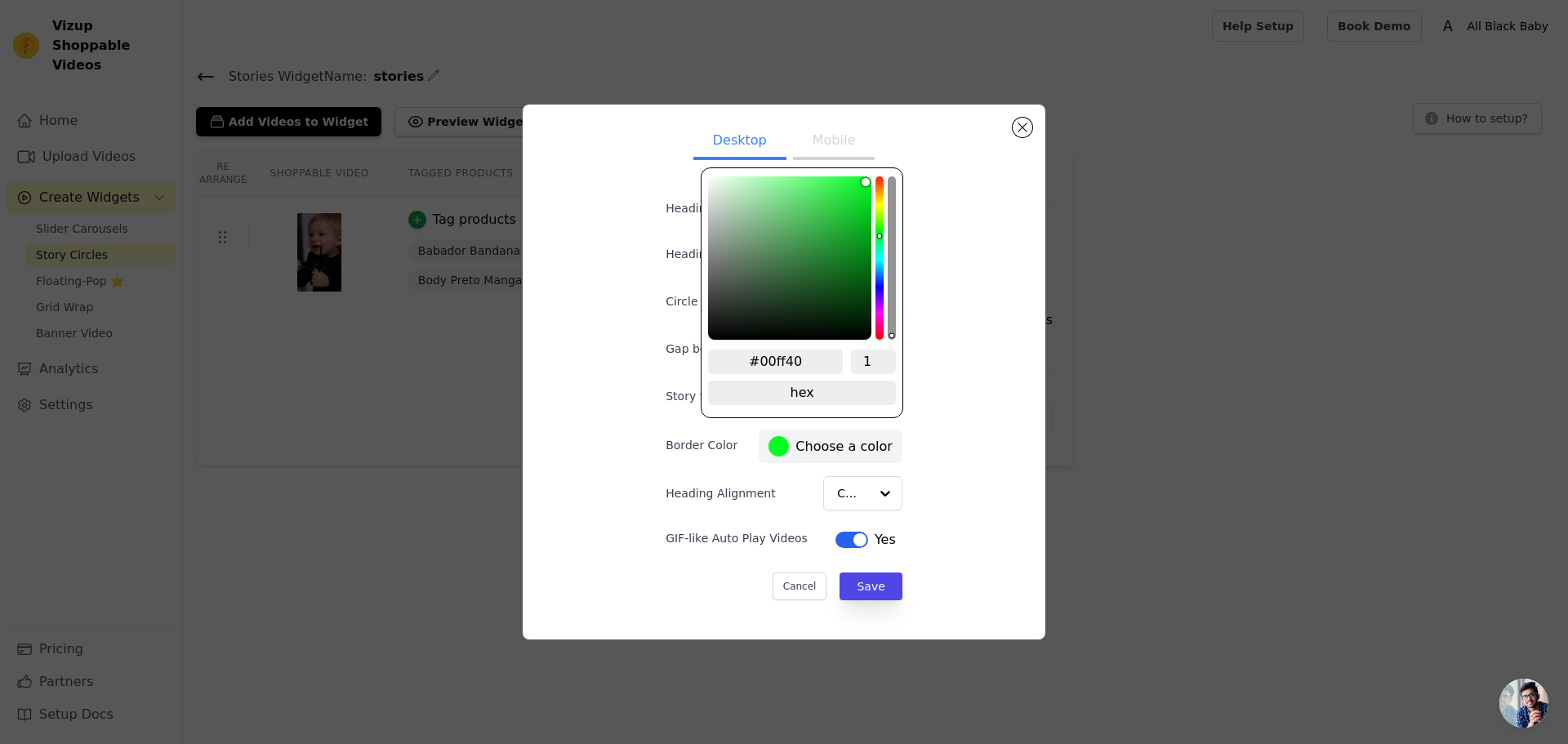
type input "#00ff48"
type input "#00ff51"
type input "#00ff5e"
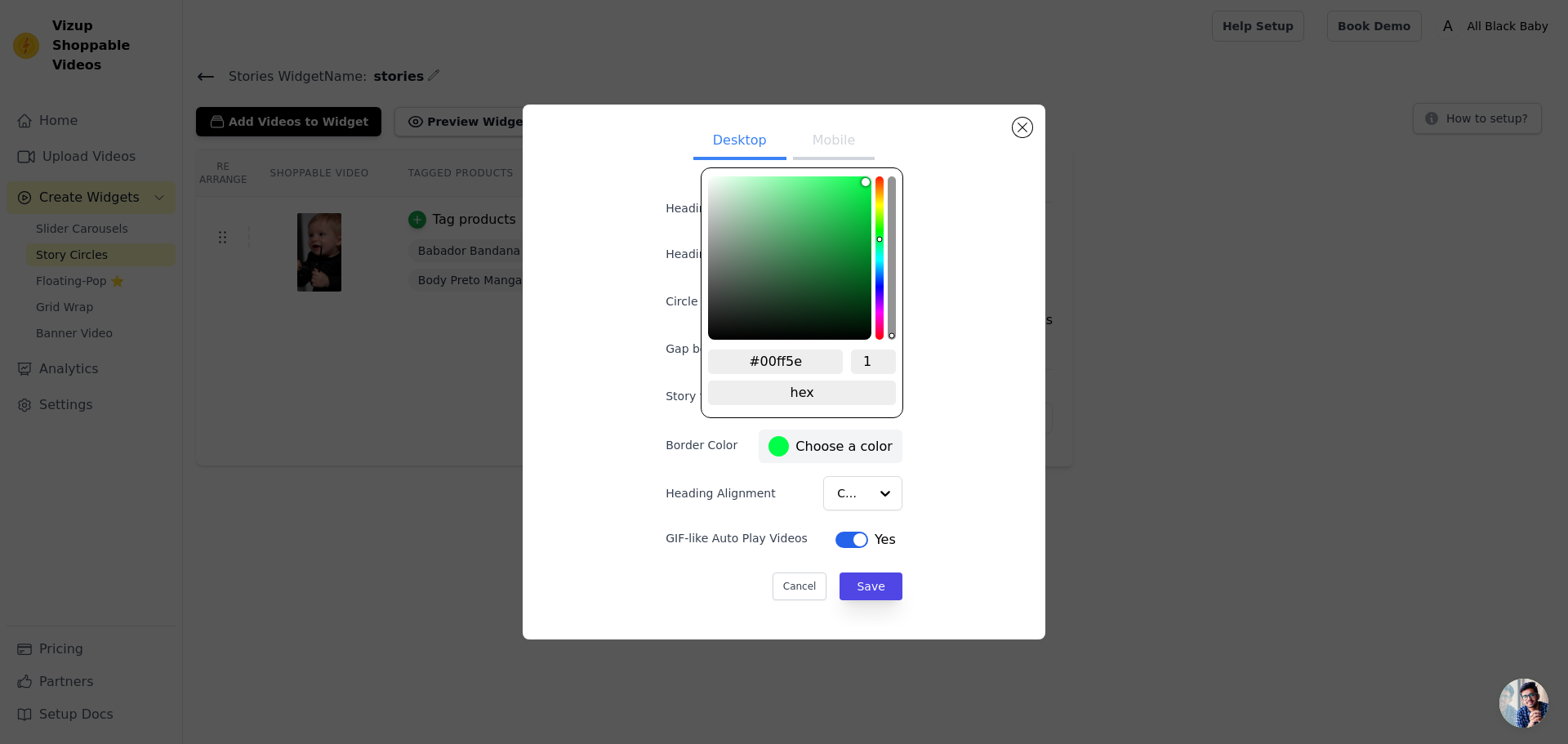
type input "#00ff66"
type input "#00ff77"
type input "#00ff7b"
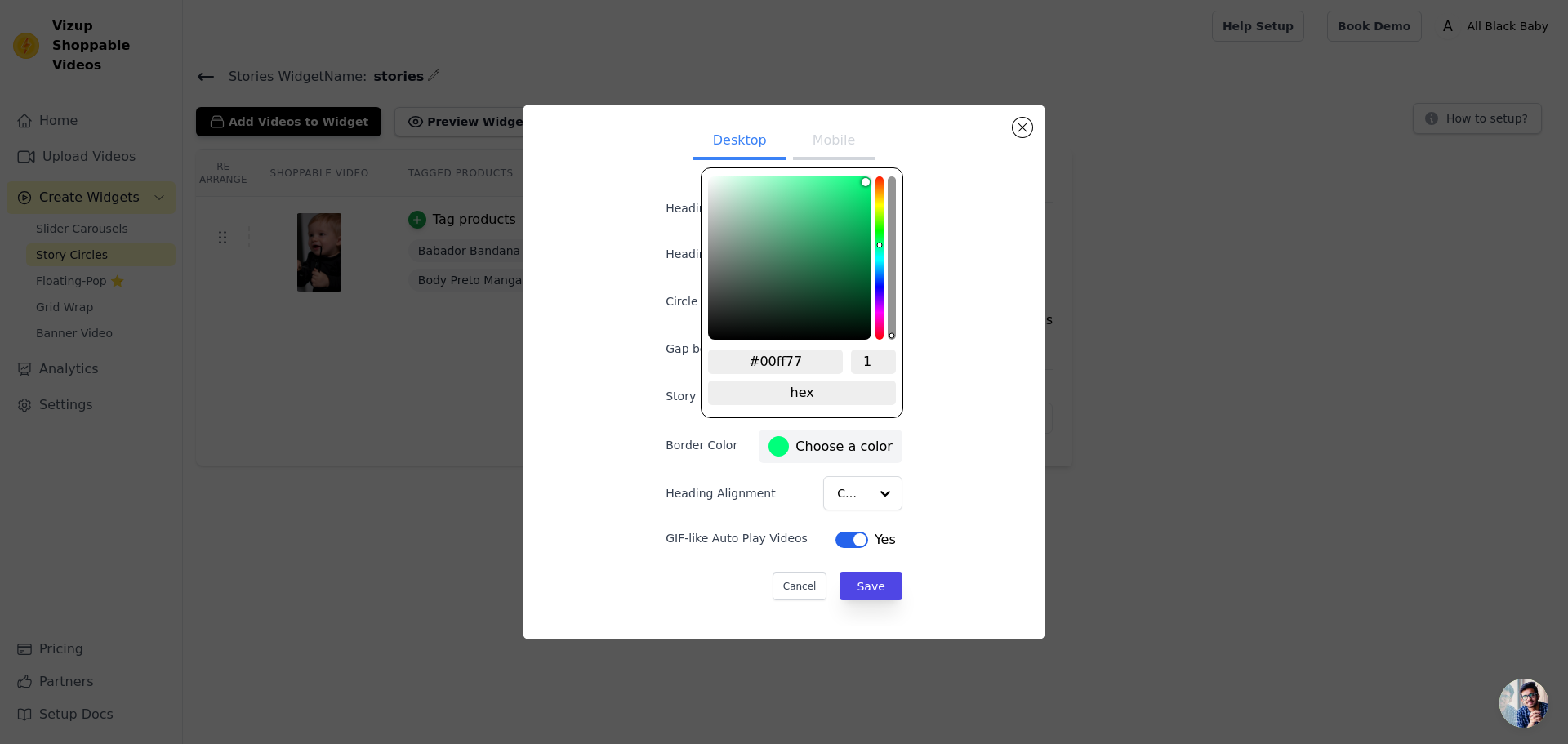
type input "#00ff7b"
type input "#00ff77"
type input "#00ff6f"
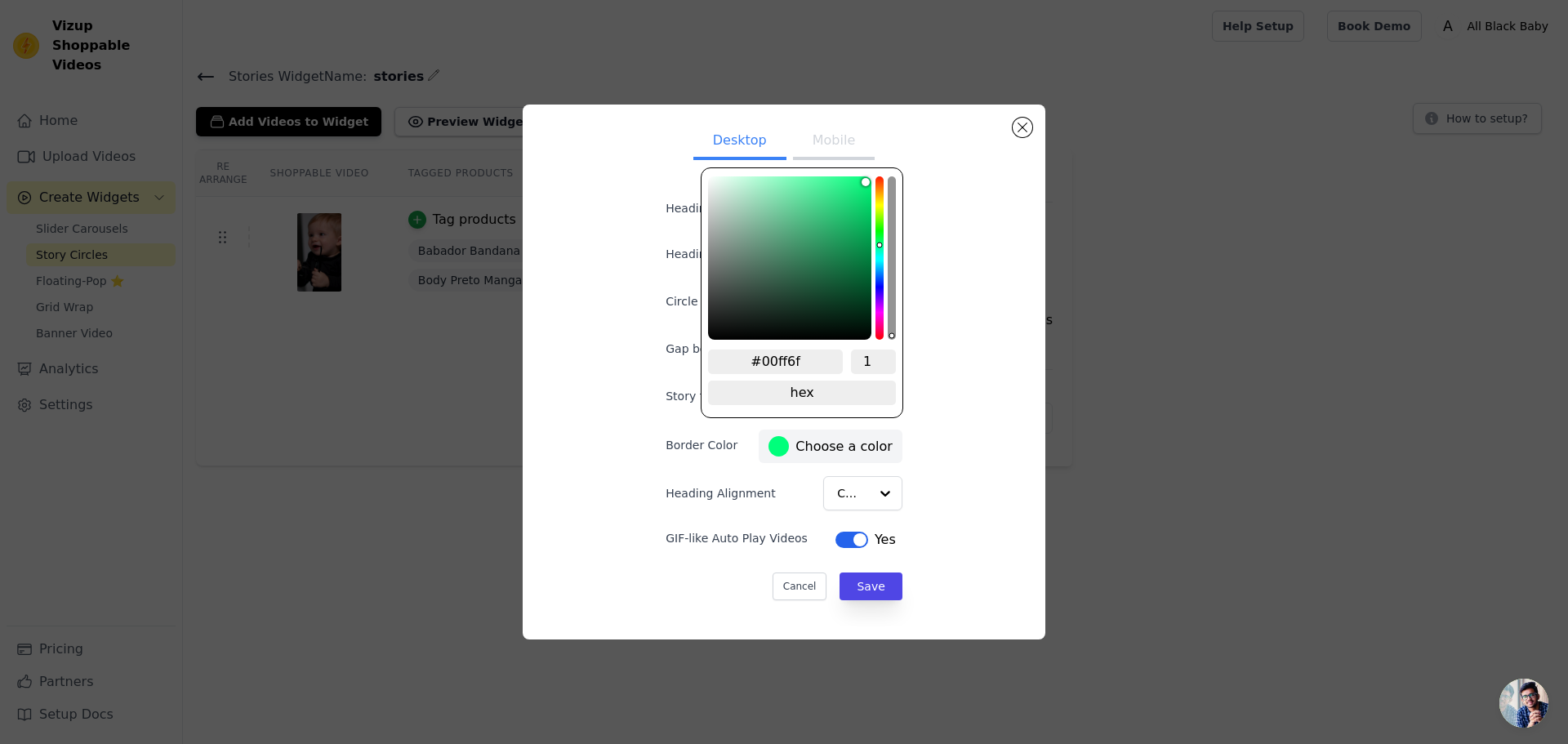
type input "#00ff5e"
type input "#00ff55"
type input "#00ff51"
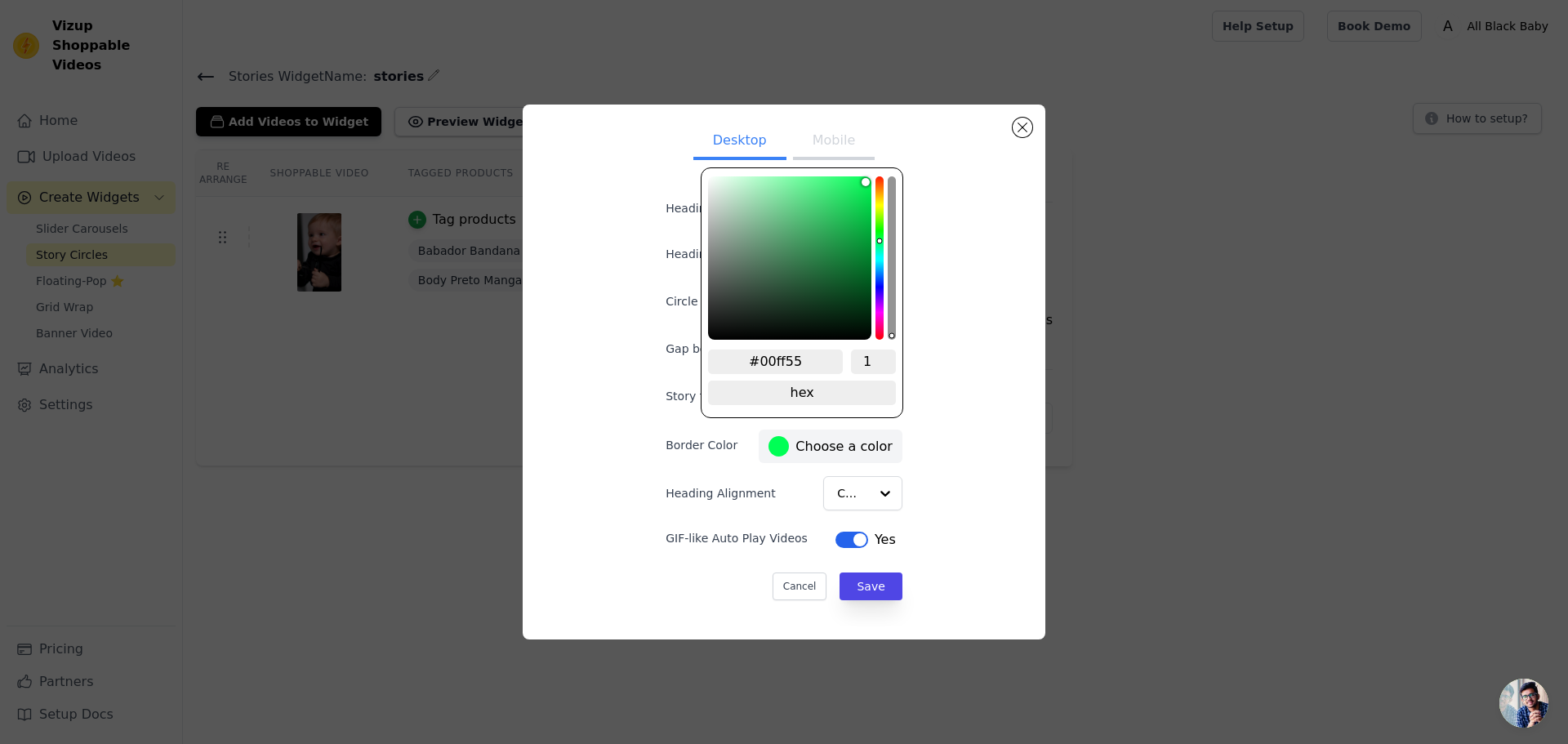
type input "#00ff51"
type input "#00ff48"
type input "#00ff40"
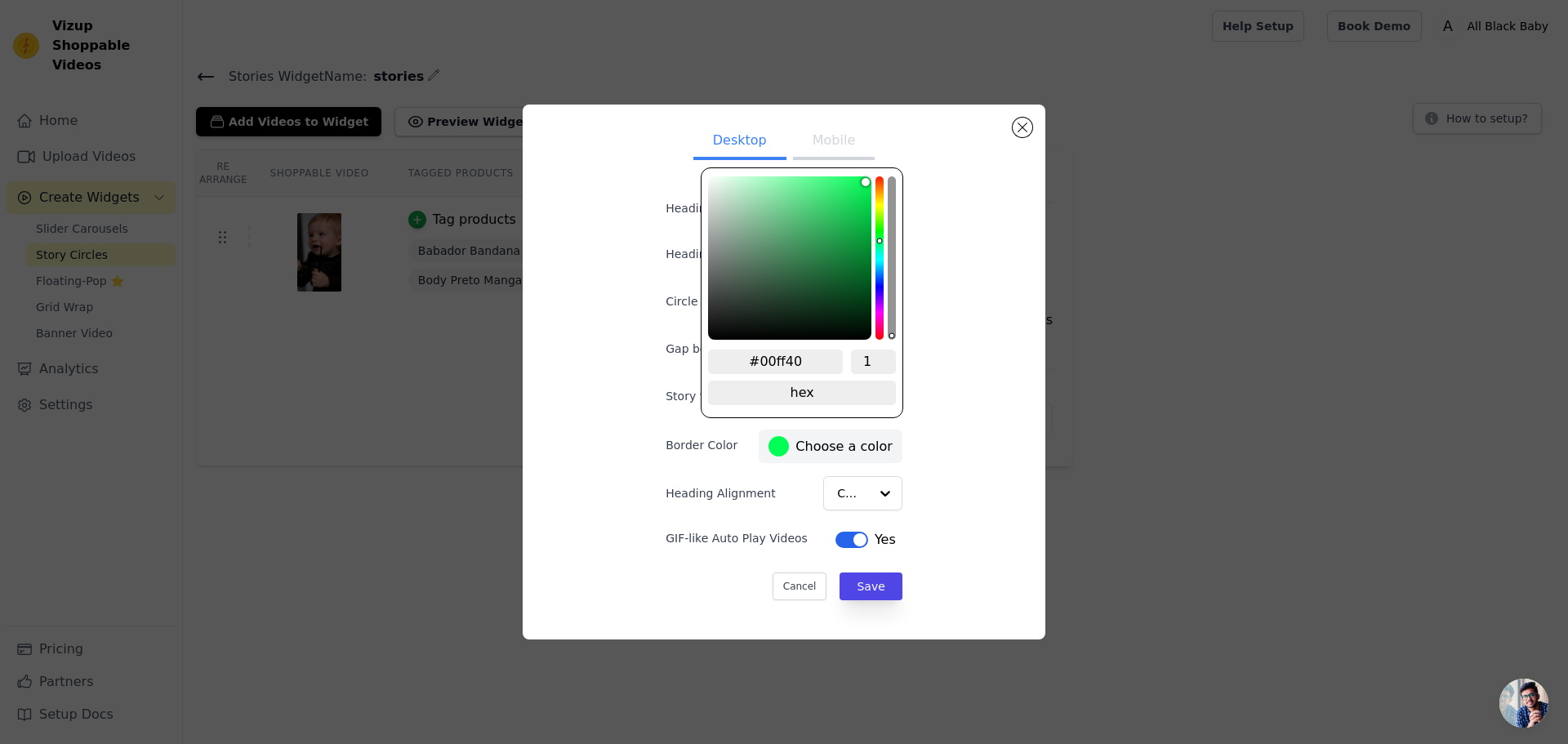
type input "#00ff37"
type input "#00ff2f"
type input "#00ff2a"
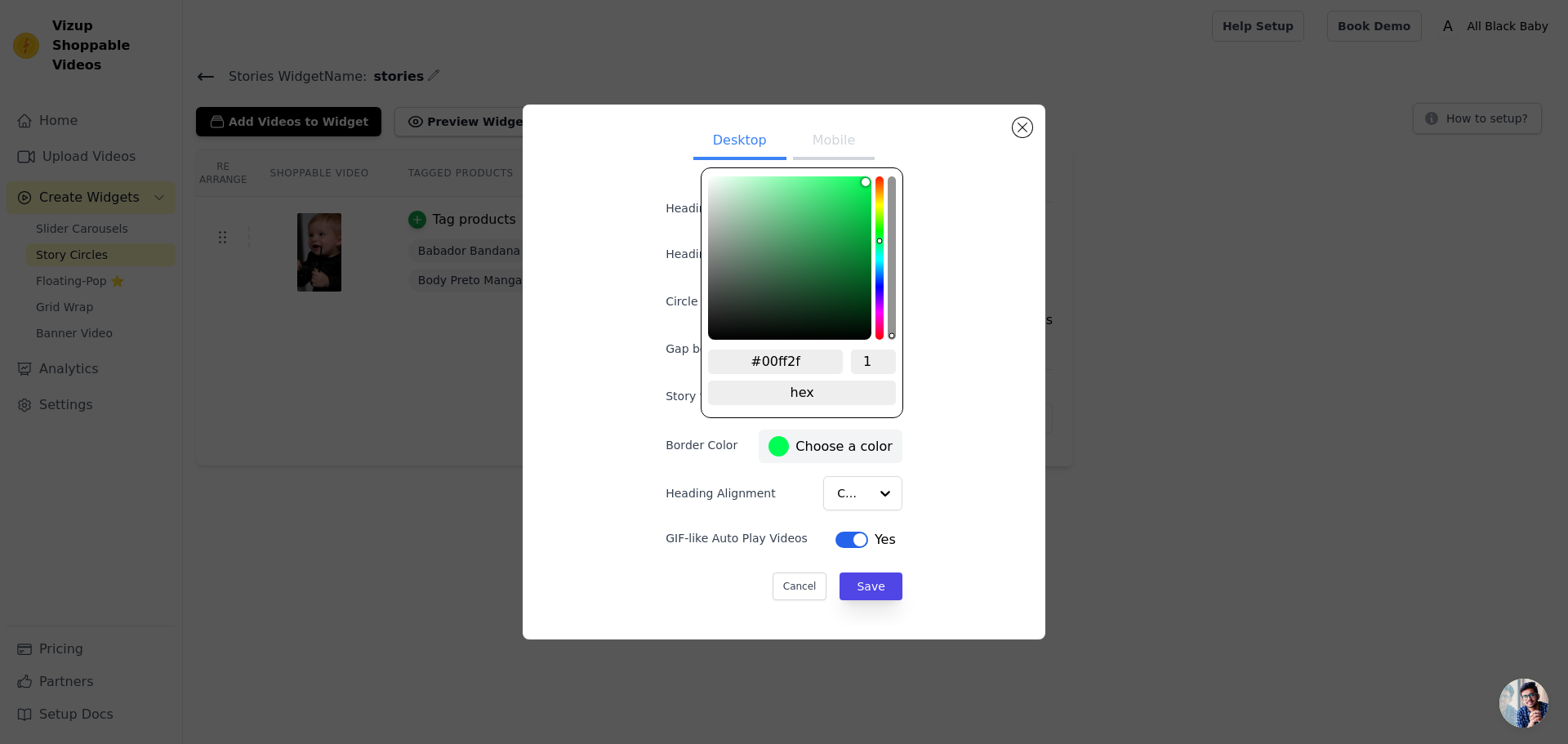
type input "#00ff2a"
type input "#00ff22"
type input "#00ff19"
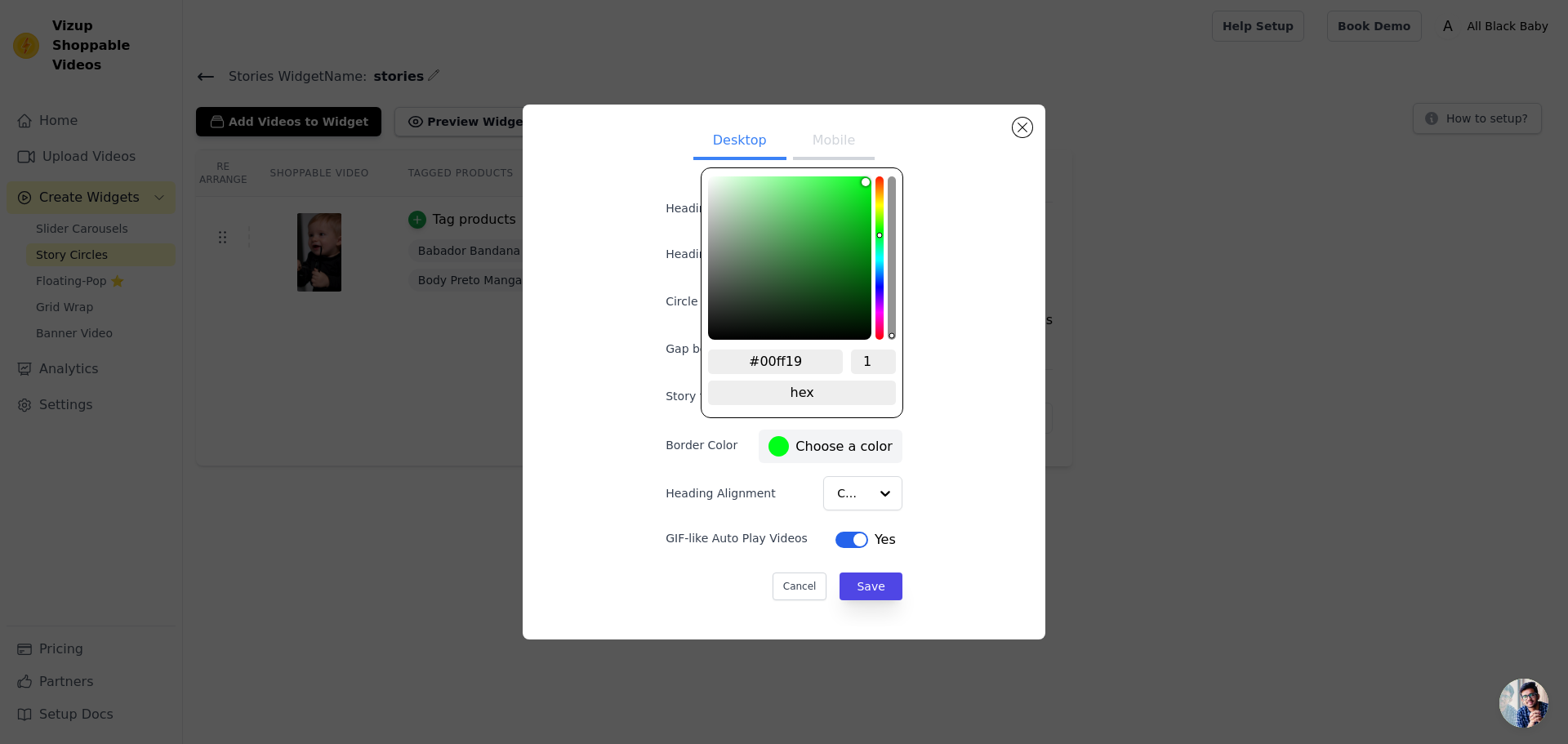
type input "#00ff11"
type input "#04ff00"
type input "#0dff00"
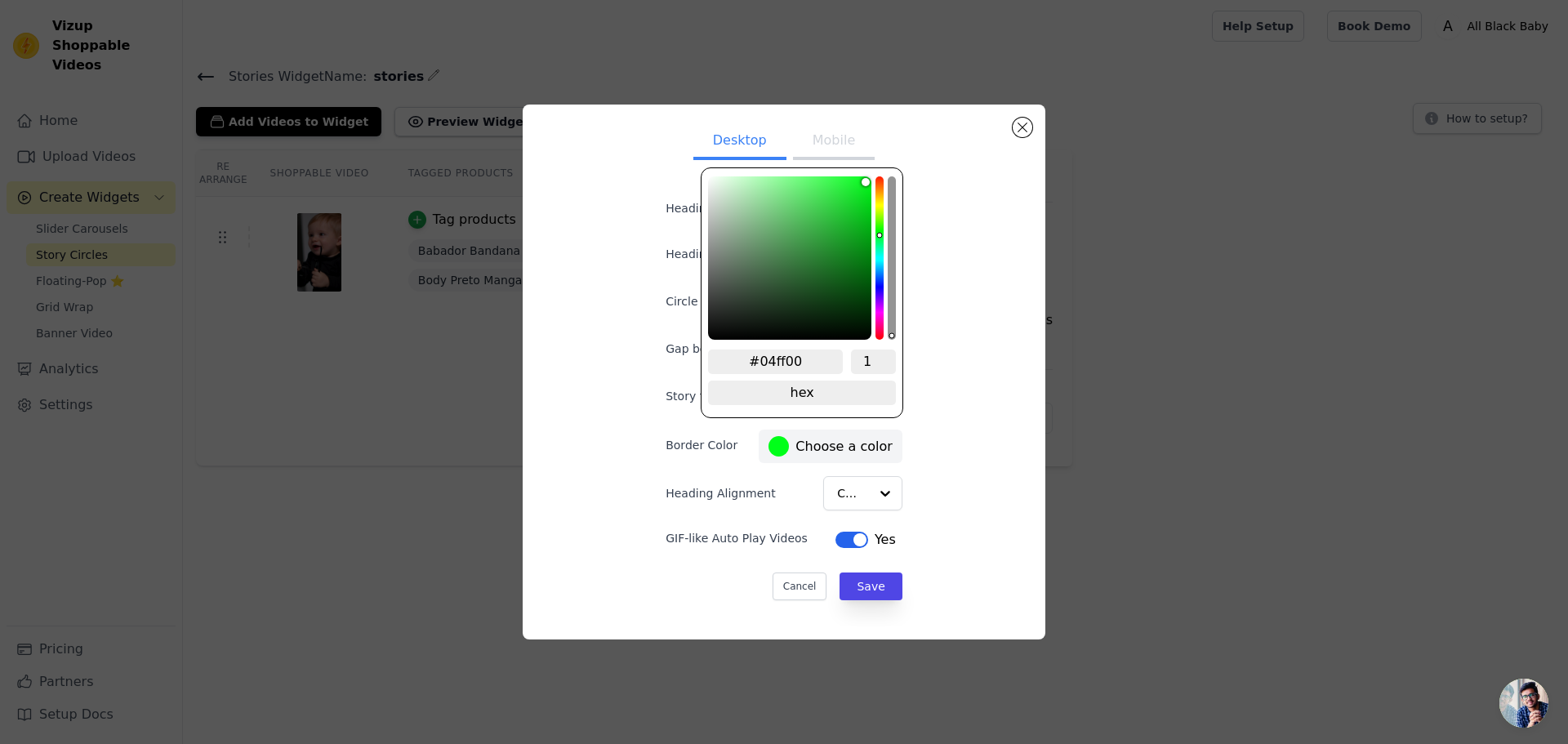
type input "#0dff00"
type input "#15ff00"
type input "#1eff00"
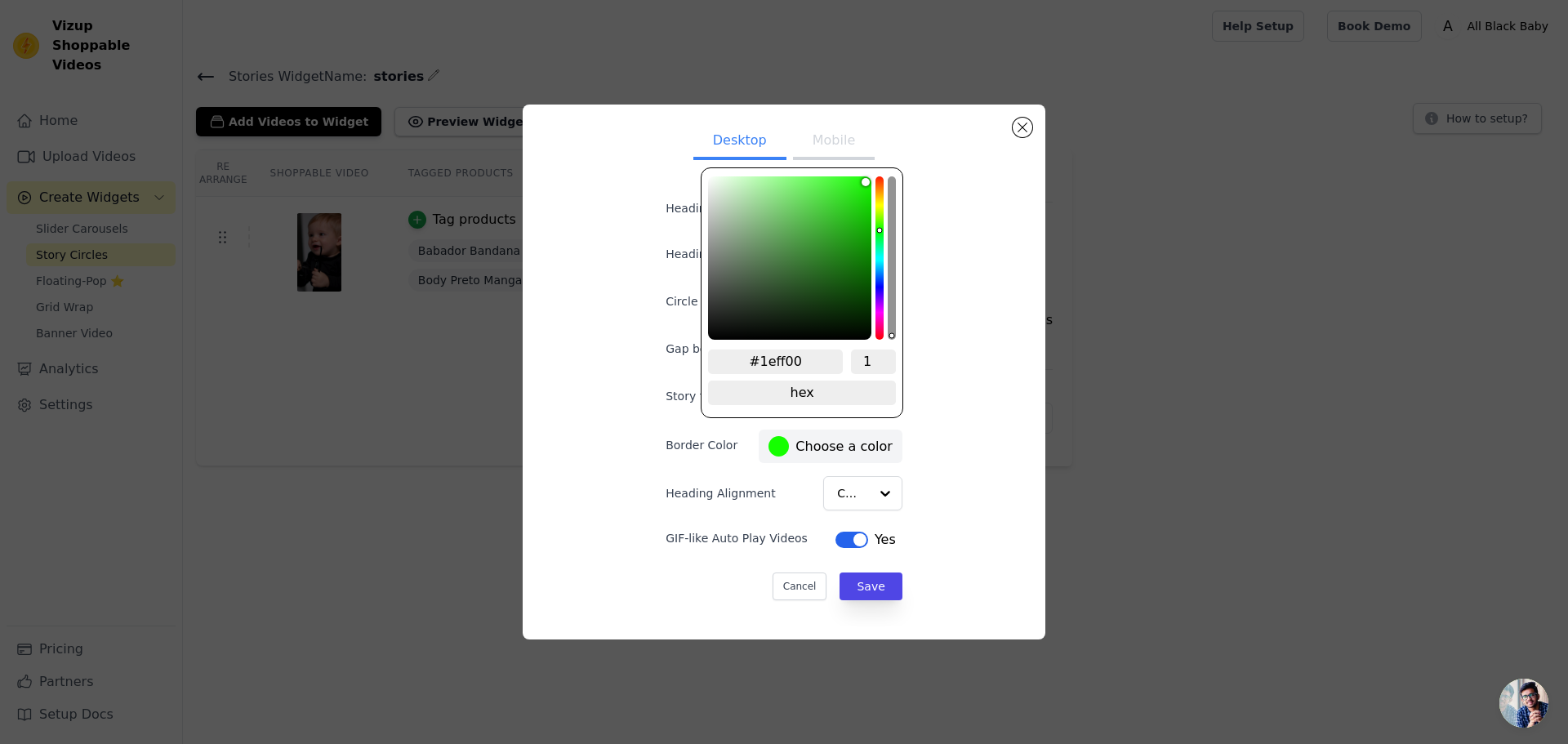
type input "#2aff00"
type input "#48ff00"
type input "#59ff00"
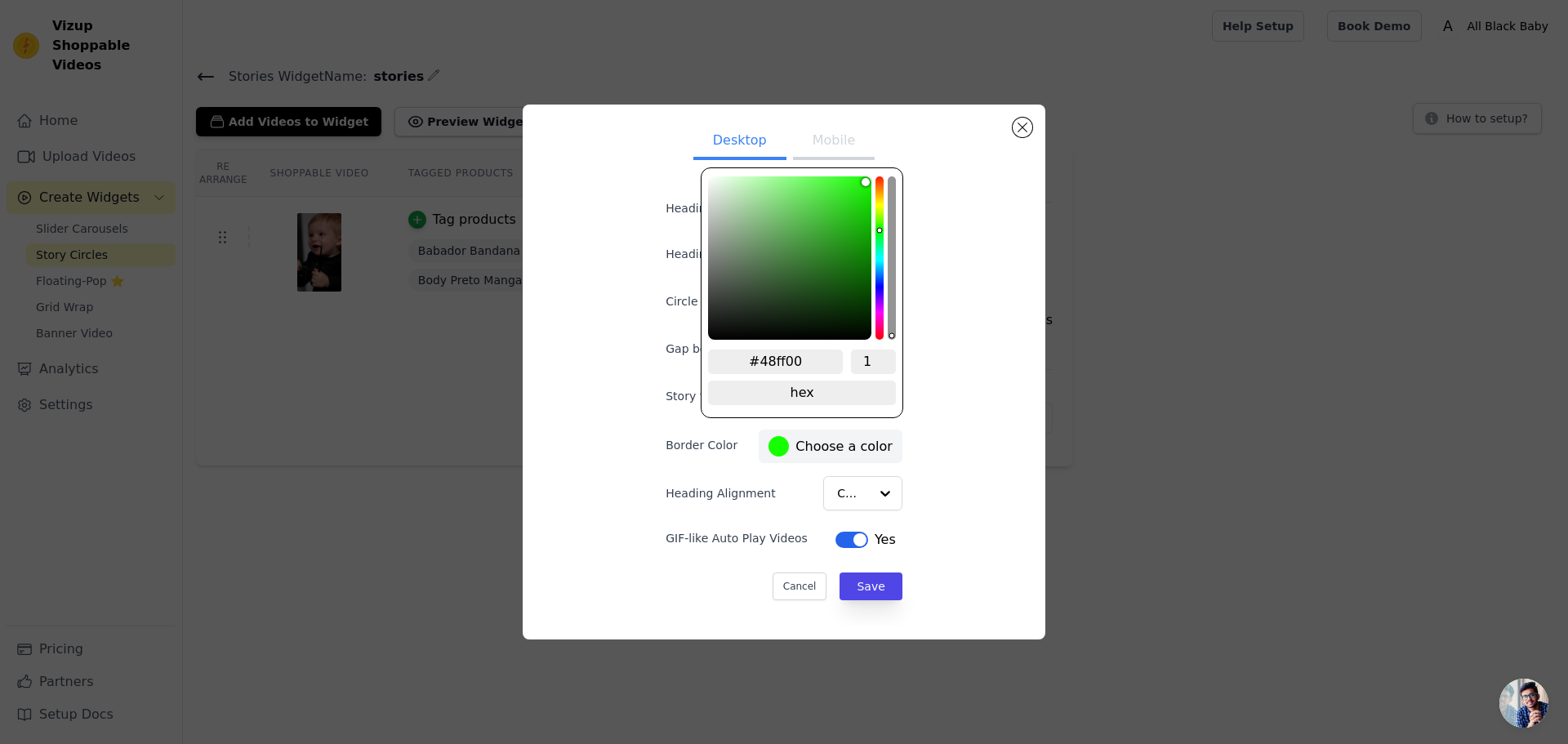
type input "#59ff00"
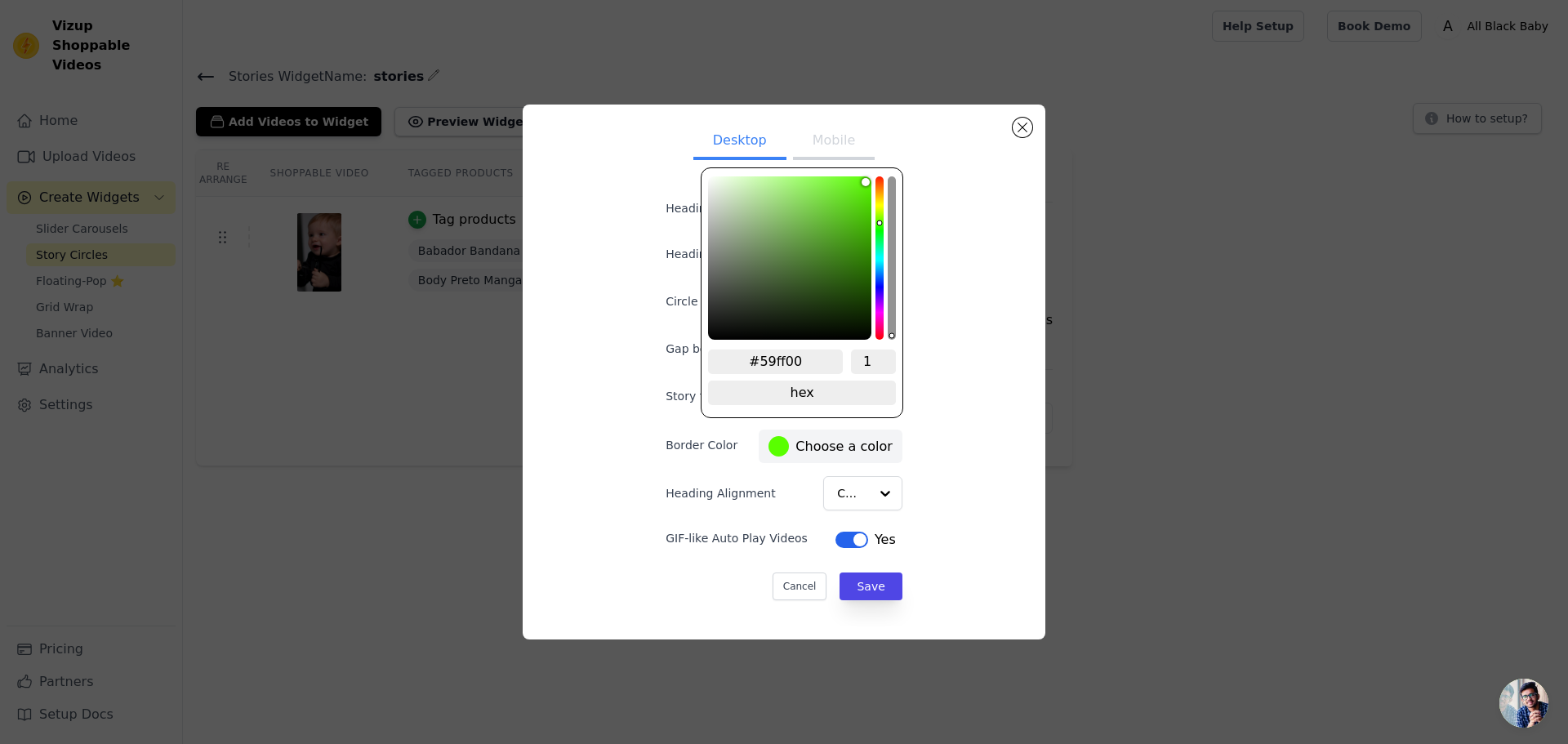
type input "#51ff00"
type input "#48ff00"
type input "#44ff00"
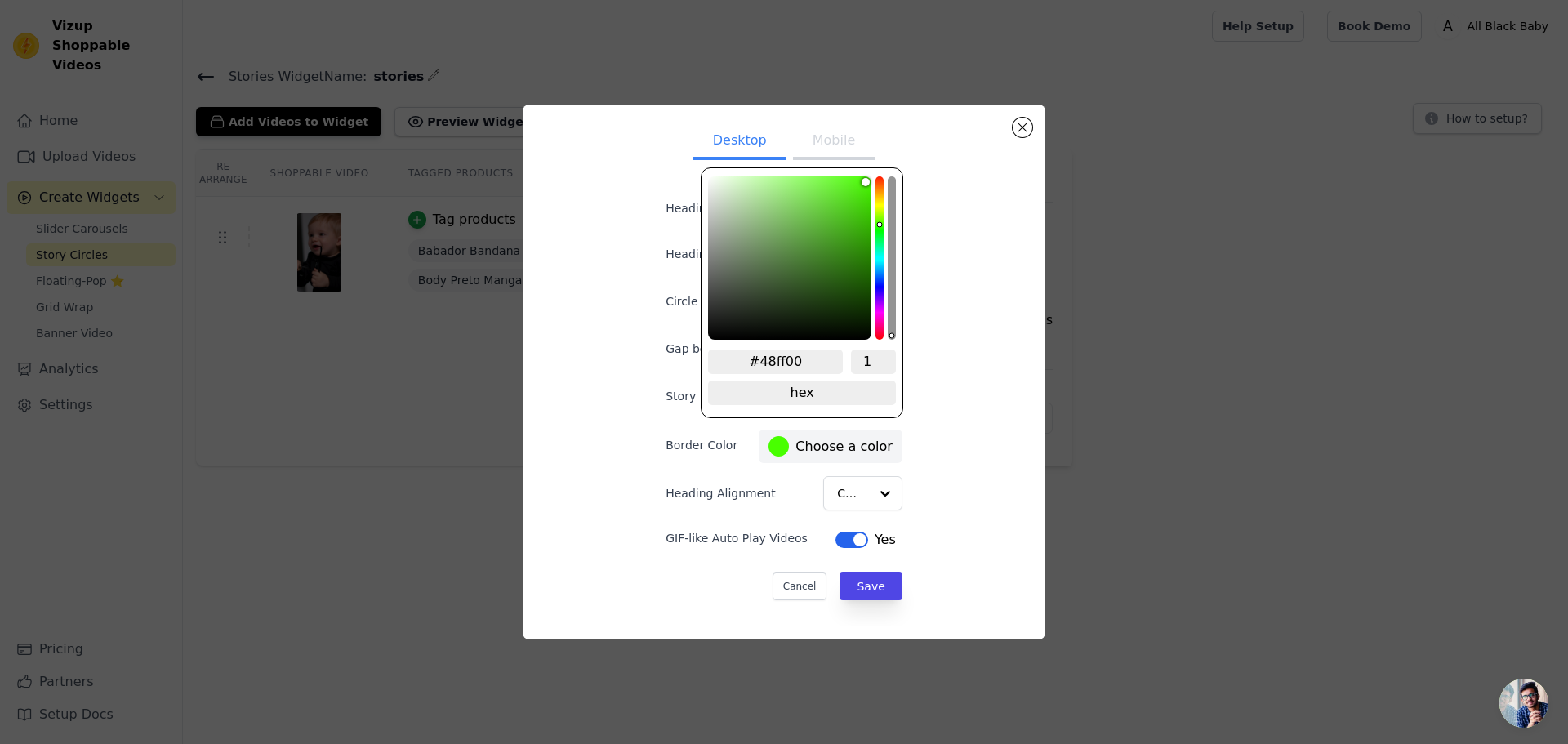
type input "#44ff00"
type input "#3cff00"
type input "#33ff00"
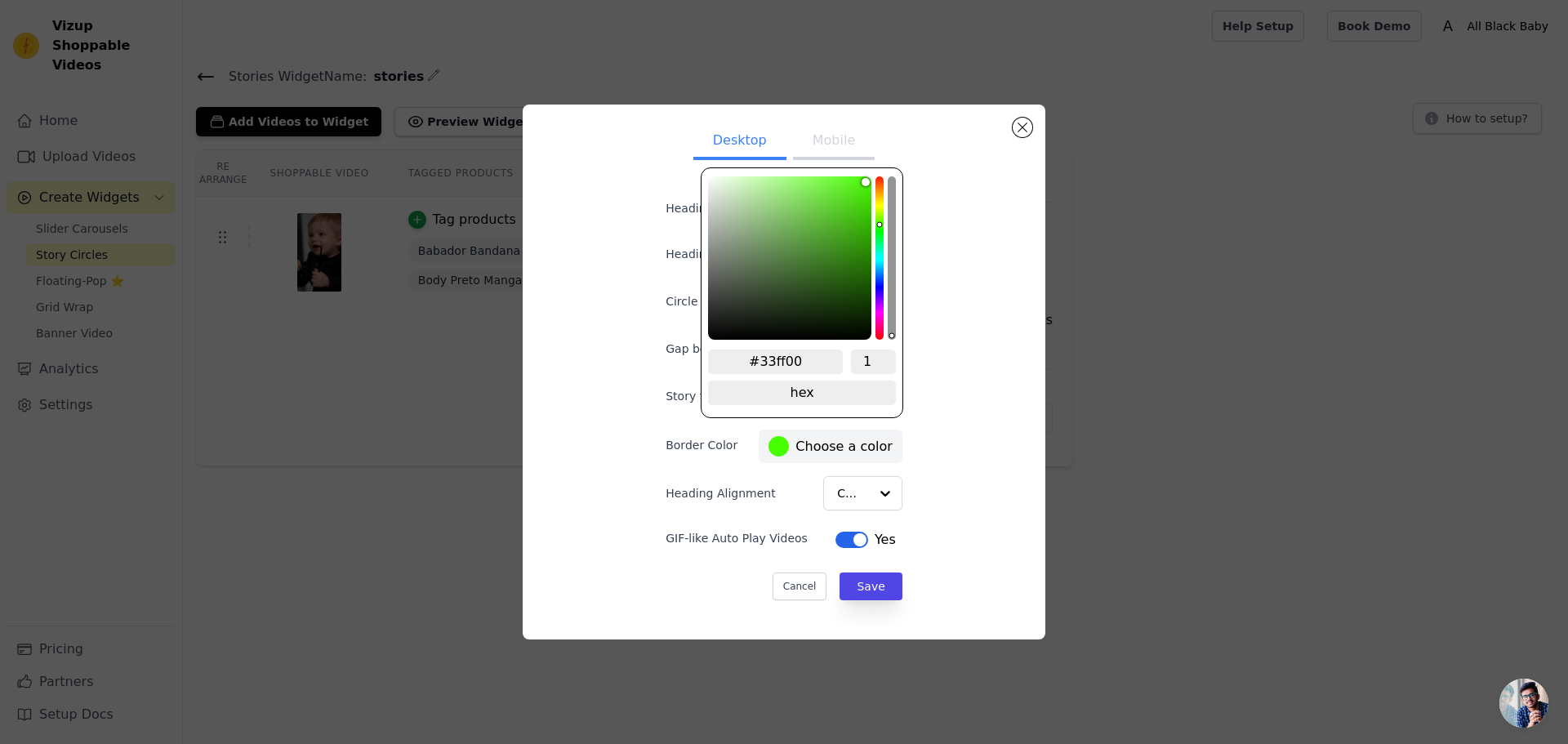
type input "#2aff00"
type input "#22ff00"
type input "#1eff00"
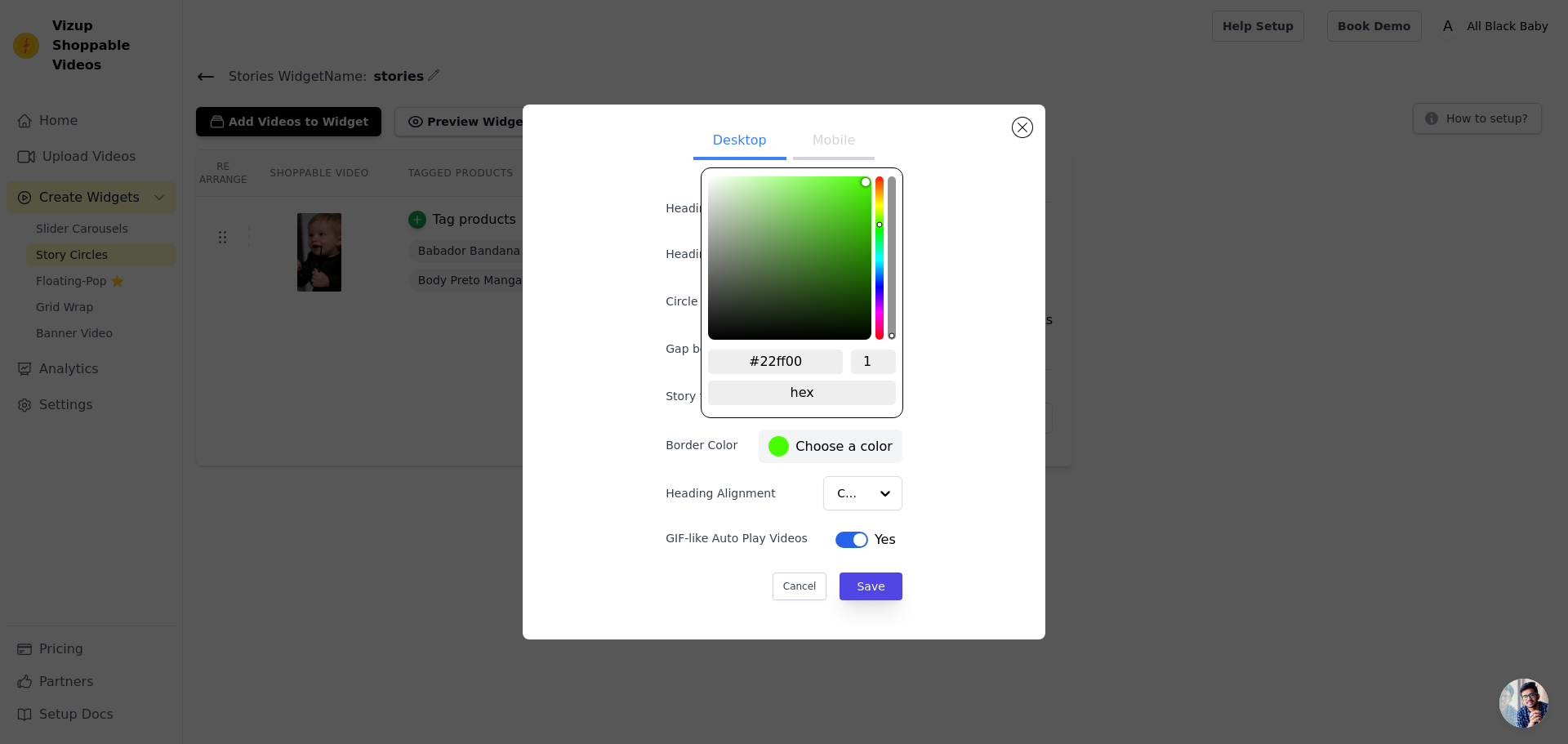
type input "#1eff00"
drag, startPoint x: 877, startPoint y: 234, endPoint x: 885, endPoint y: 228, distance: 10.0
click at [885, 228] on div "#1eff00 1 hex change to rgb" at bounding box center [801, 293] width 202 height 251
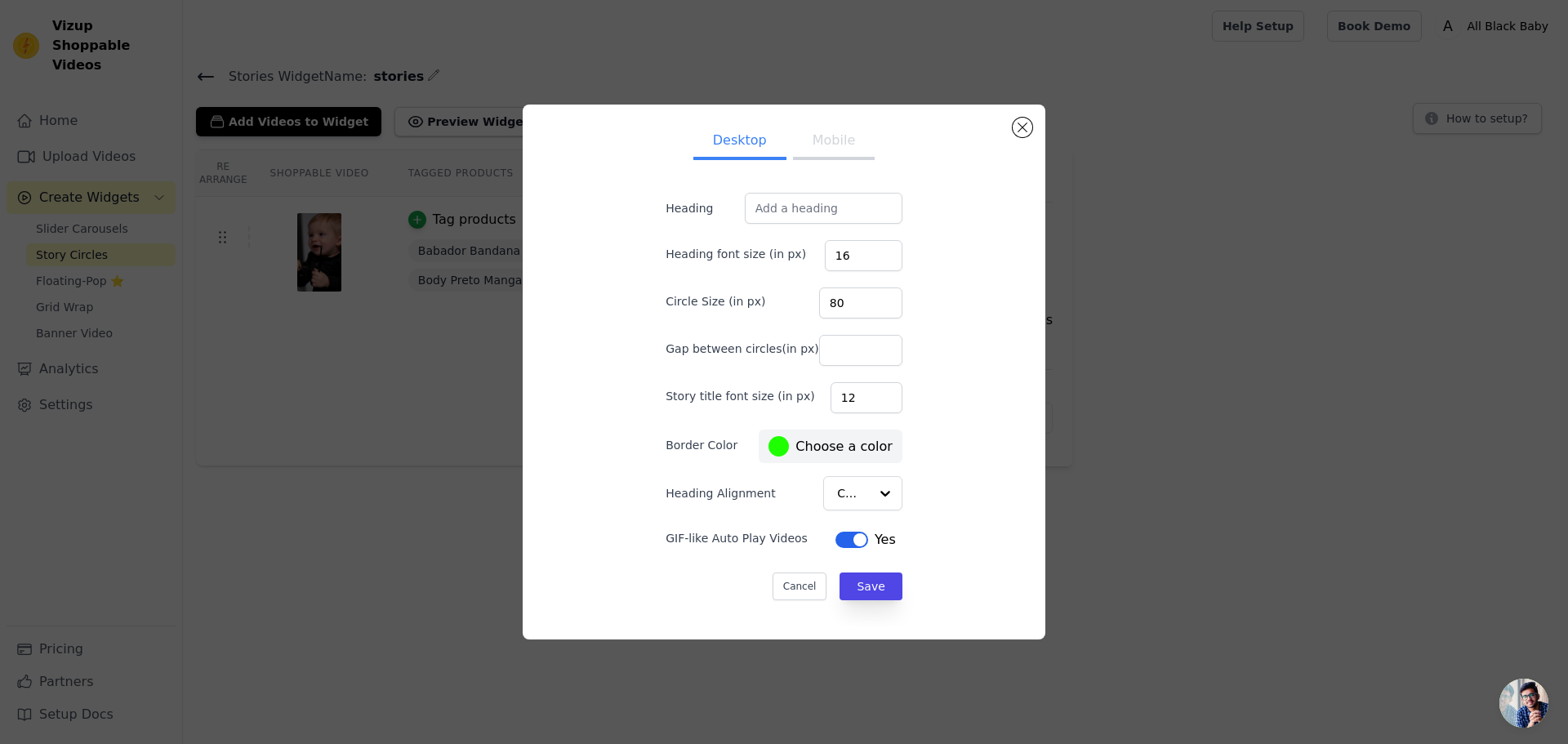
click at [906, 573] on div "Desktop Mobile Heading Heading font size (in px) 16 Circle Size (in px) 80 Gap …" at bounding box center [784, 372] width 289 height 509
click at [831, 152] on button "Mobile" at bounding box center [834, 142] width 81 height 36
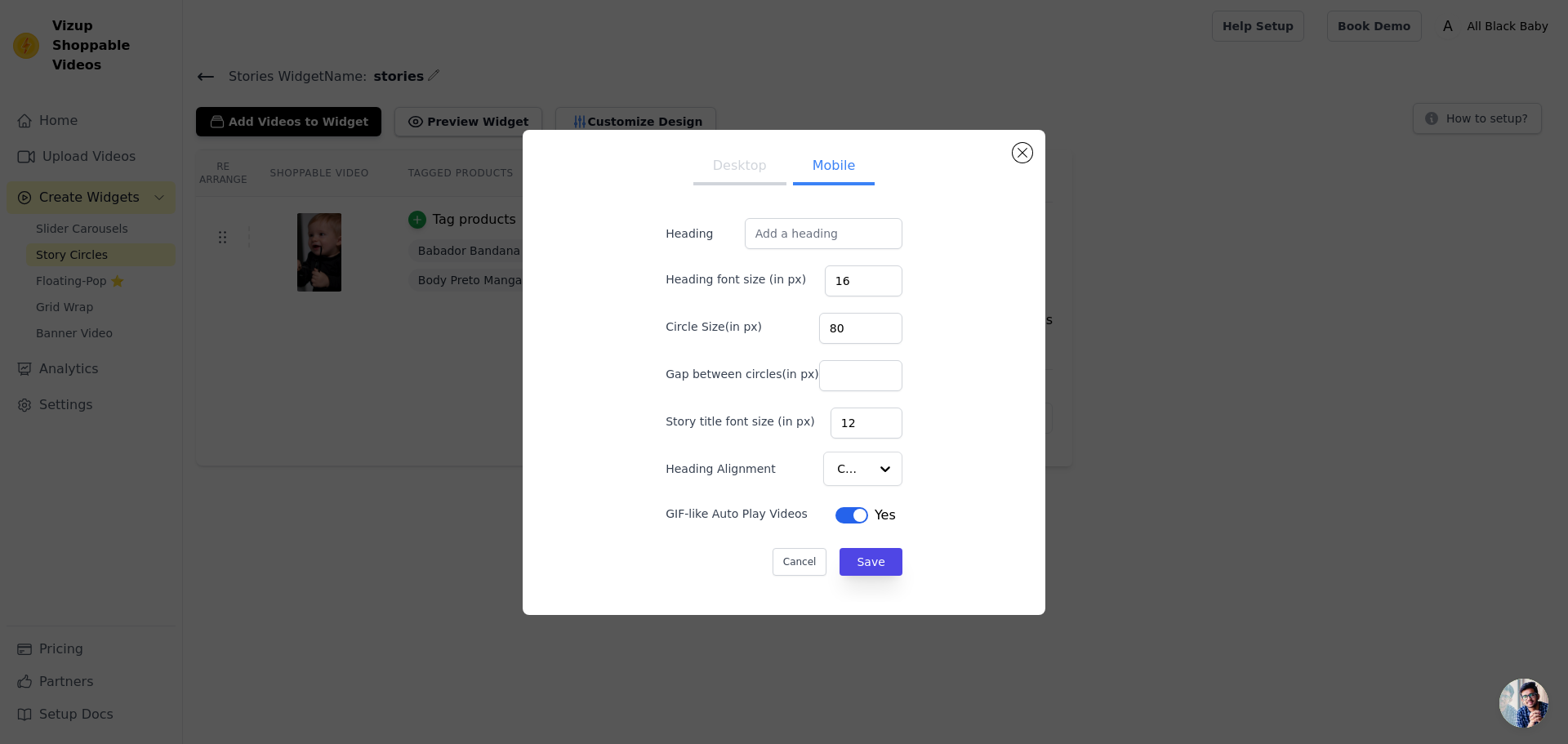
click at [772, 178] on button "Desktop" at bounding box center [740, 167] width 93 height 36
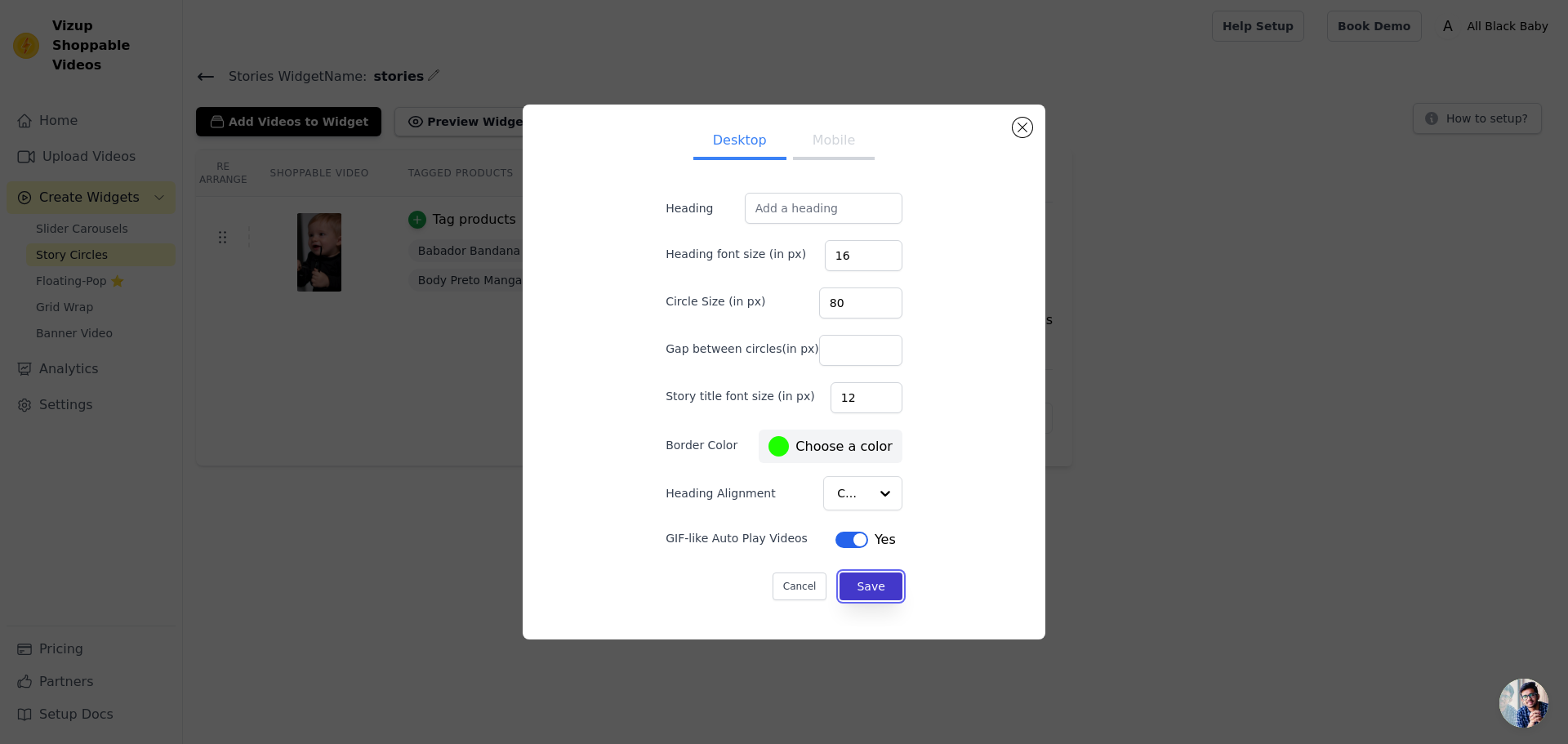
click at [867, 583] on button "Save" at bounding box center [870, 586] width 62 height 28
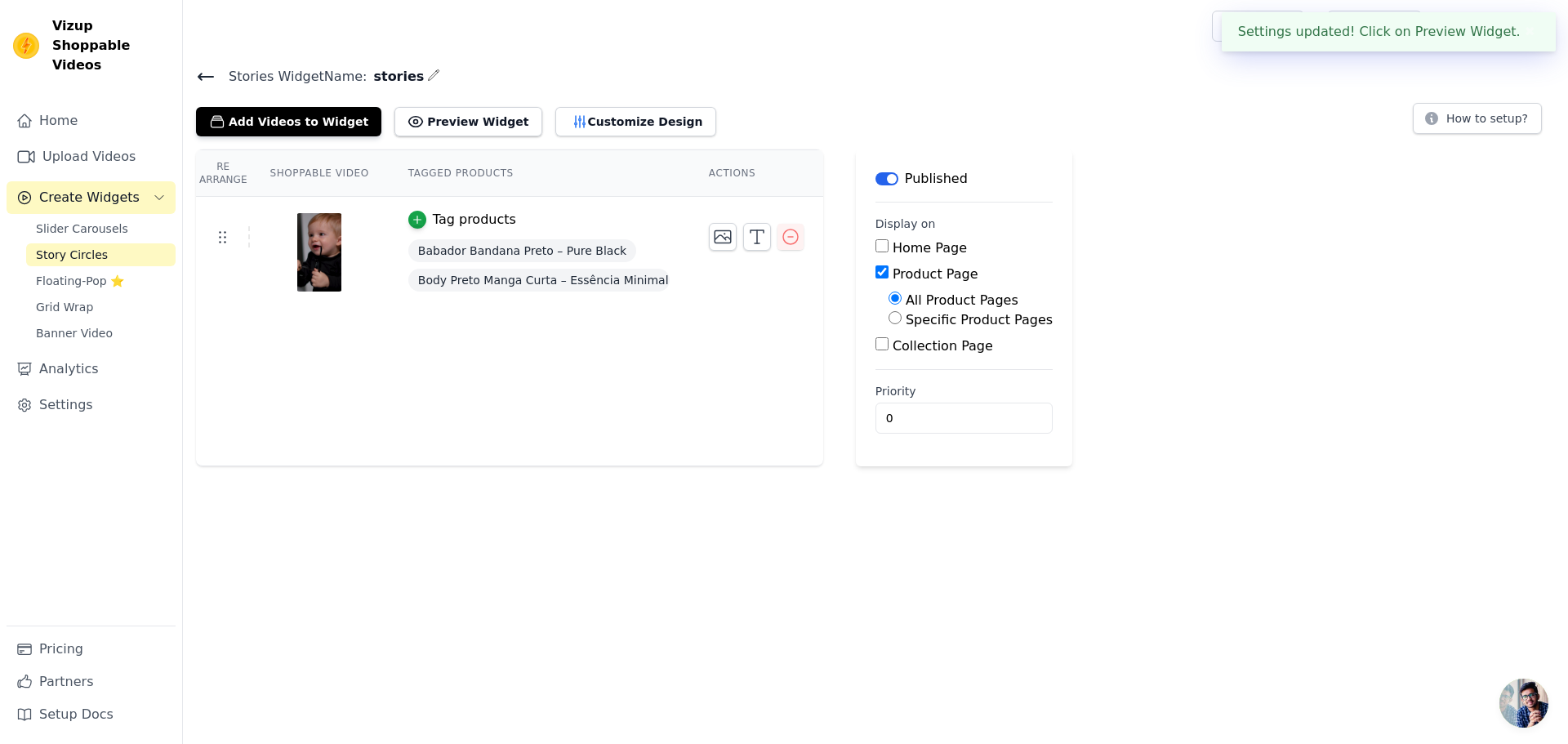
click at [1523, 34] on button "✖" at bounding box center [1530, 31] width 19 height 19
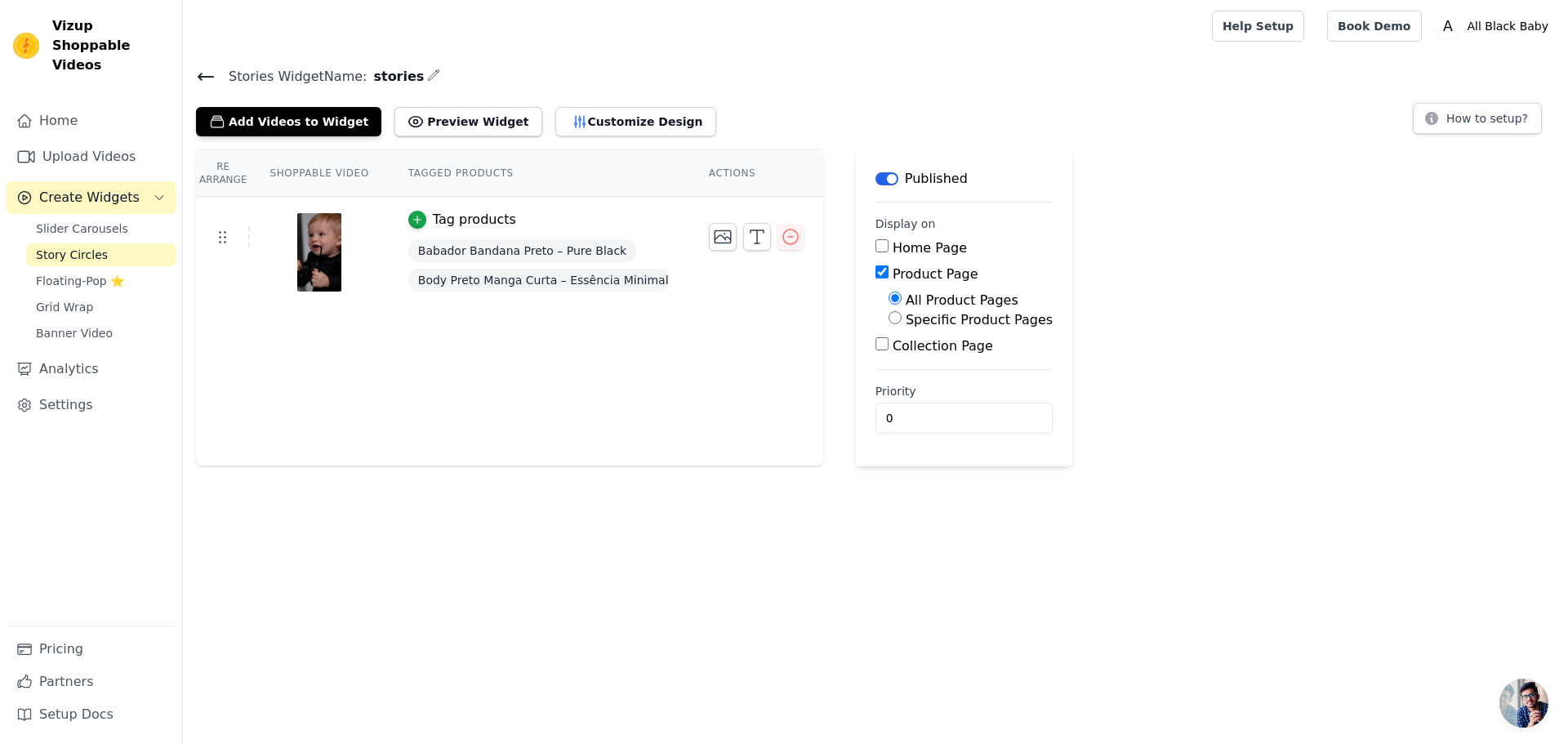
click at [1132, 425] on div "Re Arrange Shoppable Video Tagged Products Actions Tag products Babador Bandana…" at bounding box center [875, 308] width 1385 height 317
click at [562, 121] on button "Customize Design" at bounding box center [636, 121] width 161 height 30
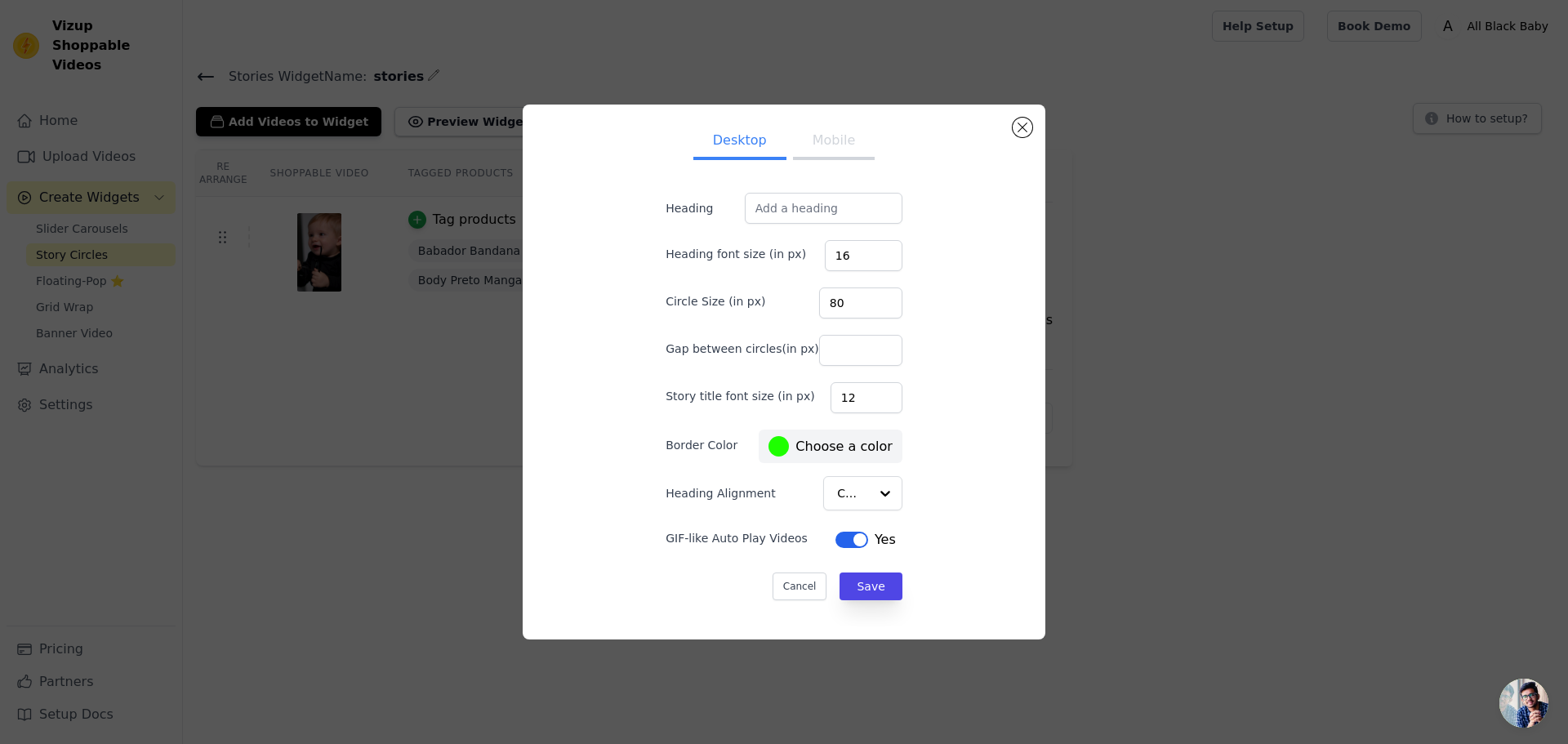
click at [817, 137] on button "Mobile" at bounding box center [834, 142] width 81 height 36
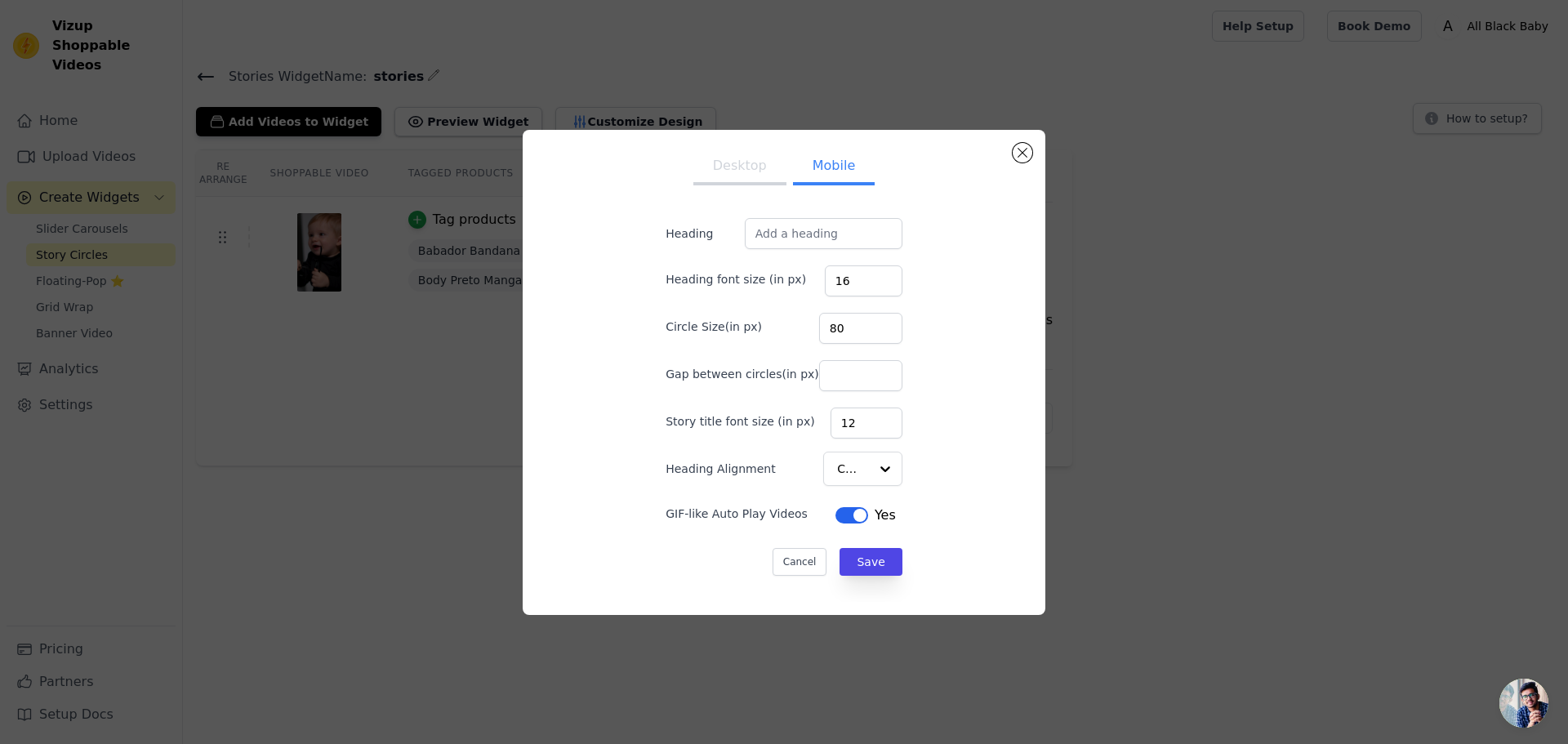
click at [728, 158] on button "Desktop" at bounding box center [740, 167] width 93 height 36
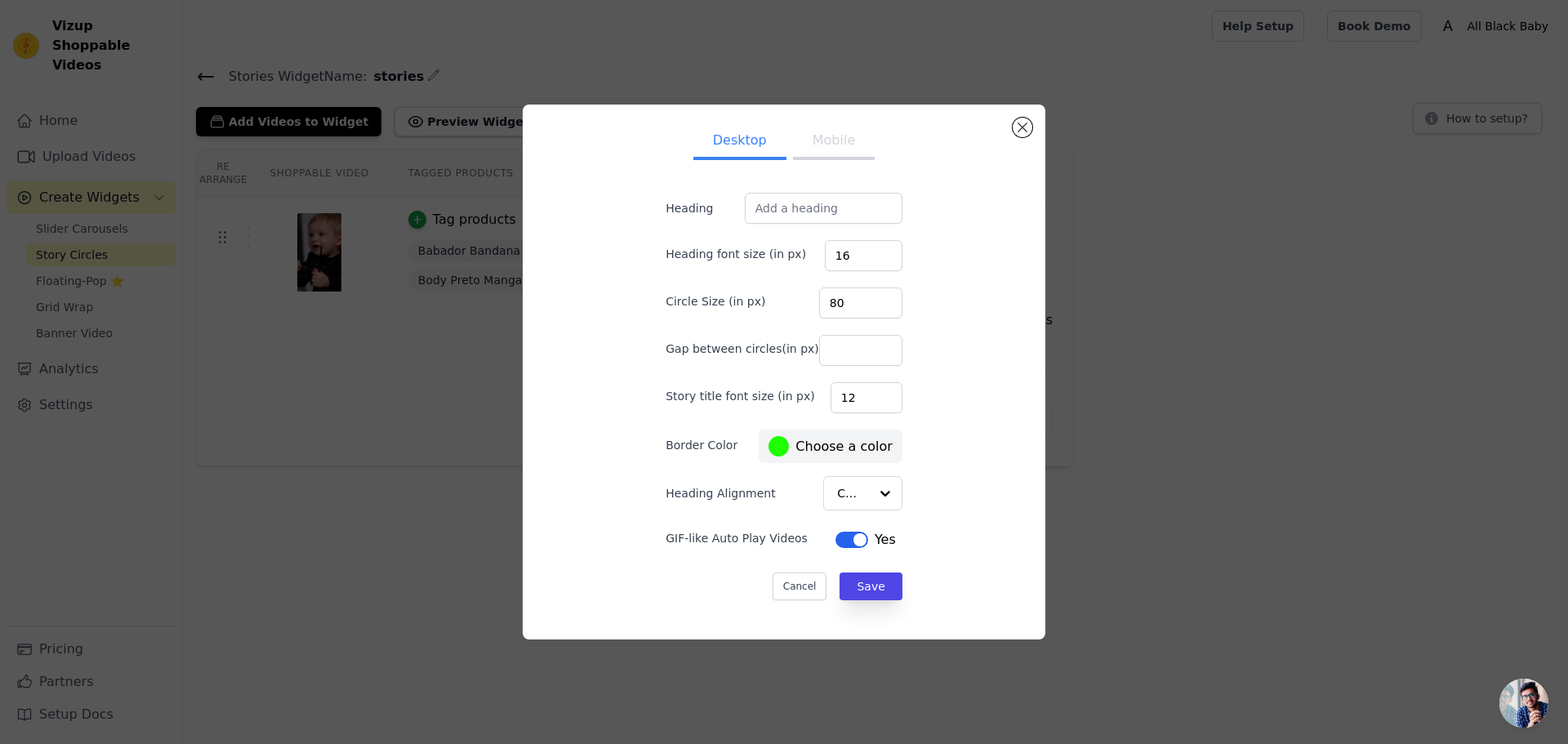
click at [773, 442] on div at bounding box center [778, 447] width 20 height 20
click at [933, 567] on div "Desktop Mobile Heading Heading font size (in px) 16 Circle Size (in px) 80 Gap …" at bounding box center [784, 372] width 496 height 509
click at [866, 583] on button "Save" at bounding box center [870, 586] width 62 height 28
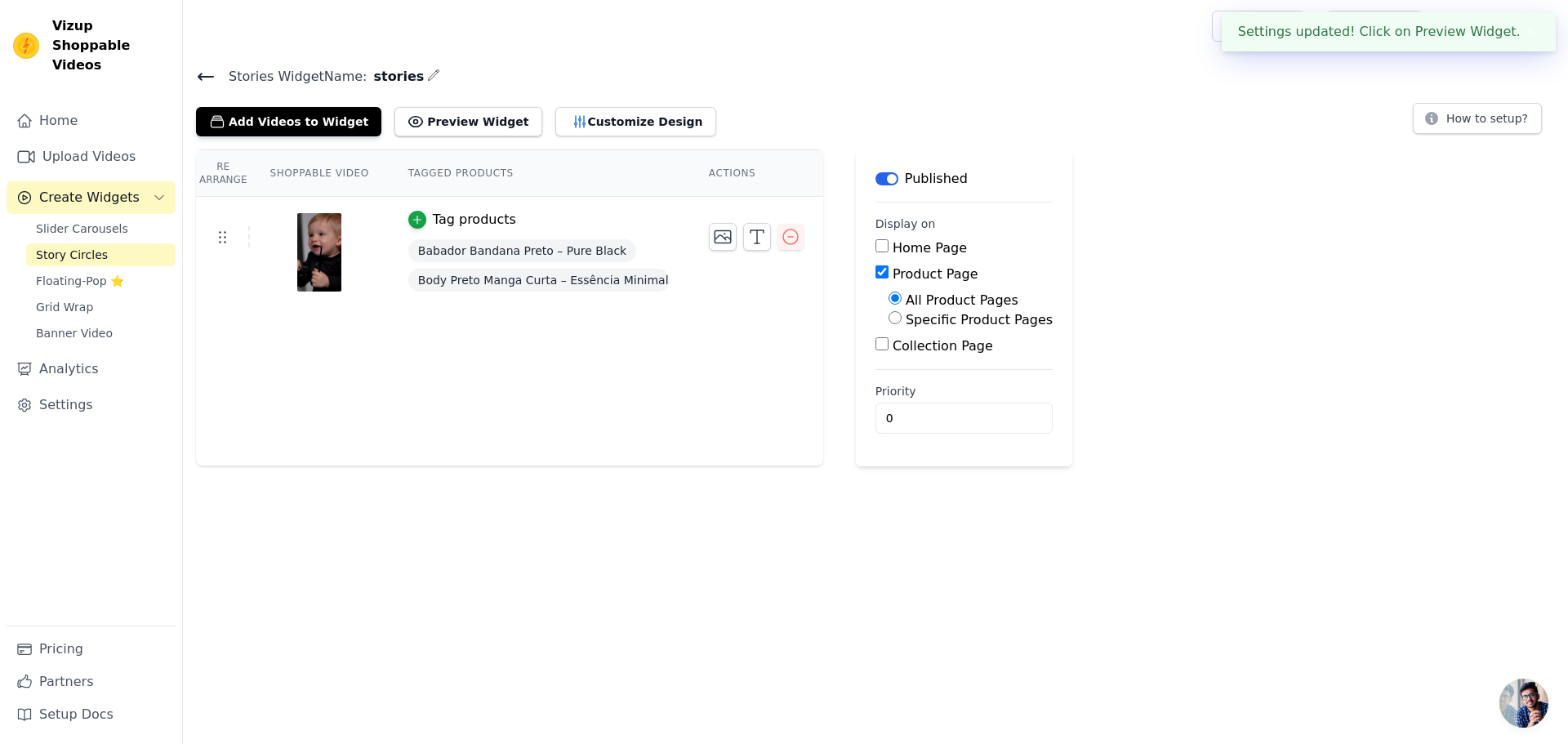
click at [1026, 123] on div "Add Videos to Widget Preview Widget Desktop Mobile Heading Heading font size (i…" at bounding box center [875, 119] width 1360 height 36
click at [304, 175] on th "Shoppable Video" at bounding box center [319, 173] width 138 height 47
click at [217, 176] on th "Re Arrange" at bounding box center [223, 173] width 54 height 47
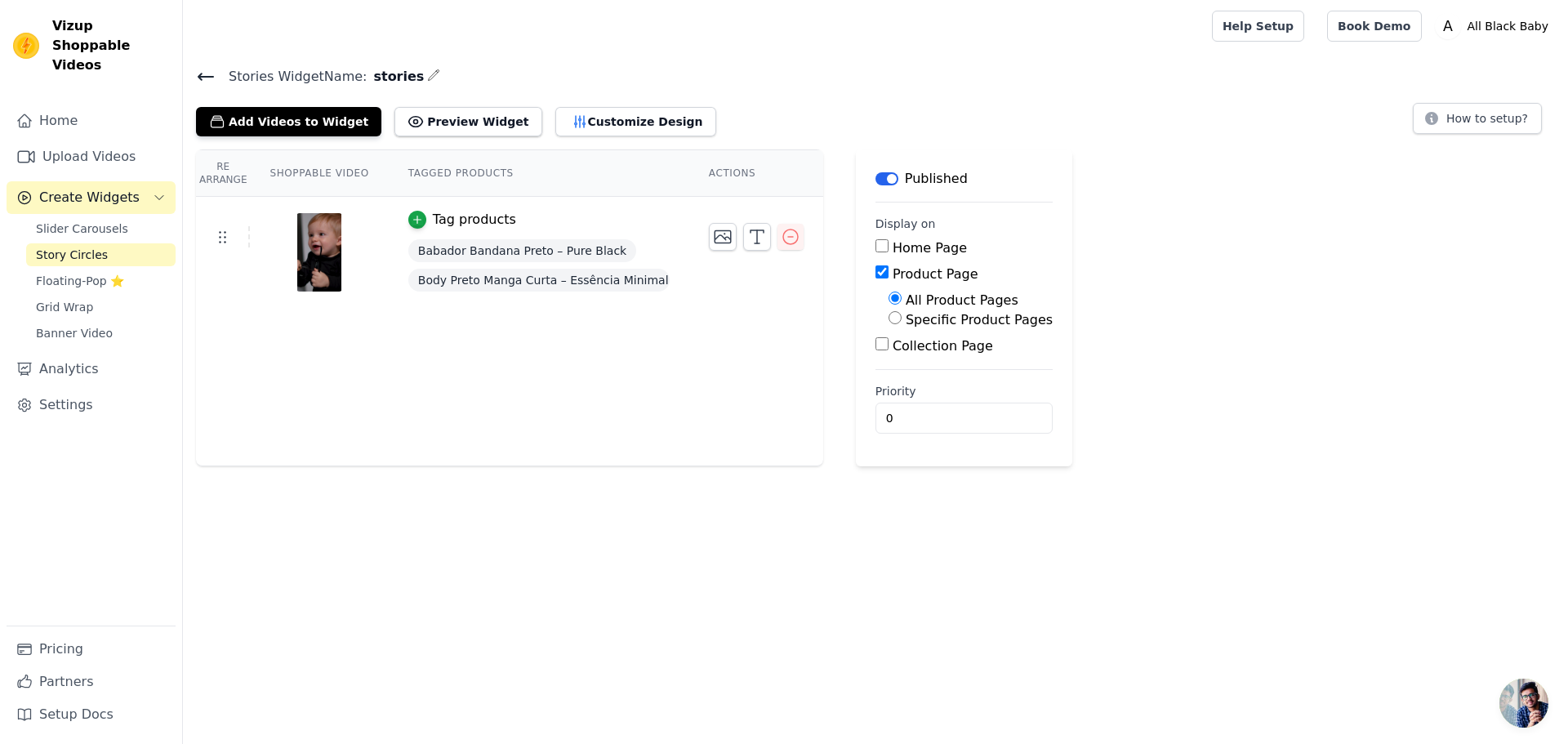
click at [719, 177] on th "Actions" at bounding box center [756, 173] width 134 height 47
click at [745, 240] on button "button" at bounding box center [756, 236] width 28 height 28
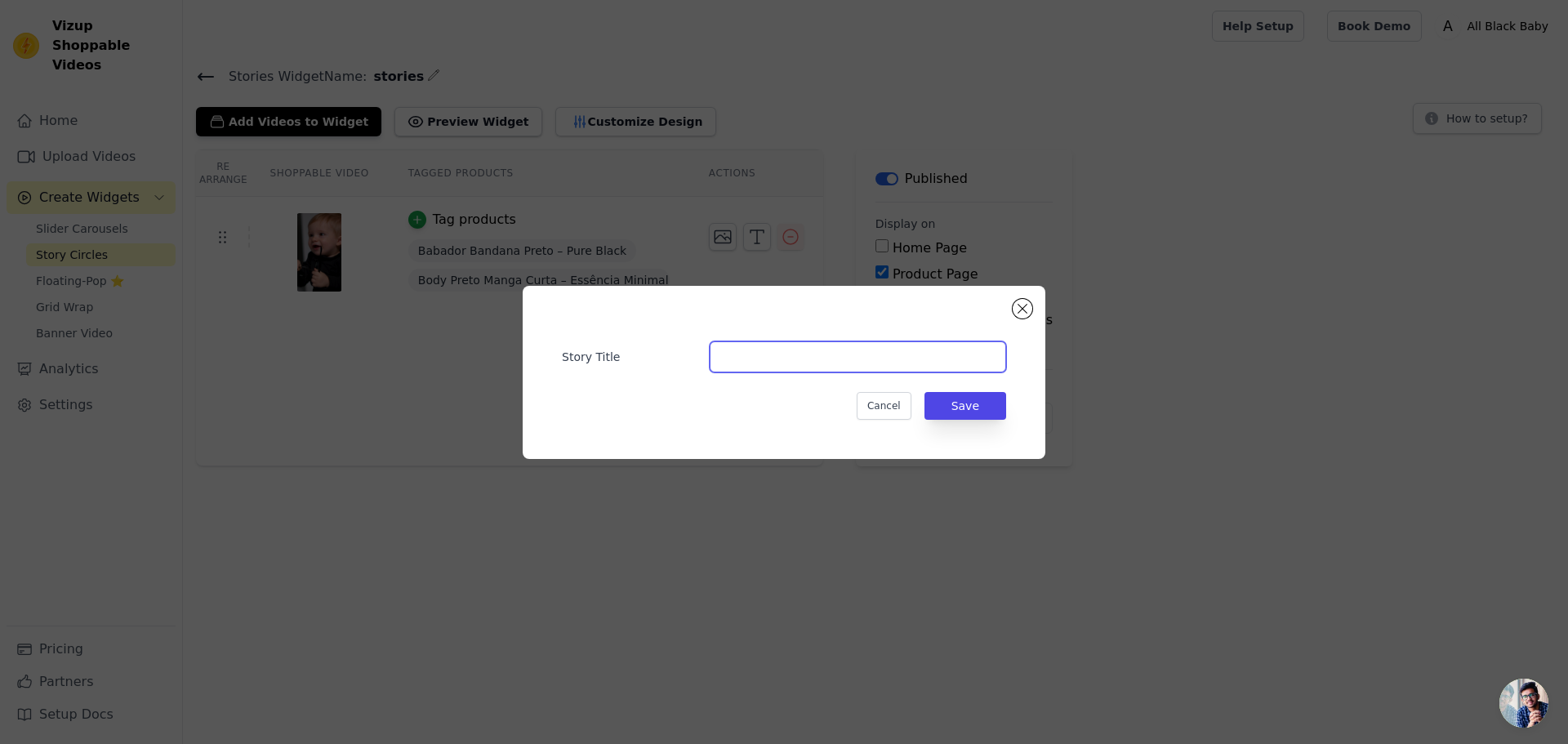
click at [871, 361] on input "Story Title" at bounding box center [858, 357] width 296 height 31
type input "C"
type input "Textura"
click at [993, 401] on button "Save" at bounding box center [966, 406] width 81 height 28
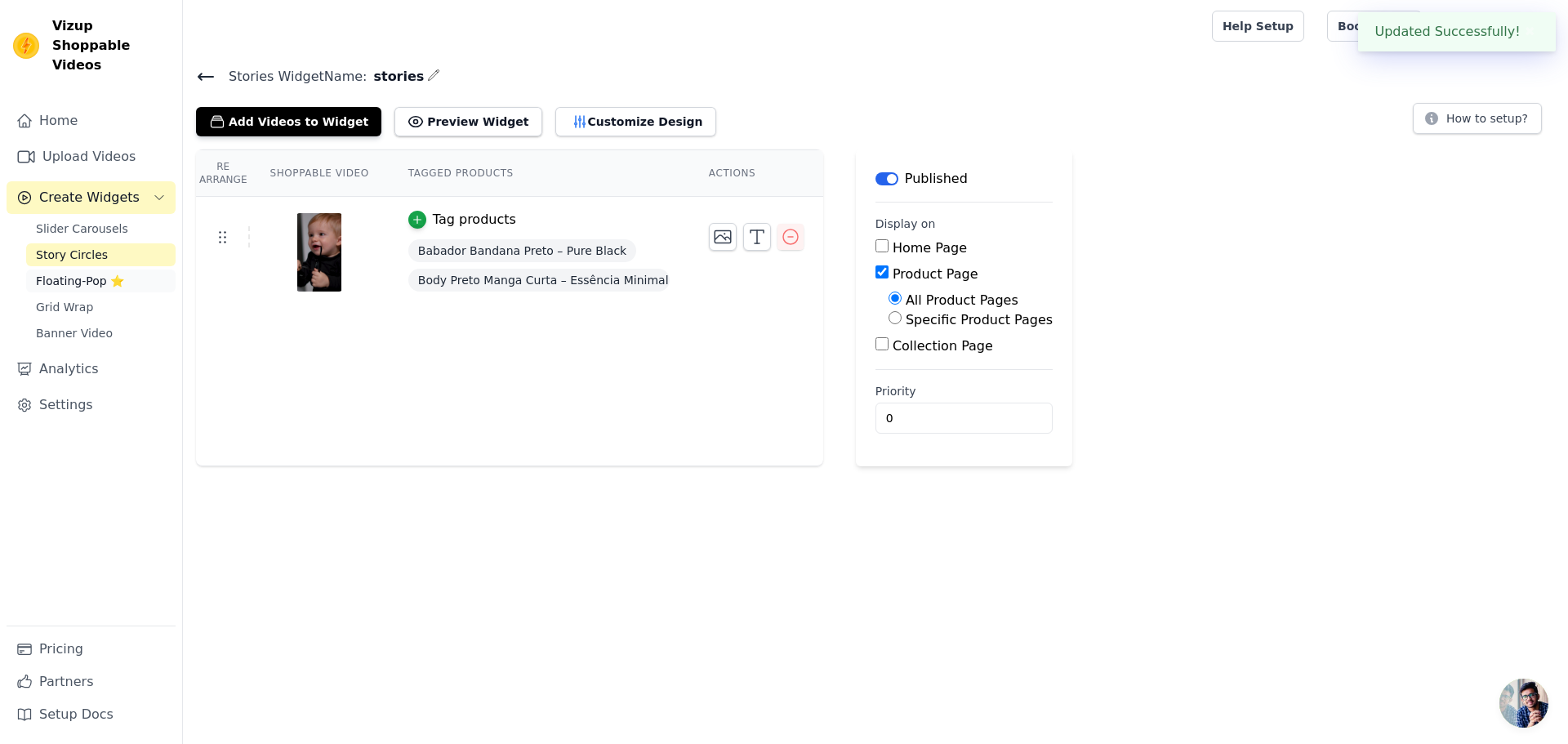
click at [92, 273] on span "Floating-Pop ⭐" at bounding box center [80, 280] width 88 height 16
